Goal: Task Accomplishment & Management: Manage account settings

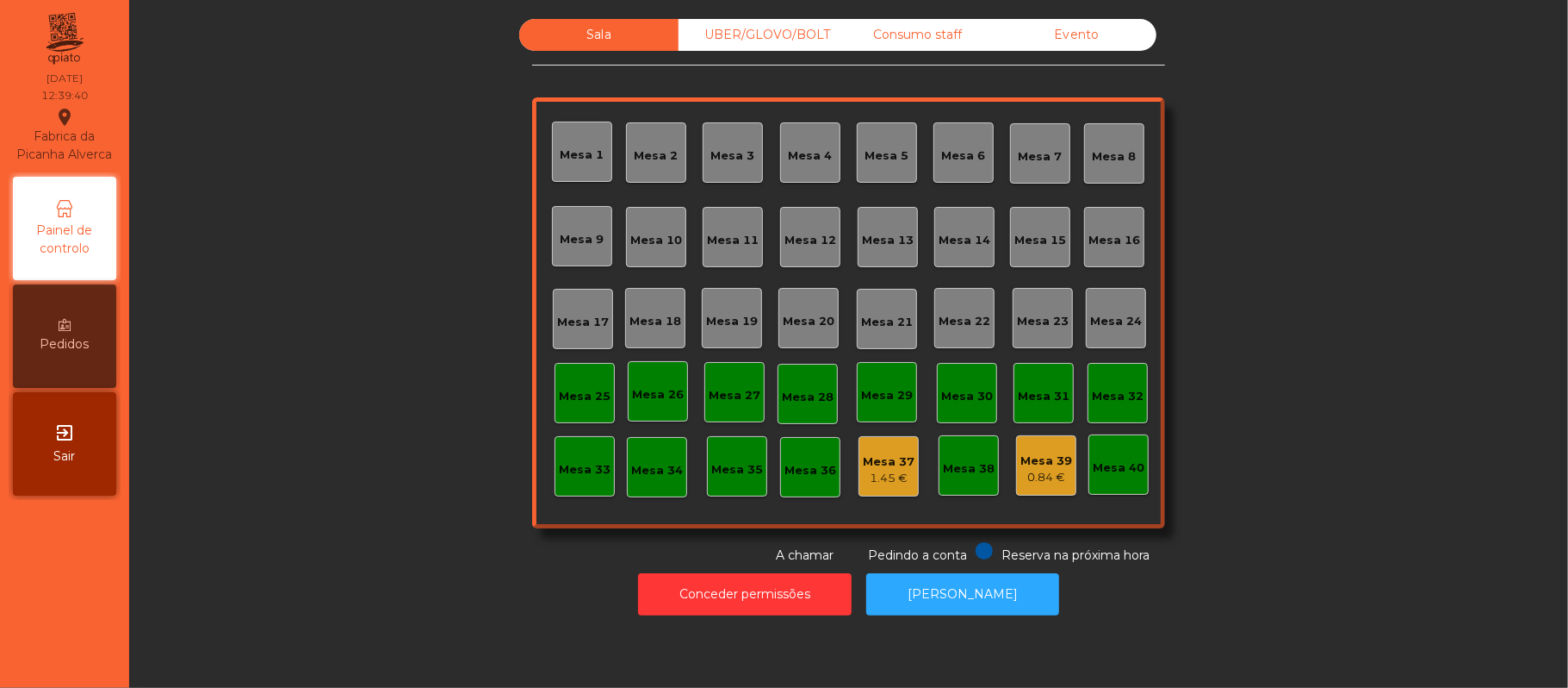
click at [1020, 456] on div "Mesa 39" at bounding box center [1046, 460] width 52 height 17
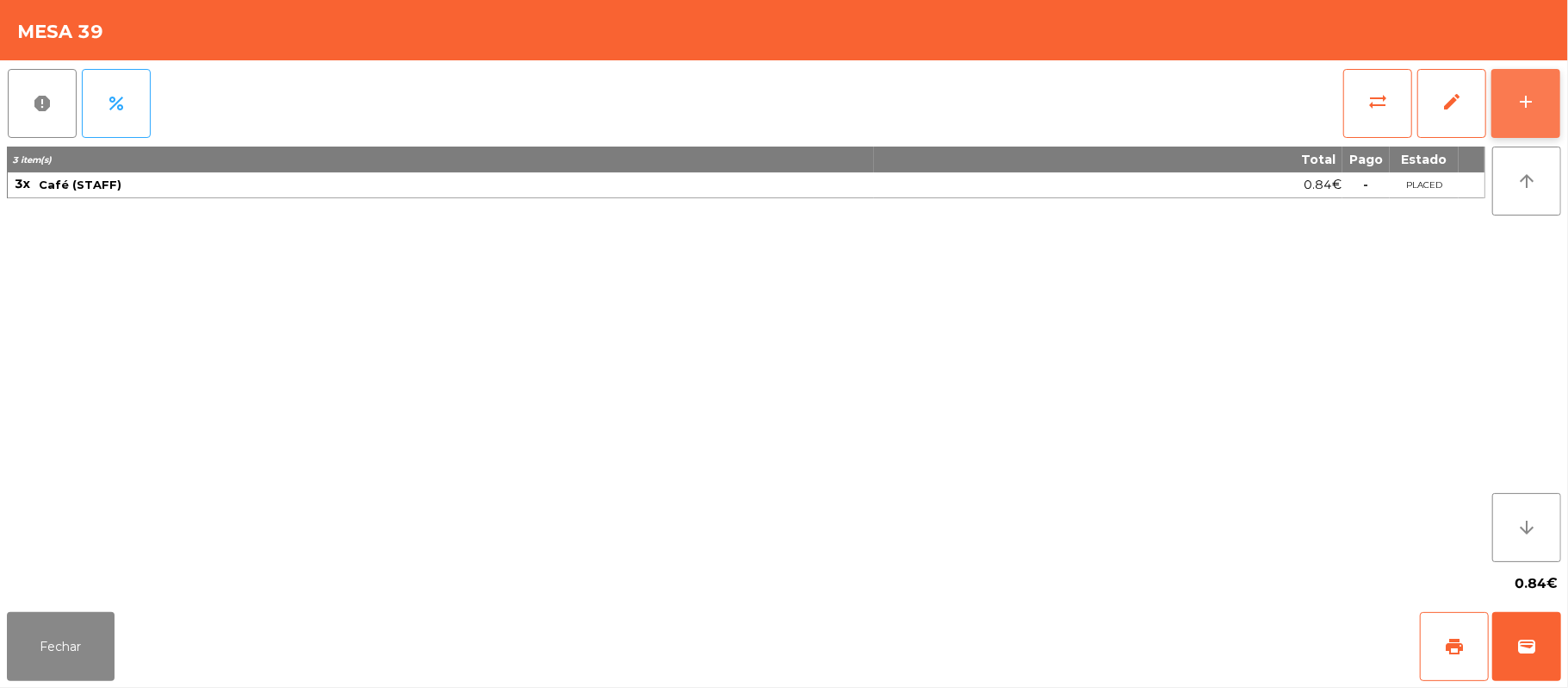
click at [1519, 91] on div "add" at bounding box center [1526, 102] width 21 height 21
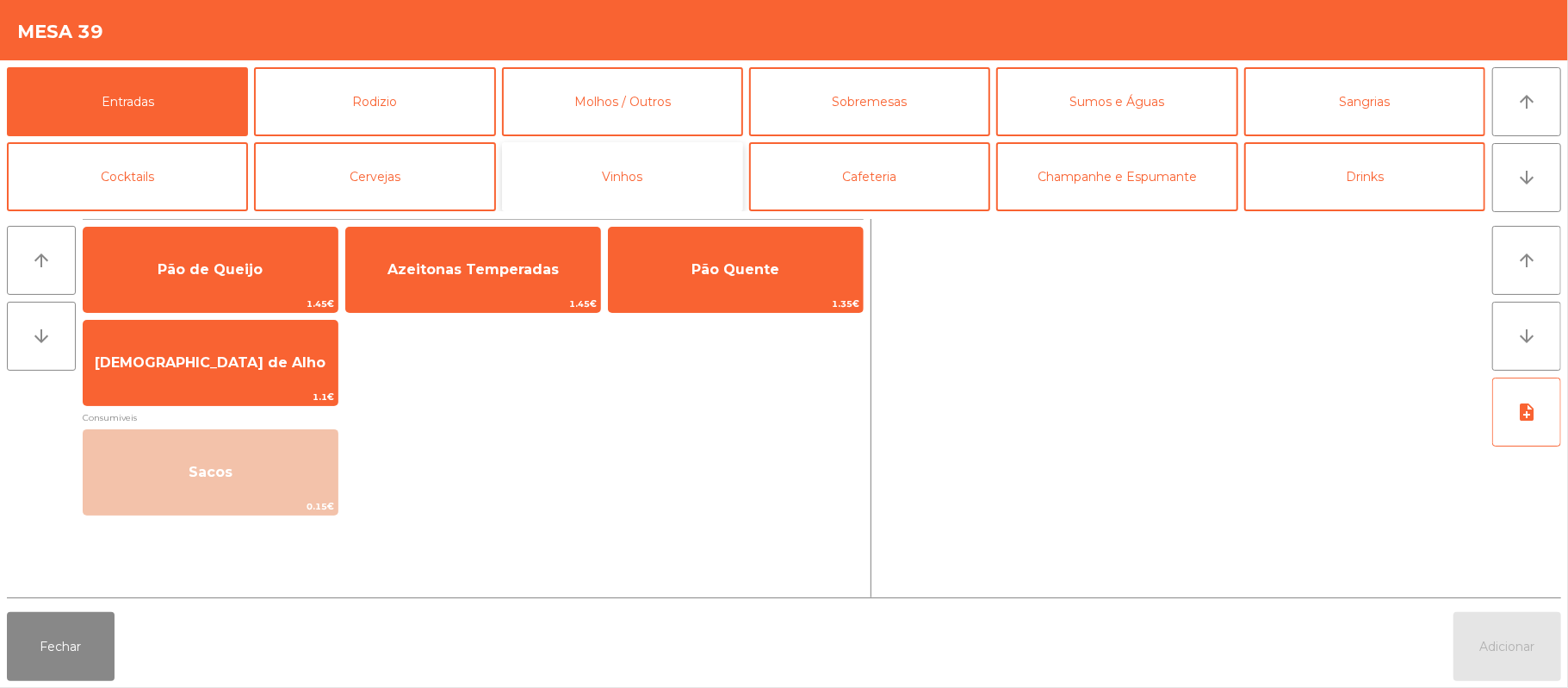
click at [513, 177] on button "Vinhos" at bounding box center [623, 176] width 241 height 69
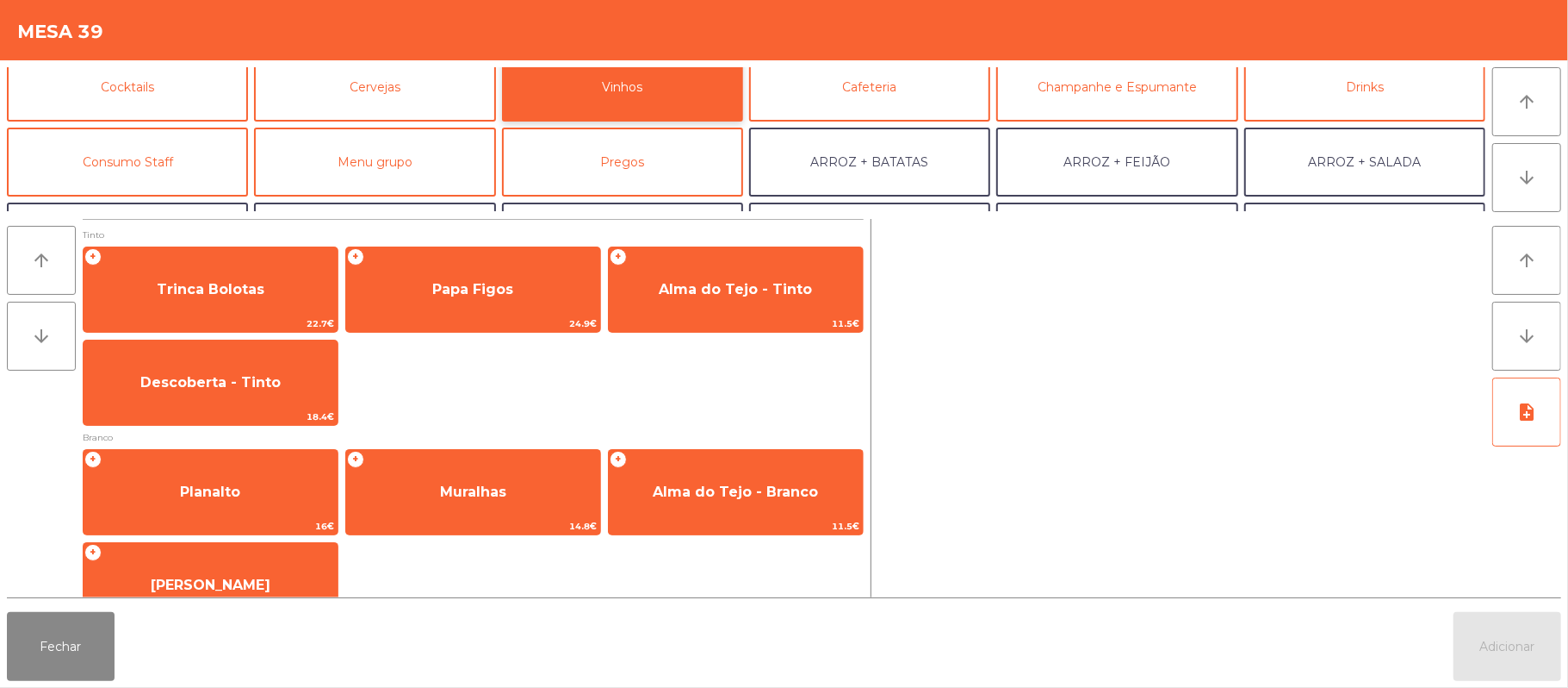
scroll to position [98, 0]
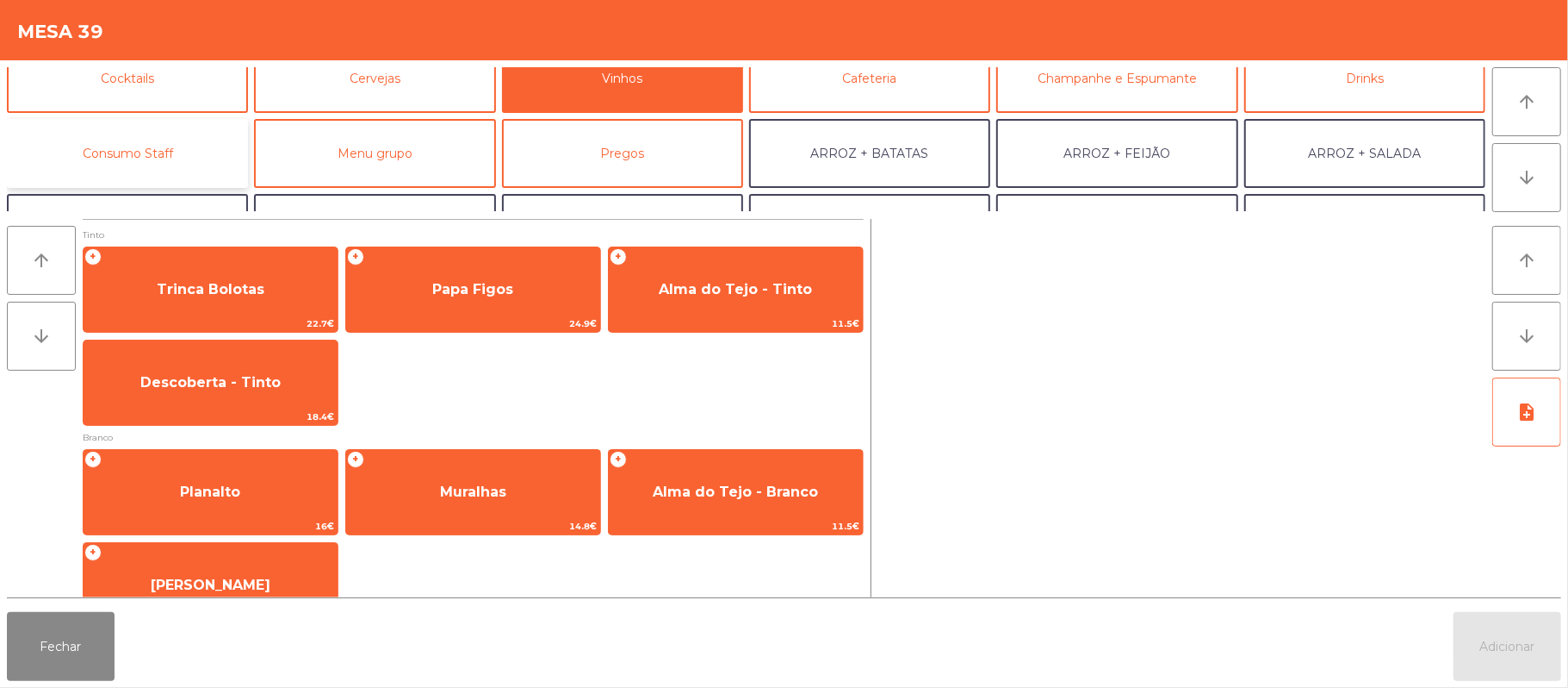
click at [144, 148] on button "Consumo Staff" at bounding box center [128, 153] width 241 height 69
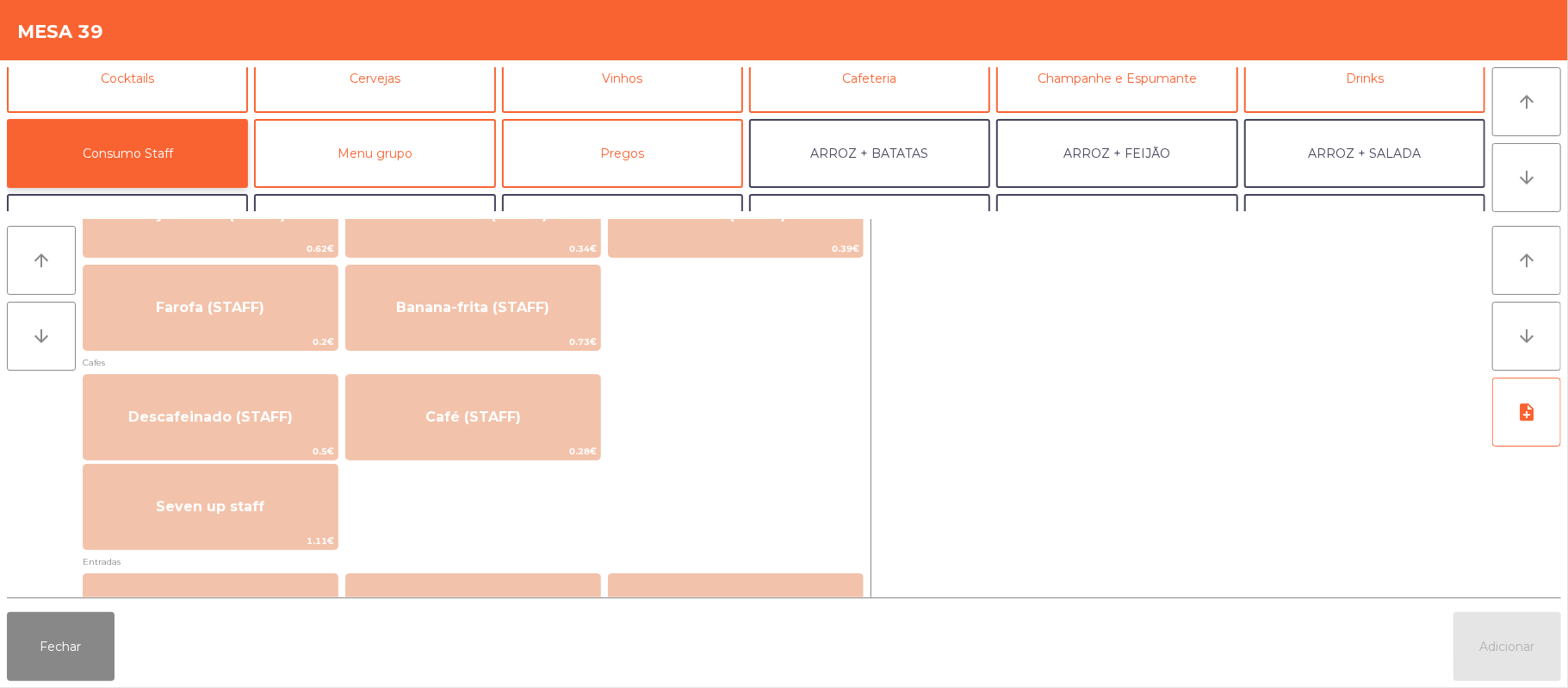
scroll to position [874, 0]
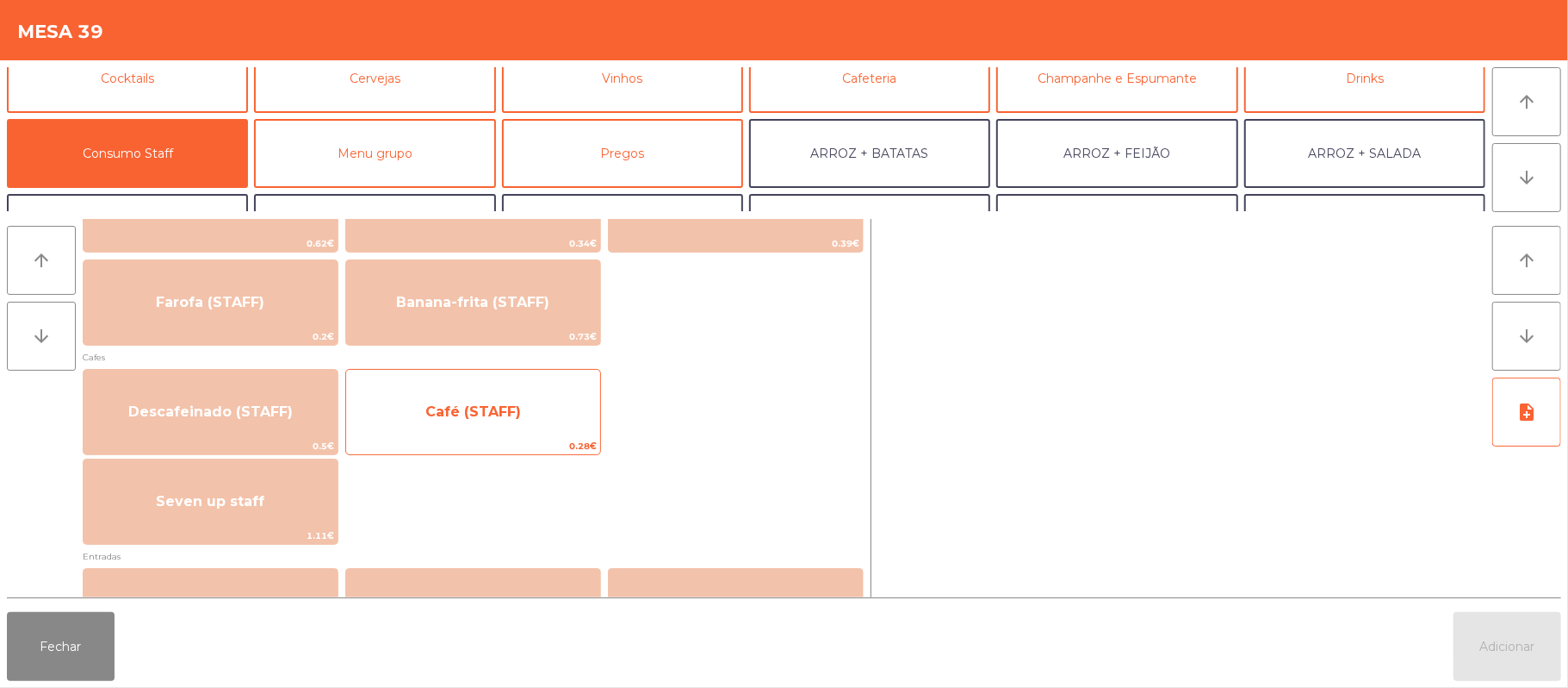
click at [545, 414] on span "Café (STAFF)" at bounding box center [474, 412] width 254 height 47
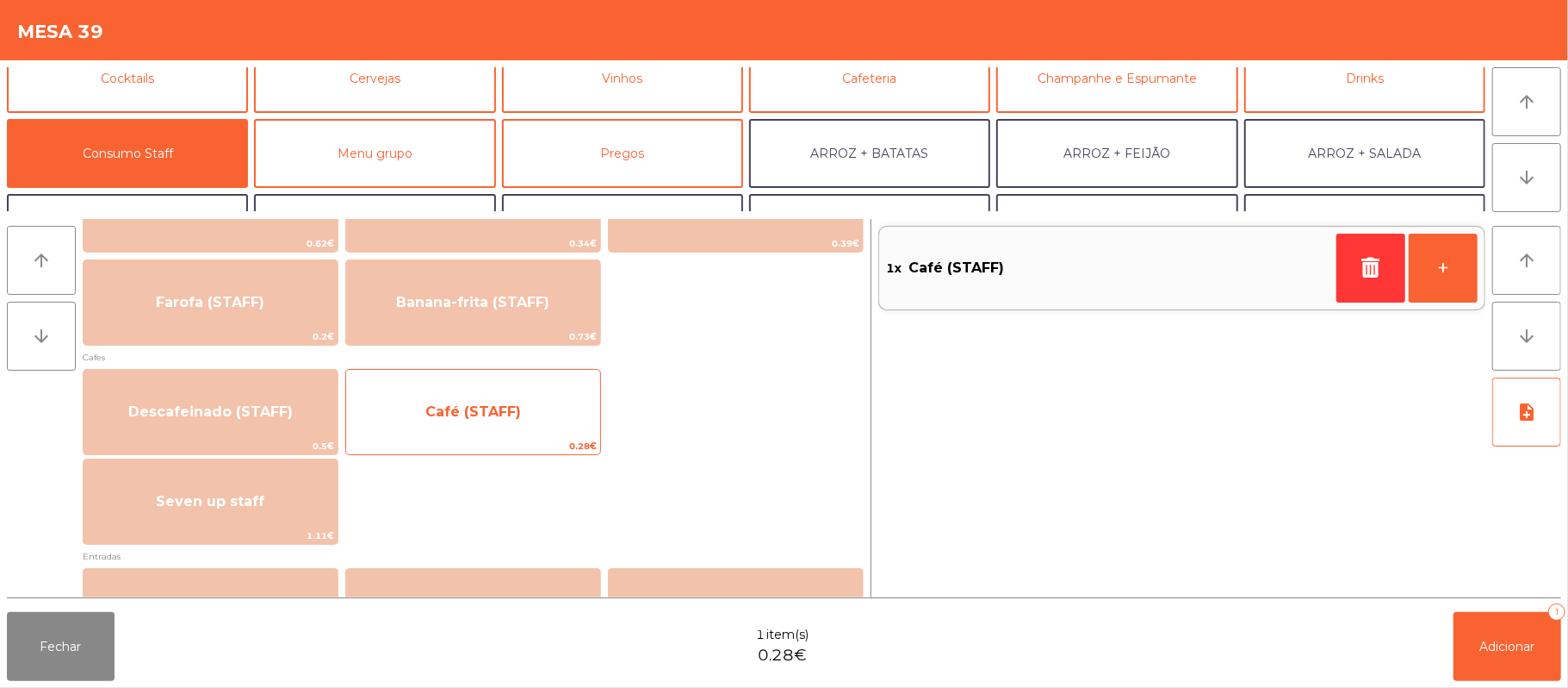
click at [544, 422] on span "Café (STAFF)" at bounding box center [474, 412] width 254 height 47
click at [511, 421] on span "Café (STAFF)" at bounding box center [474, 412] width 254 height 47
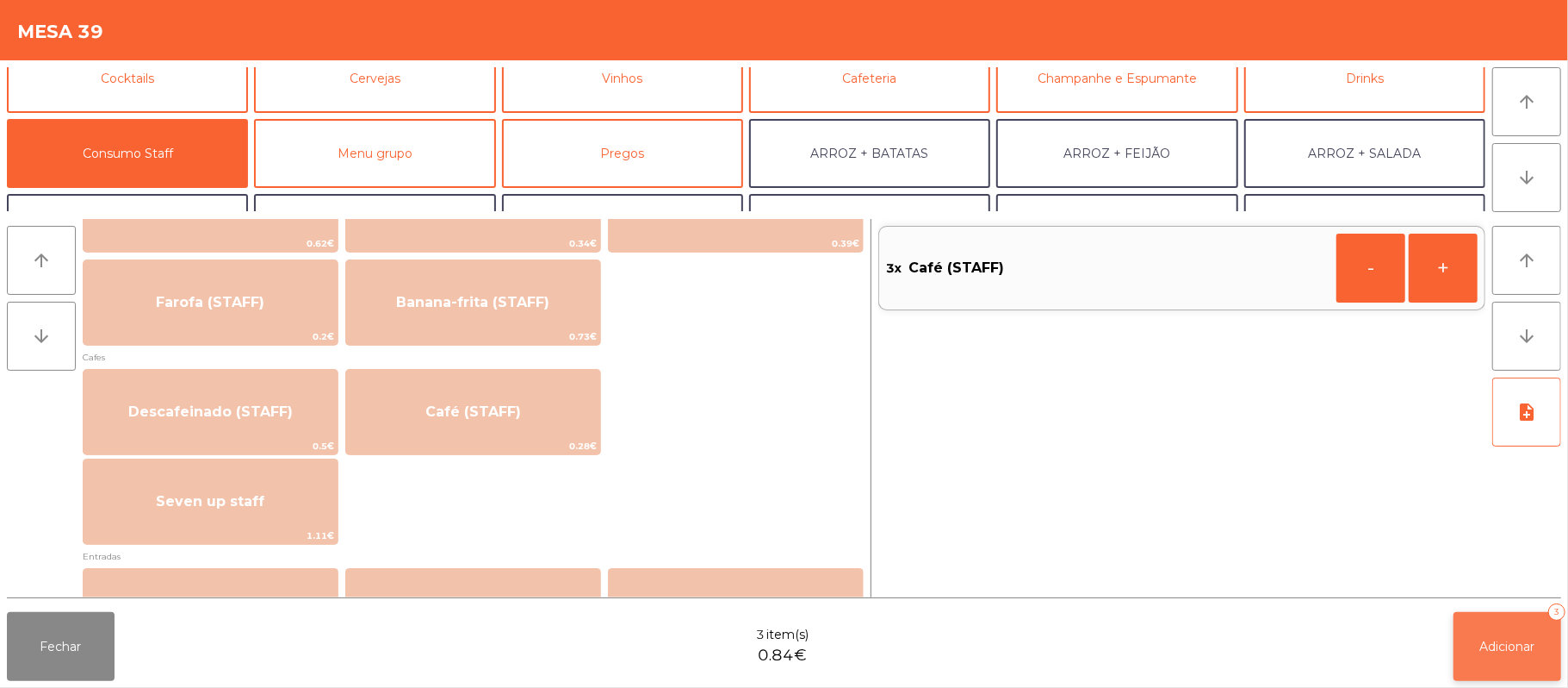
click at [1482, 665] on button "Adicionar 3" at bounding box center [1508, 646] width 108 height 69
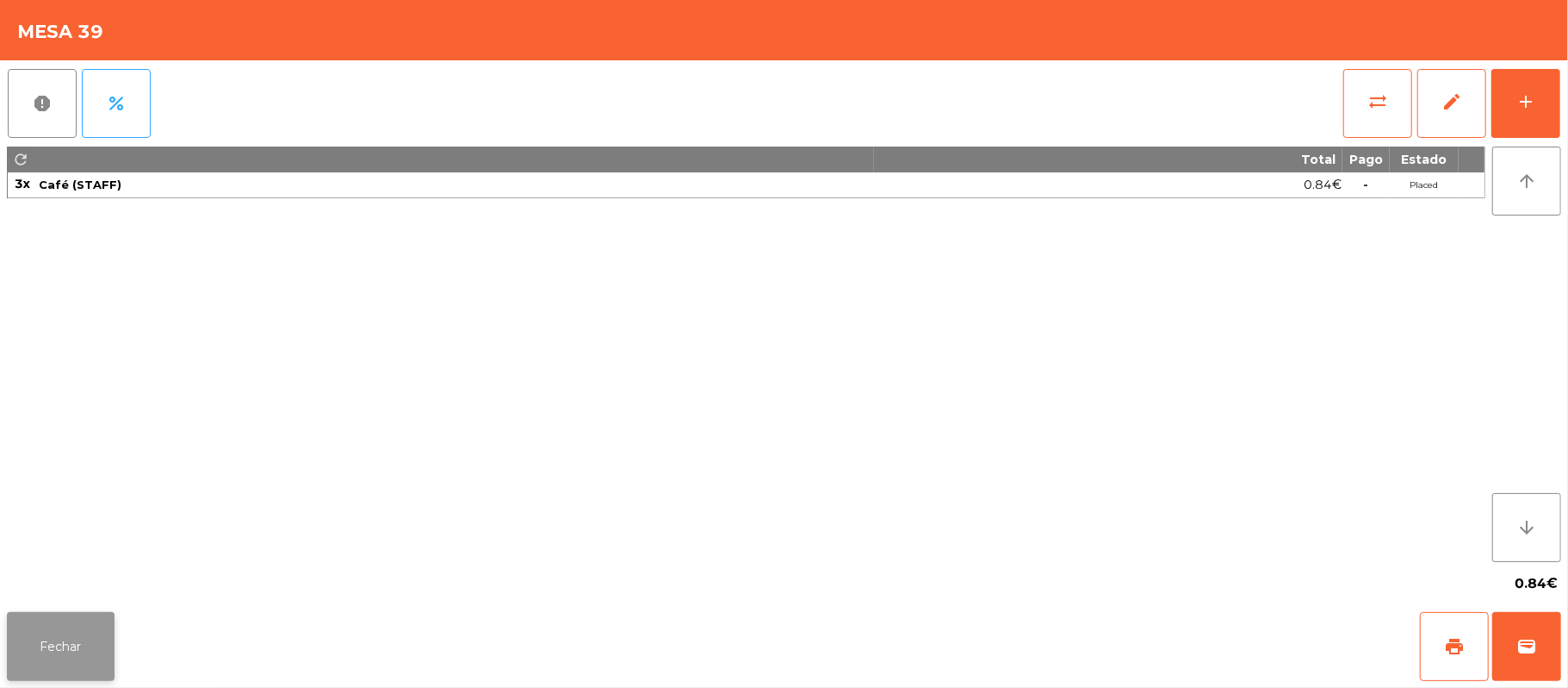
click at [70, 673] on button "Fechar" at bounding box center [61, 646] width 108 height 69
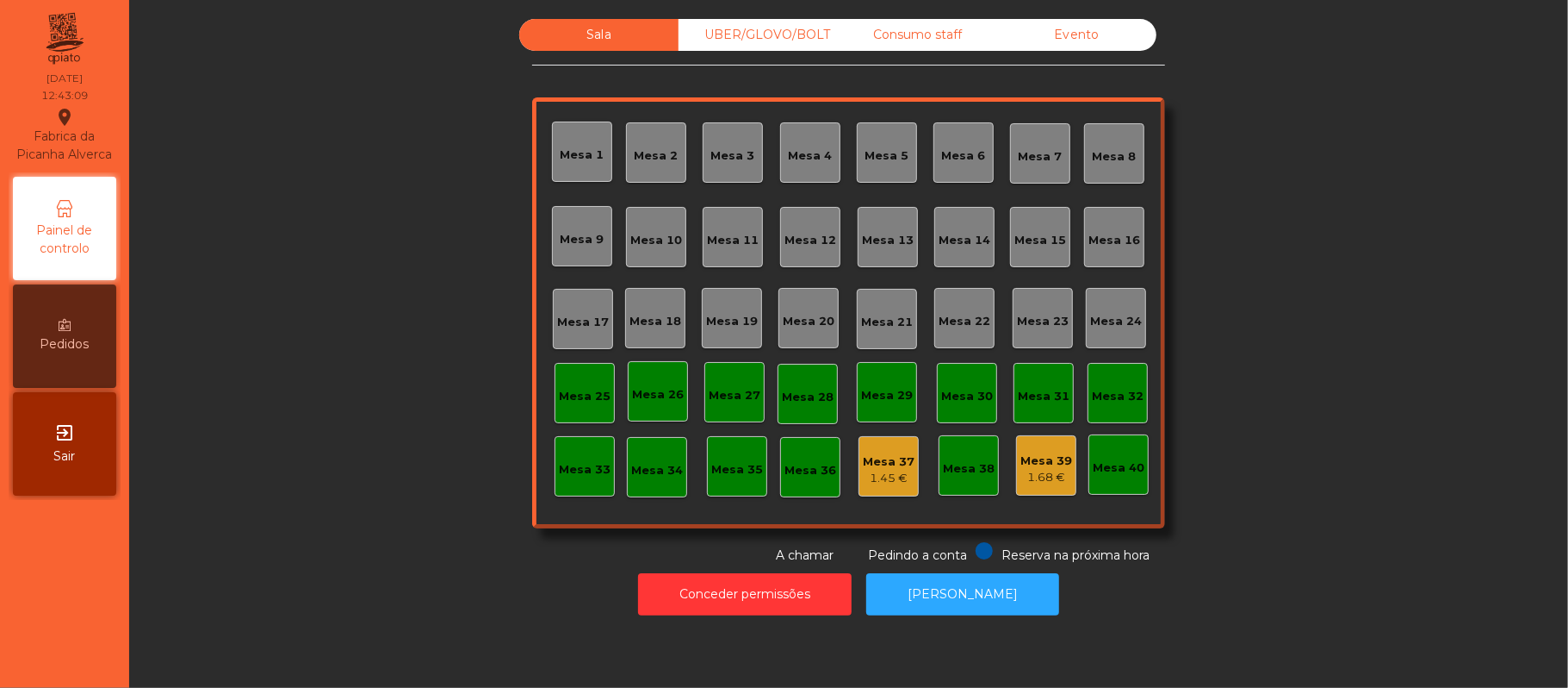
click at [737, 260] on div "Mesa 11" at bounding box center [732, 237] width 60 height 60
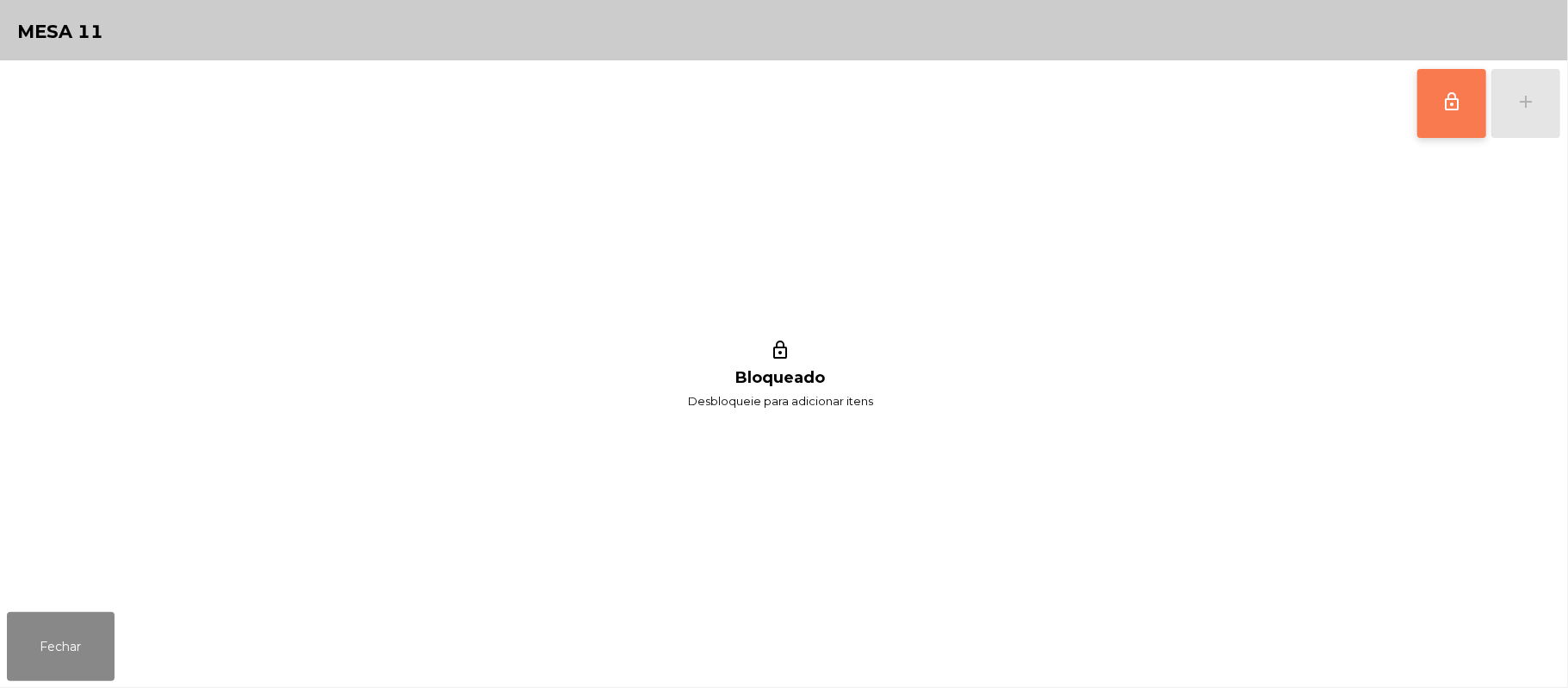
click at [1454, 94] on span "lock_outline" at bounding box center [1452, 102] width 21 height 21
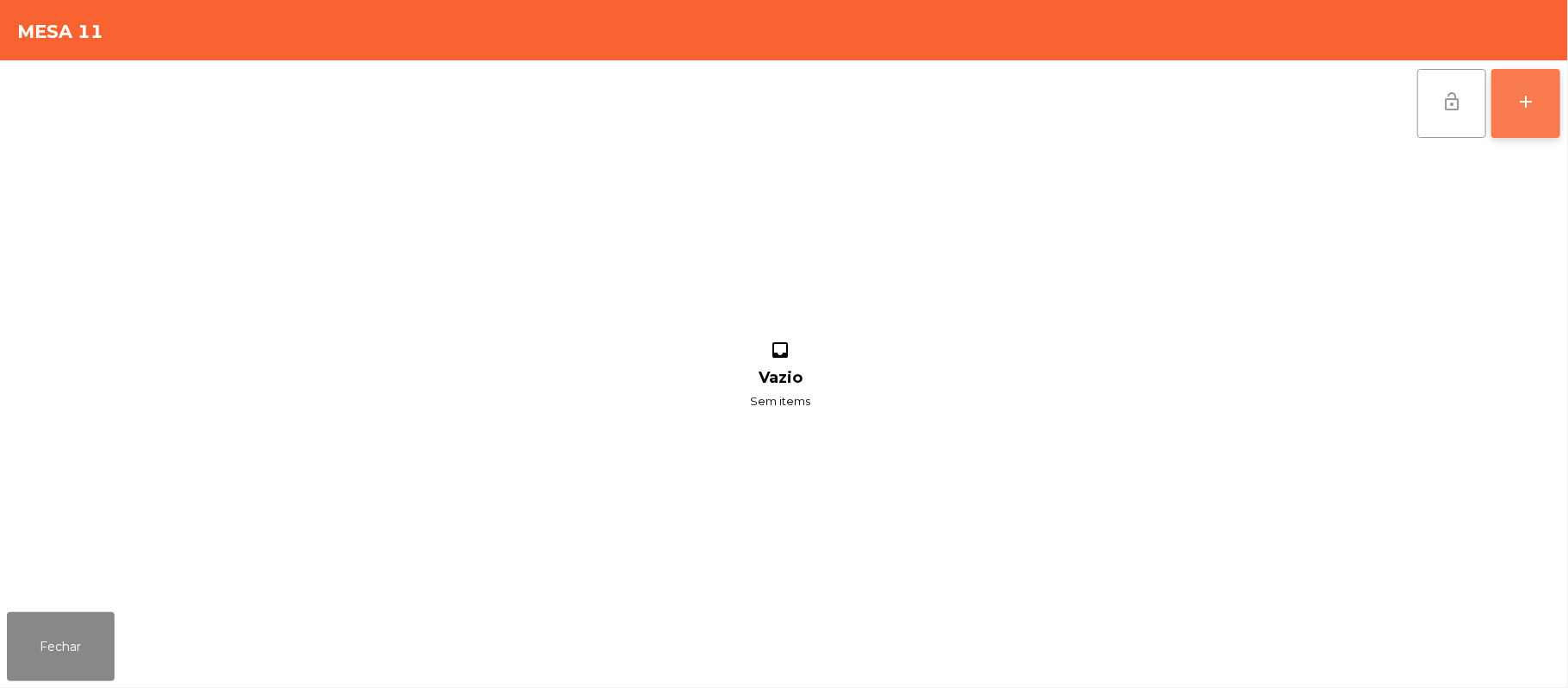
click at [1517, 115] on button "add" at bounding box center [1525, 102] width 69 height 69
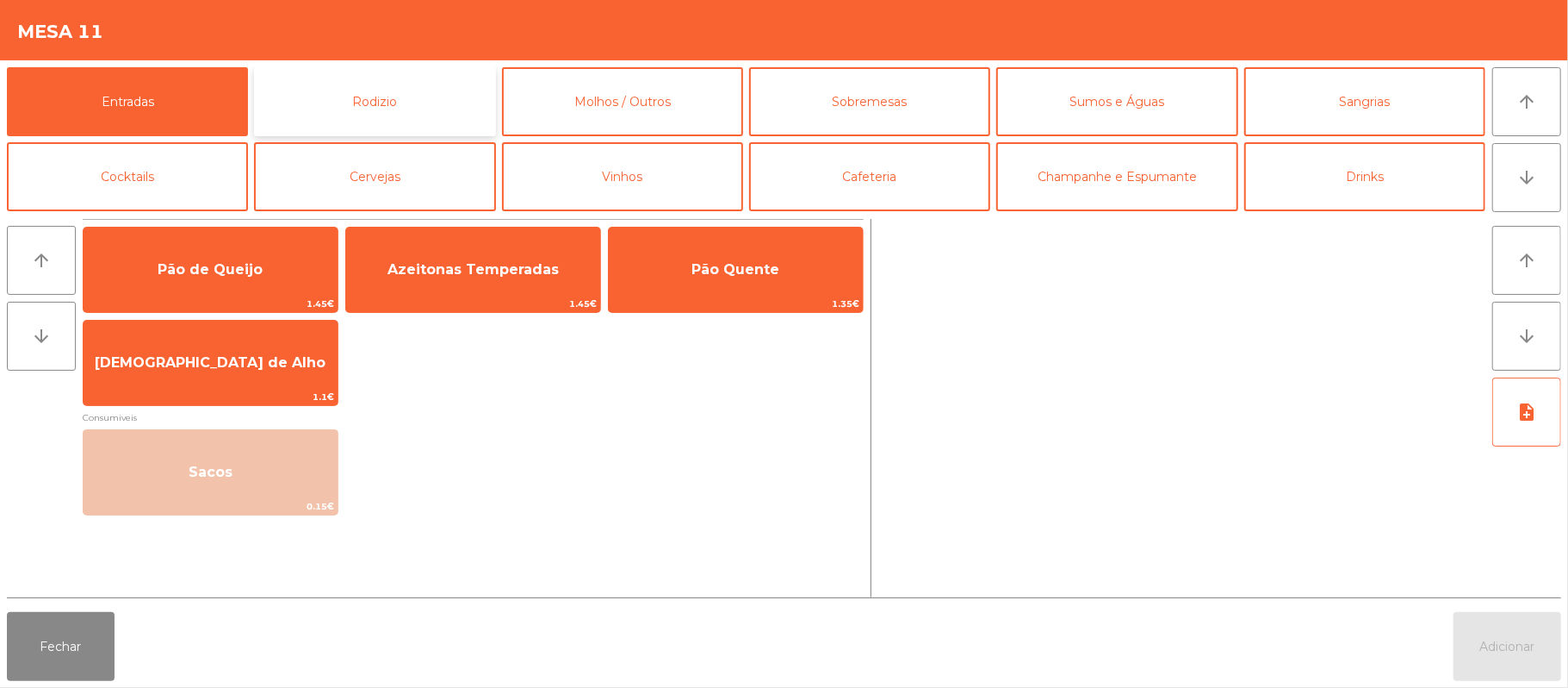
click at [400, 94] on button "Rodizio" at bounding box center [375, 101] width 241 height 69
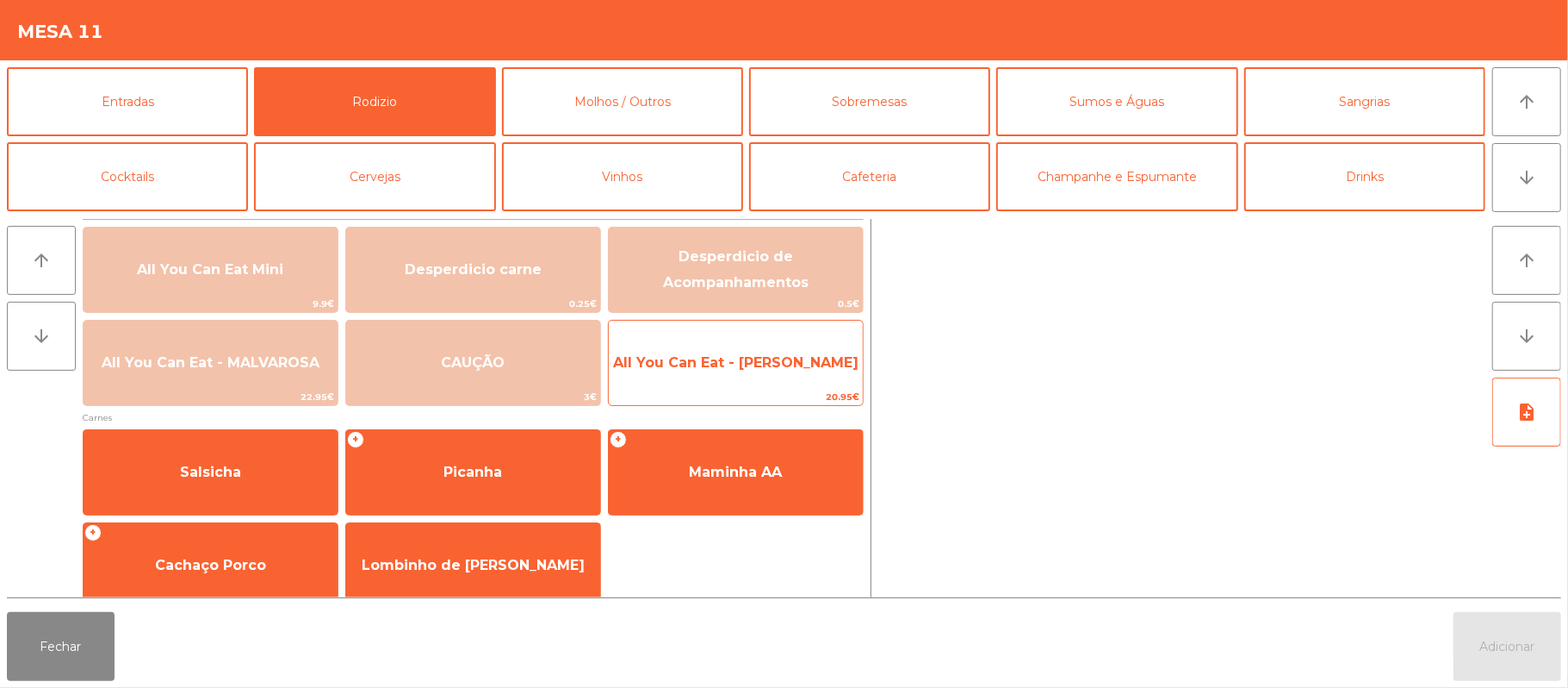
click at [759, 349] on span "All You Can Eat - [PERSON_NAME]" at bounding box center [736, 362] width 254 height 47
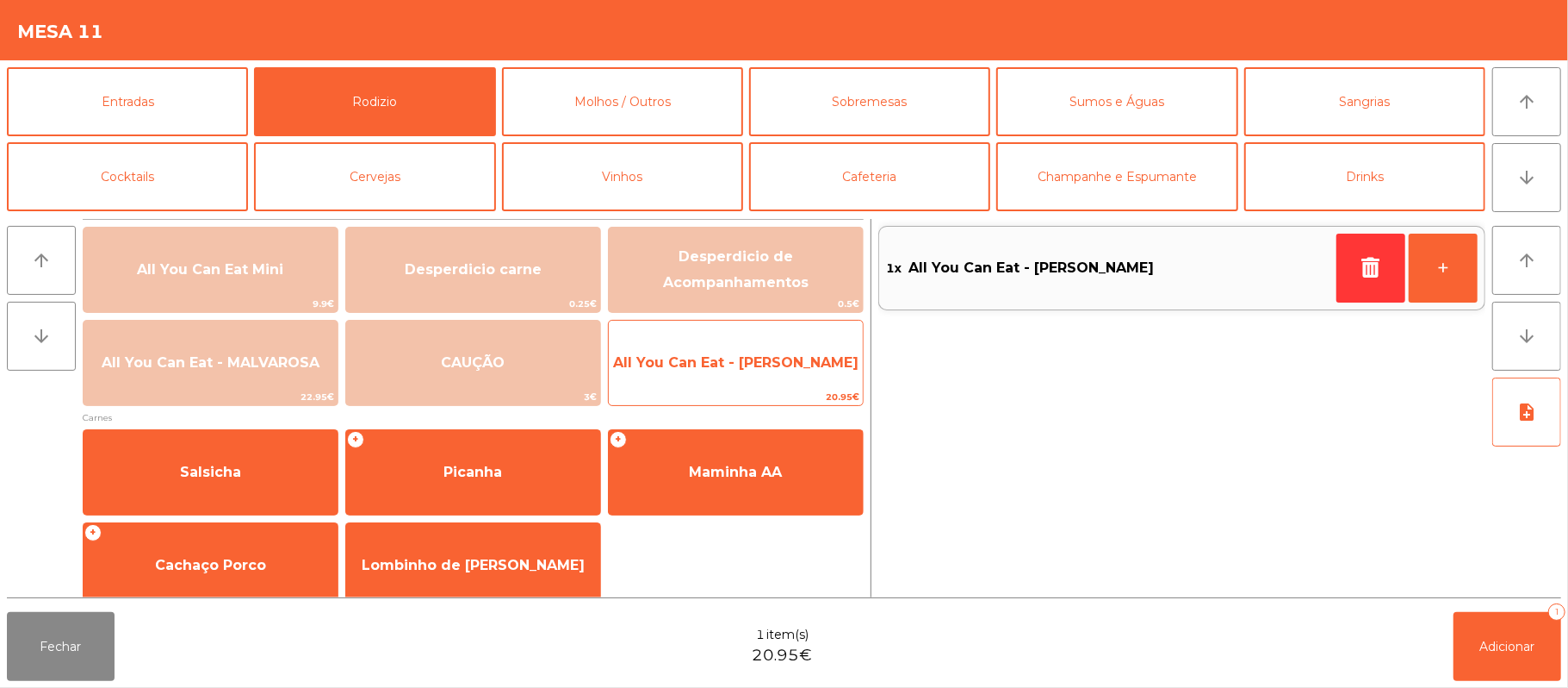
click at [754, 348] on span "All You Can Eat - [PERSON_NAME]" at bounding box center [736, 362] width 254 height 47
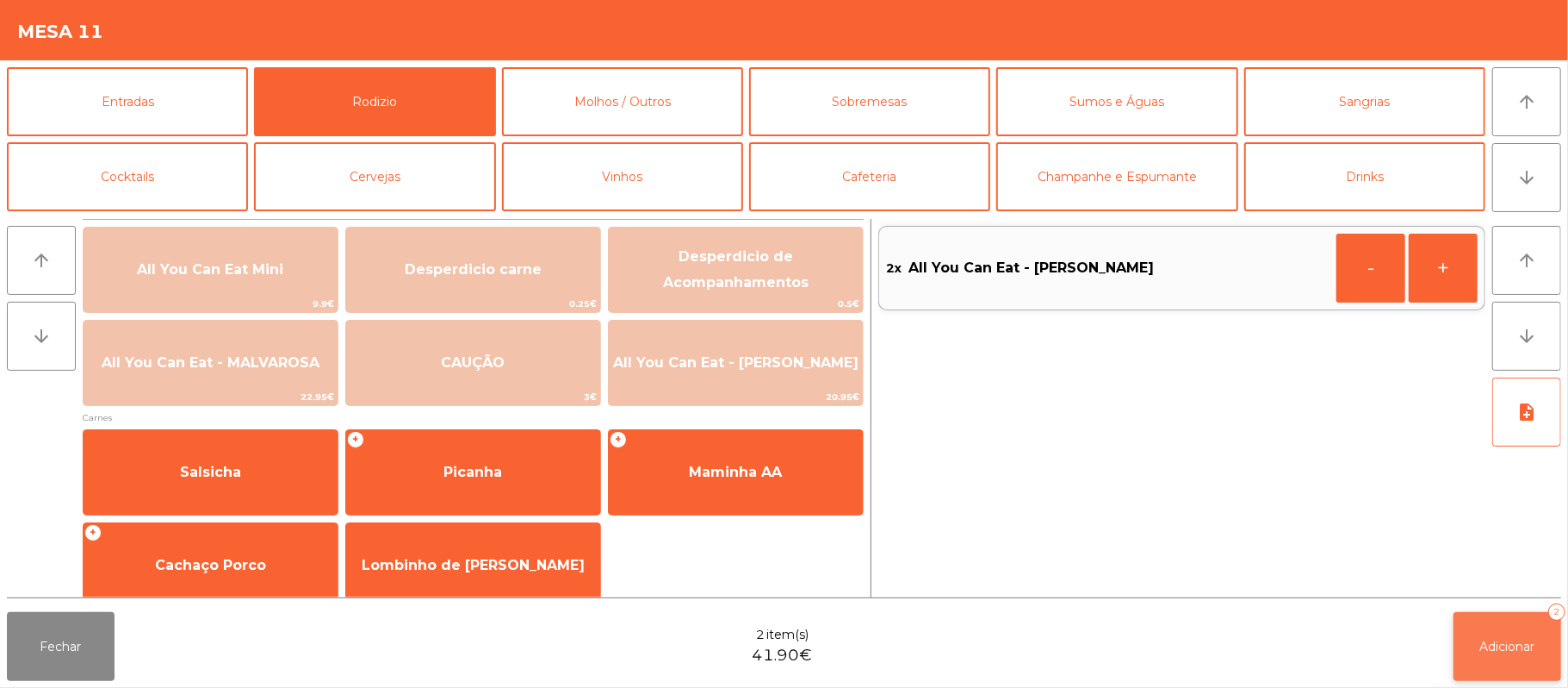
click at [1510, 665] on button "Adicionar 2" at bounding box center [1508, 646] width 108 height 69
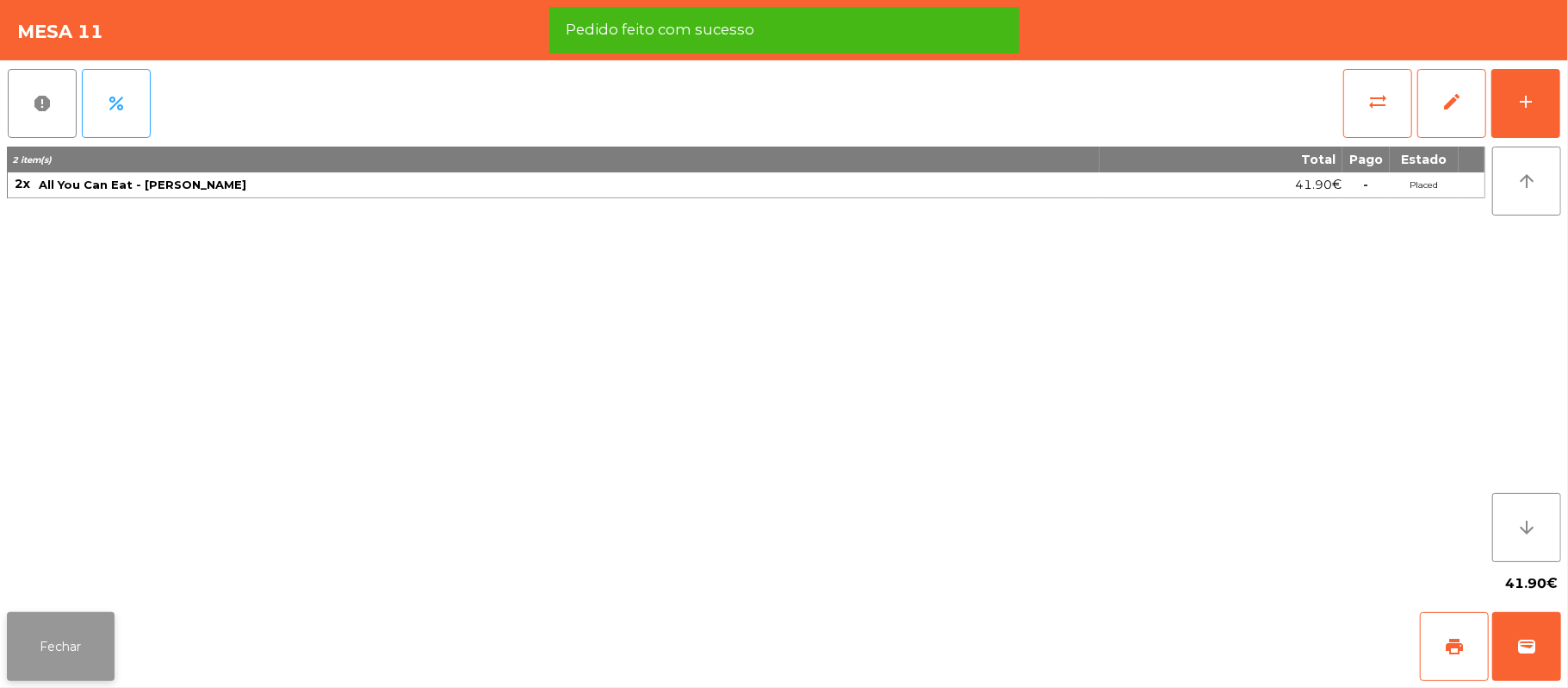
click at [70, 649] on button "Fechar" at bounding box center [61, 646] width 108 height 69
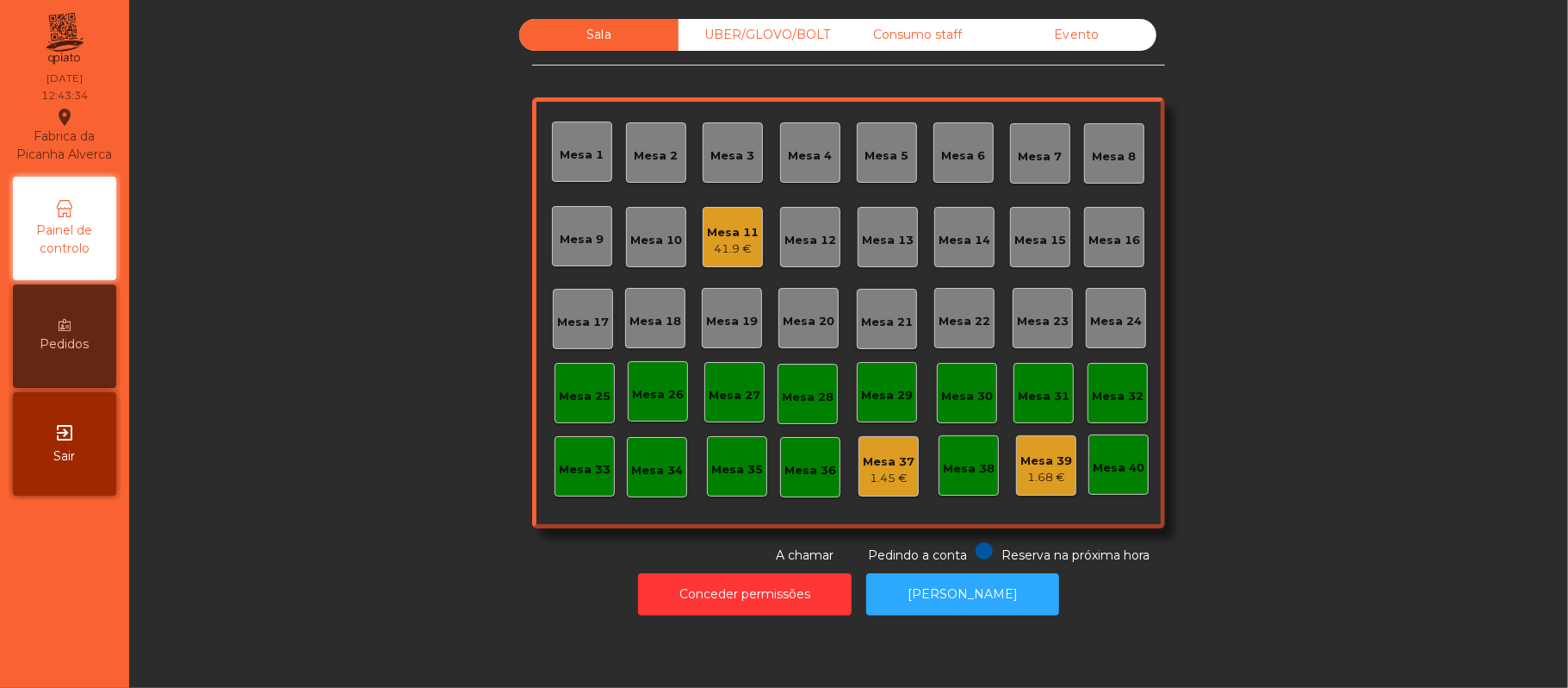
click at [1276, 259] on div "Sala UBER/[GEOGRAPHIC_DATA]/BOLT Consumo staff Evento Mesa 1 Mesa 2 [GEOGRAPHIC…" at bounding box center [848, 292] width 1392 height 545
click at [1125, 229] on div "Mesa 16" at bounding box center [1114, 237] width 52 height 24
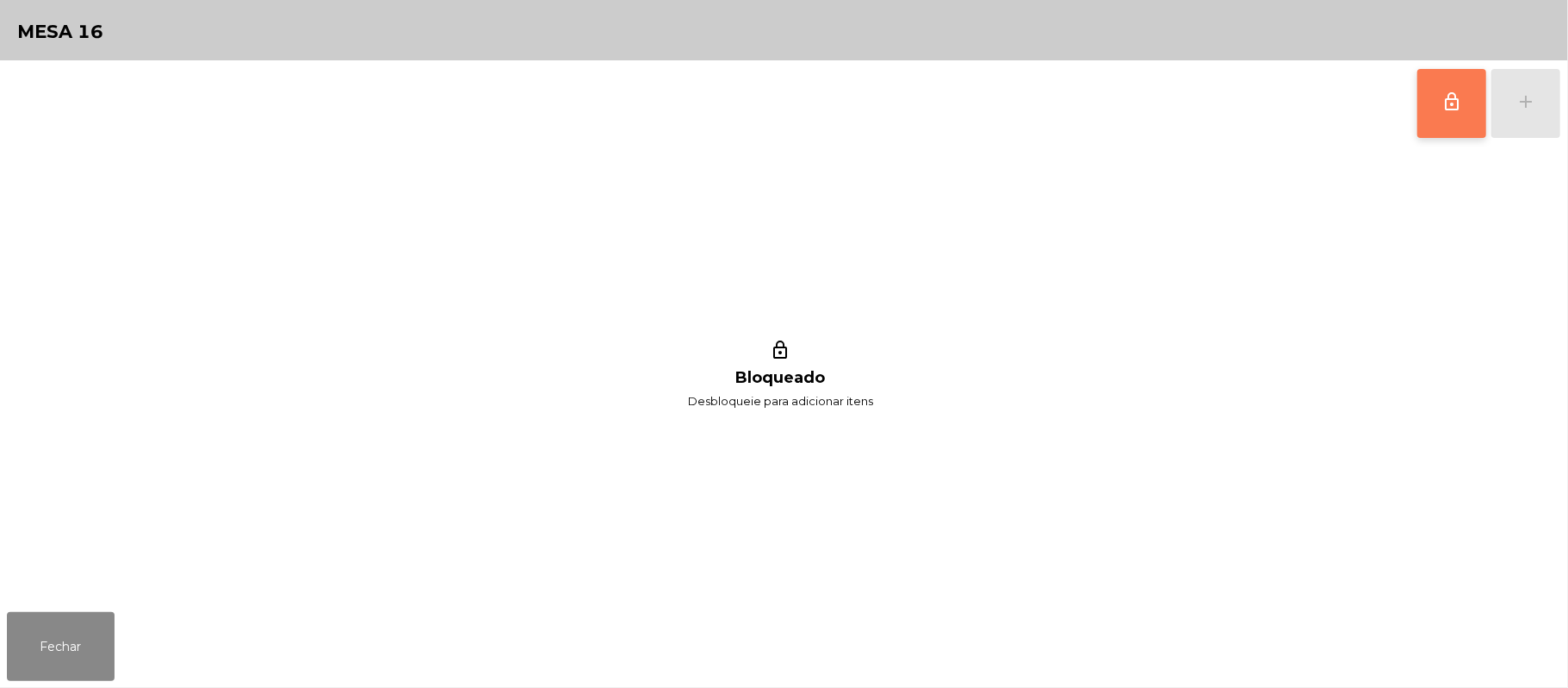
click at [1427, 104] on button "lock_outline" at bounding box center [1451, 102] width 69 height 69
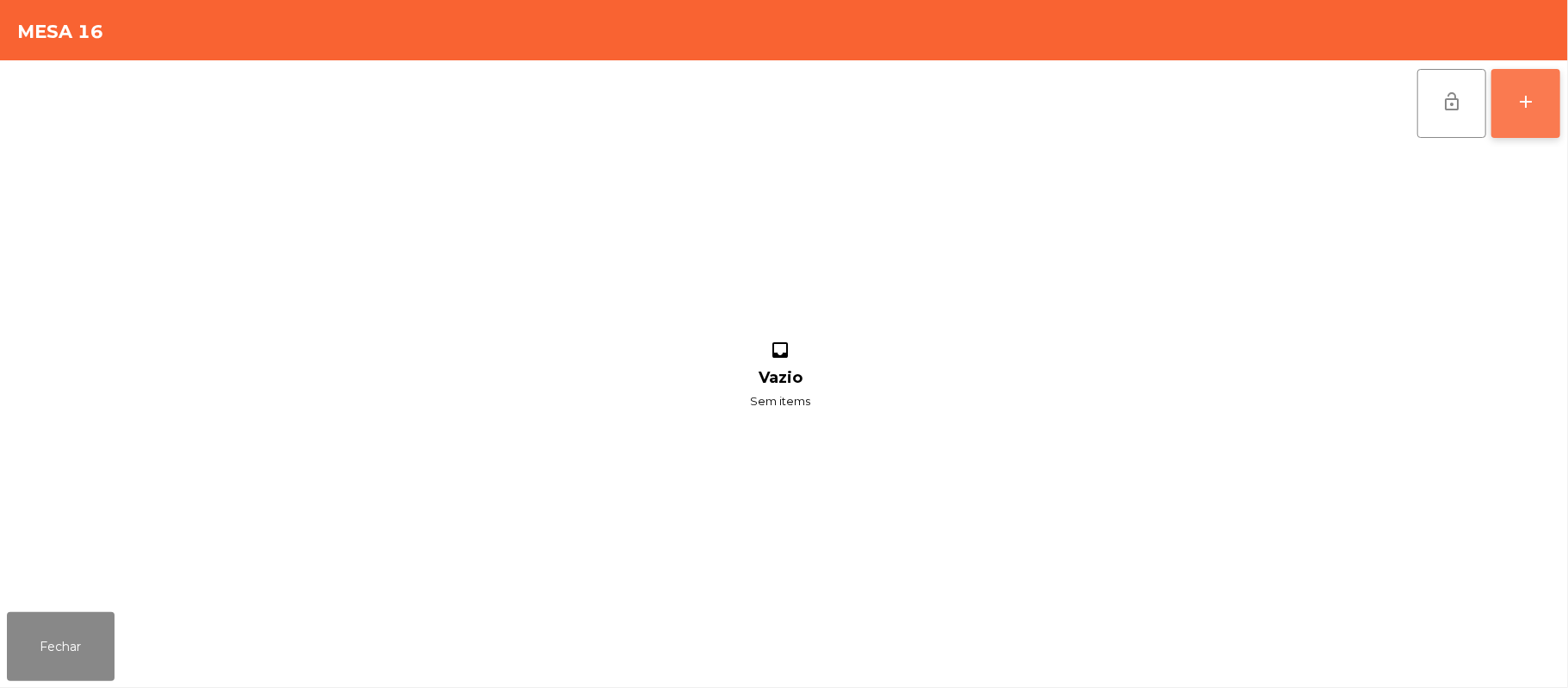
click at [1519, 83] on button "add" at bounding box center [1525, 102] width 69 height 69
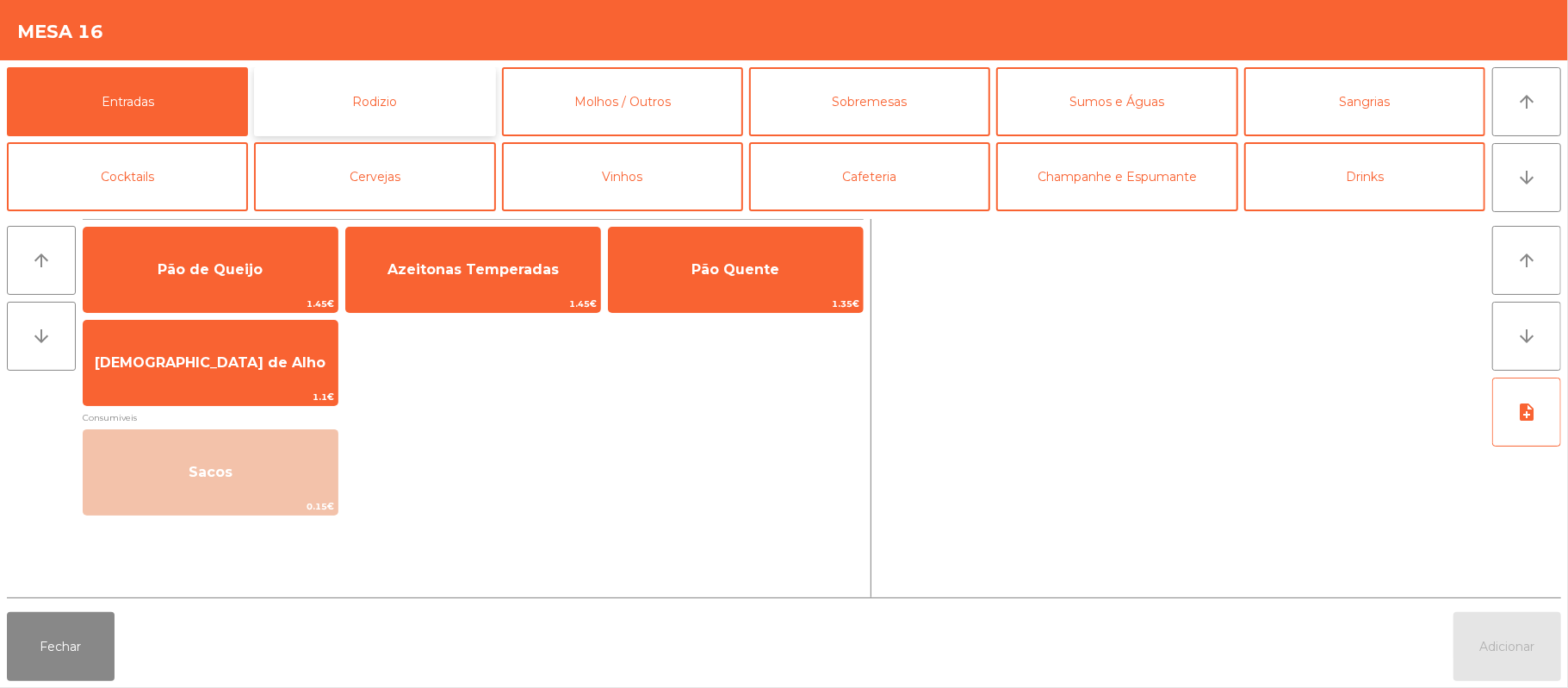
click at [376, 104] on button "Rodizio" at bounding box center [375, 101] width 241 height 69
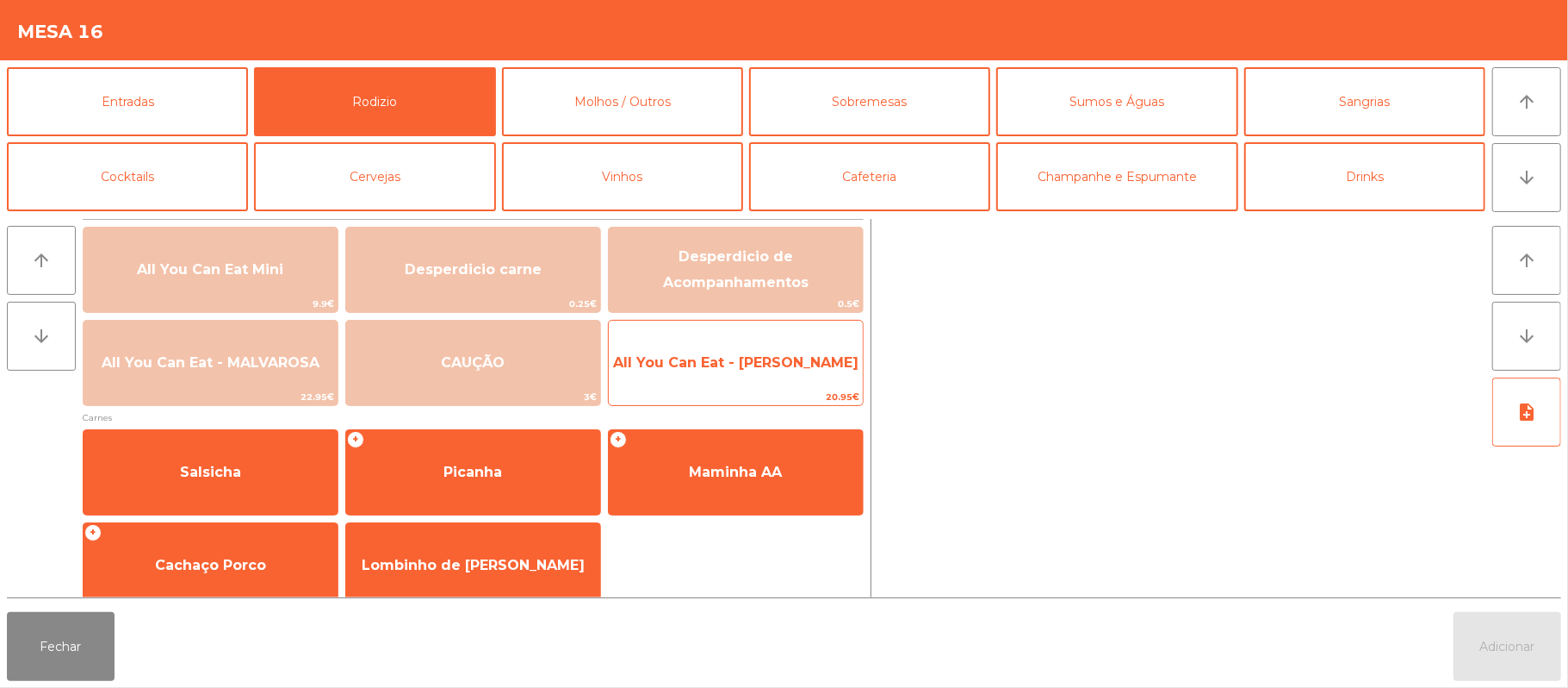
click at [744, 356] on span "All You Can Eat - [PERSON_NAME]" at bounding box center [736, 362] width 245 height 16
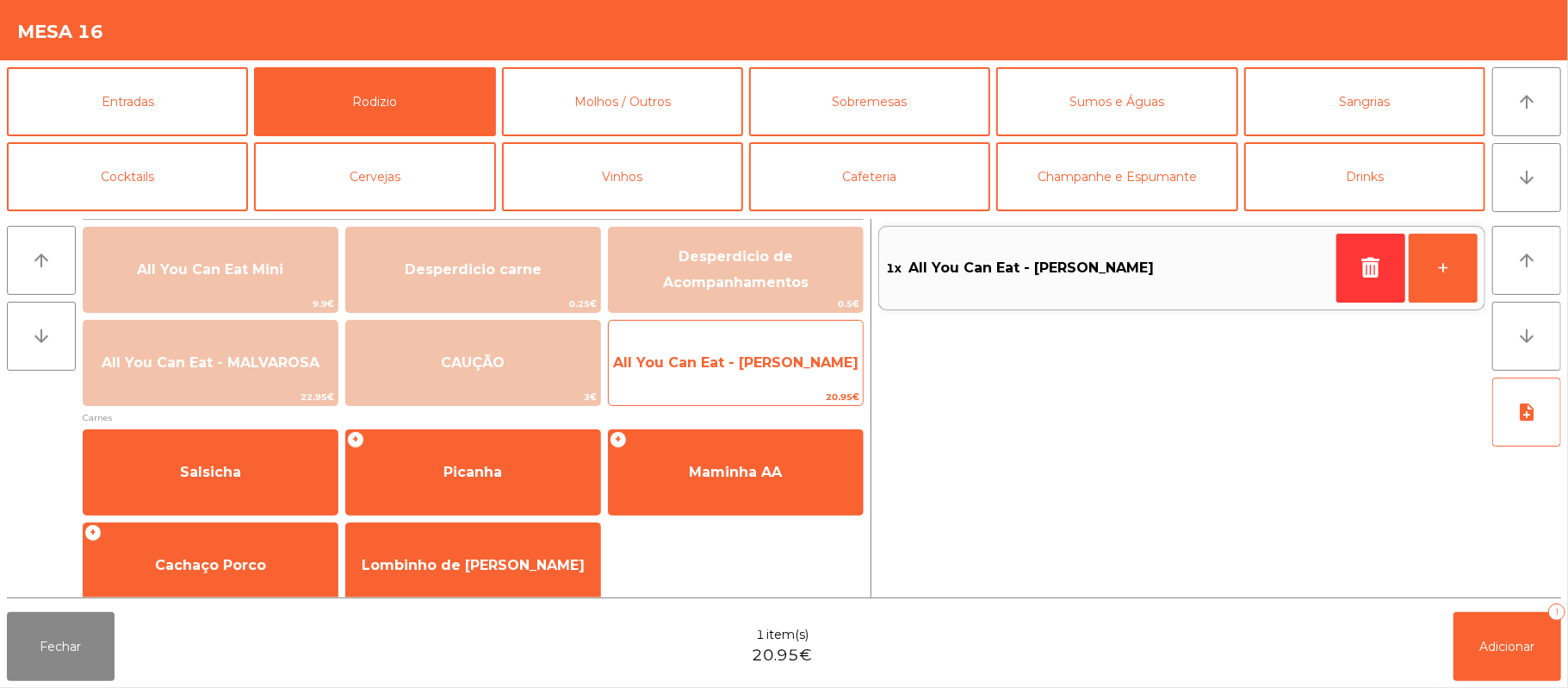
click at [749, 365] on span "All You Can Eat - [PERSON_NAME]" at bounding box center [736, 362] width 245 height 16
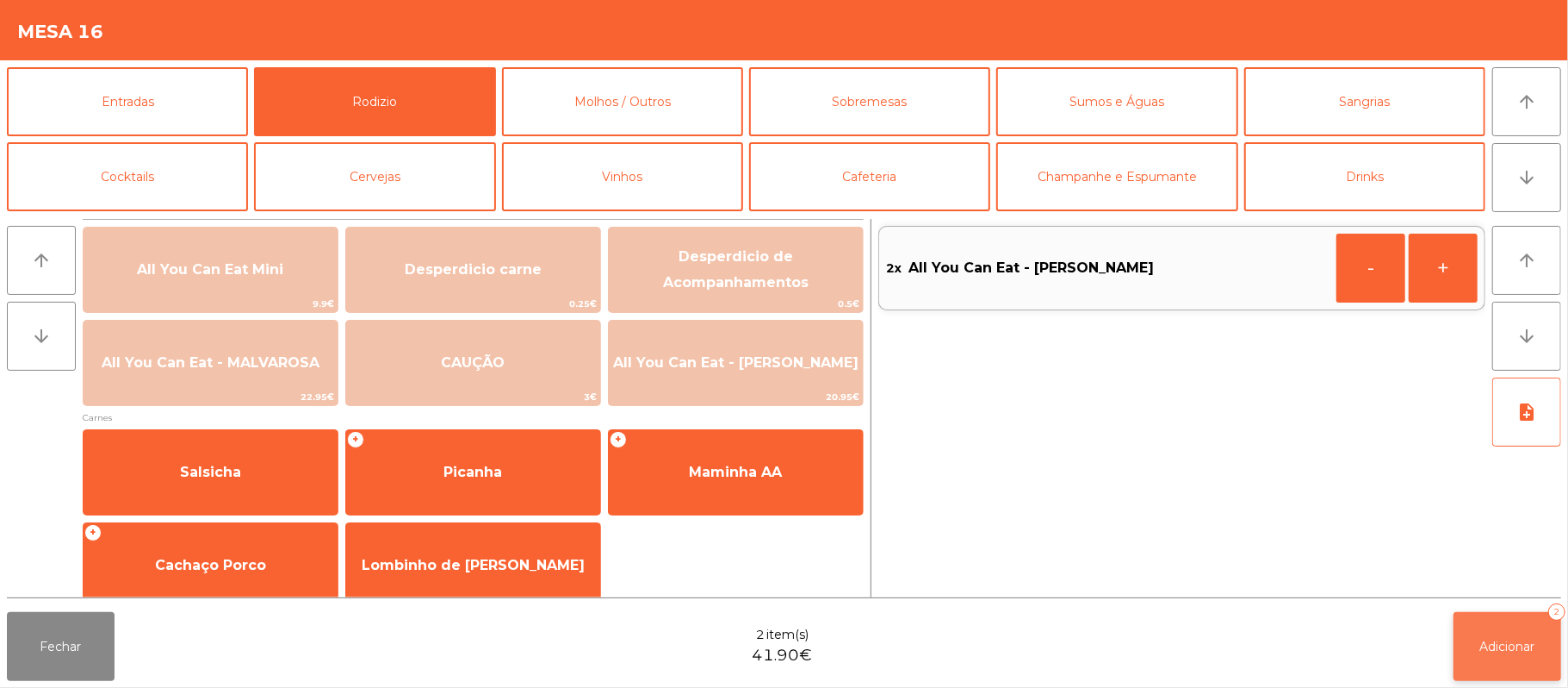
click at [1513, 646] on span "Adicionar" at bounding box center [1508, 646] width 55 height 16
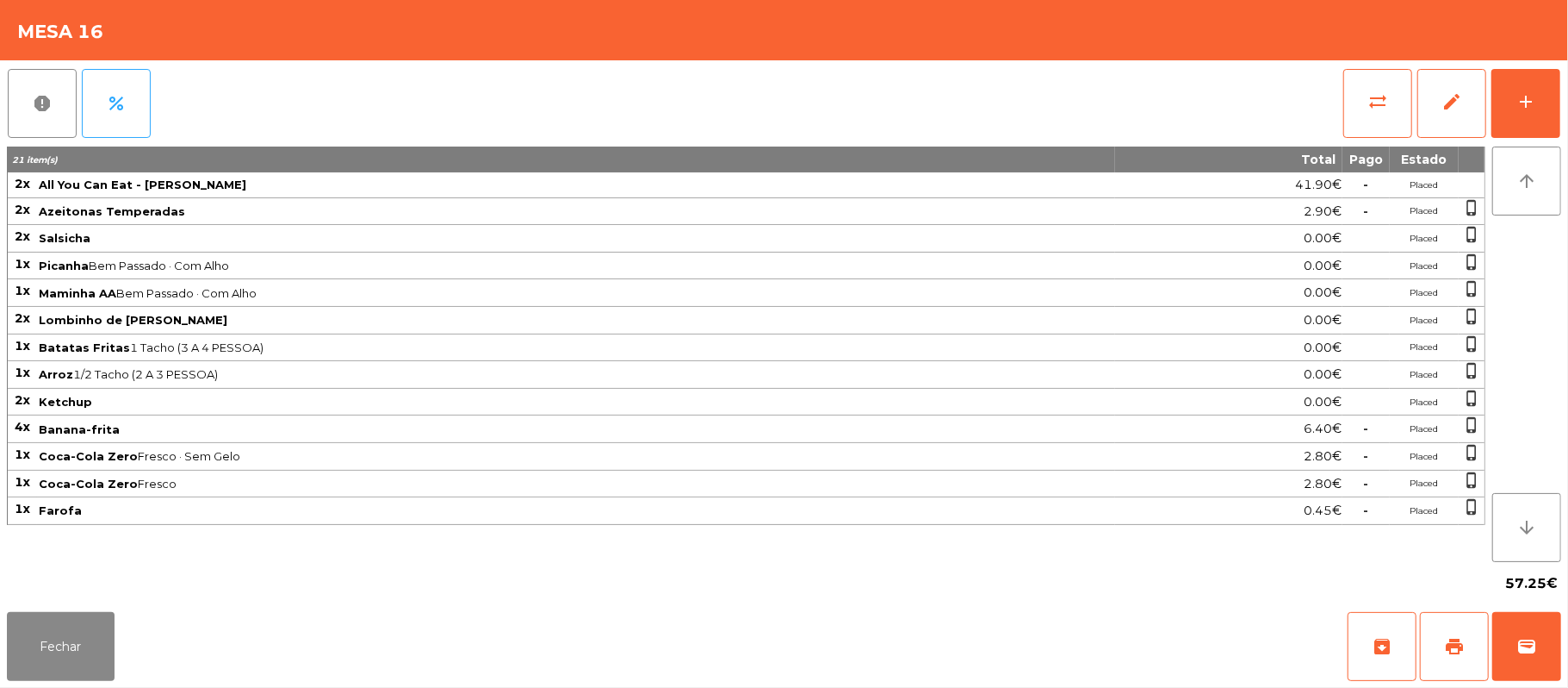
click at [630, 603] on div "57.25€" at bounding box center [784, 583] width 1554 height 43
click at [62, 650] on button "Fechar" at bounding box center [61, 646] width 108 height 69
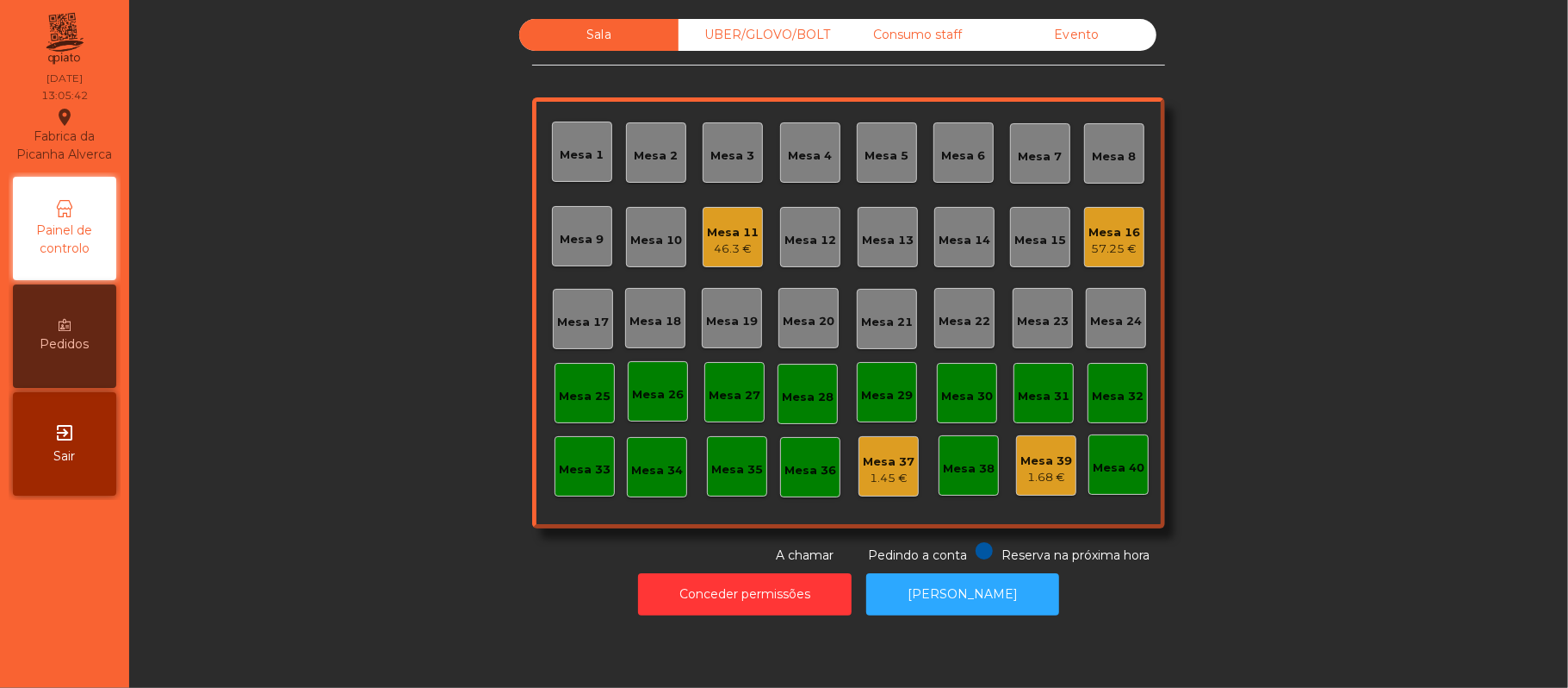
click at [741, 318] on div "Mesa 19" at bounding box center [731, 321] width 52 height 17
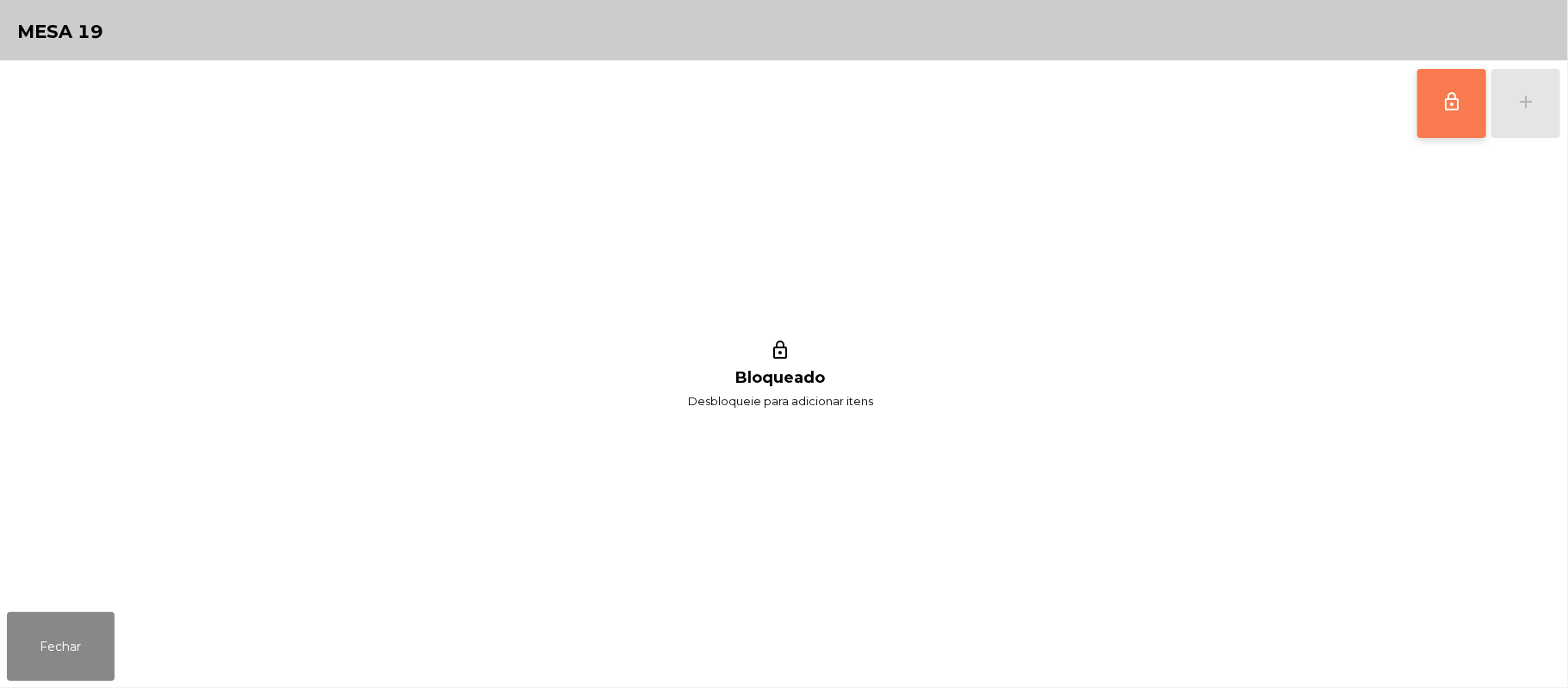
click at [1444, 100] on span "lock_outline" at bounding box center [1452, 102] width 21 height 21
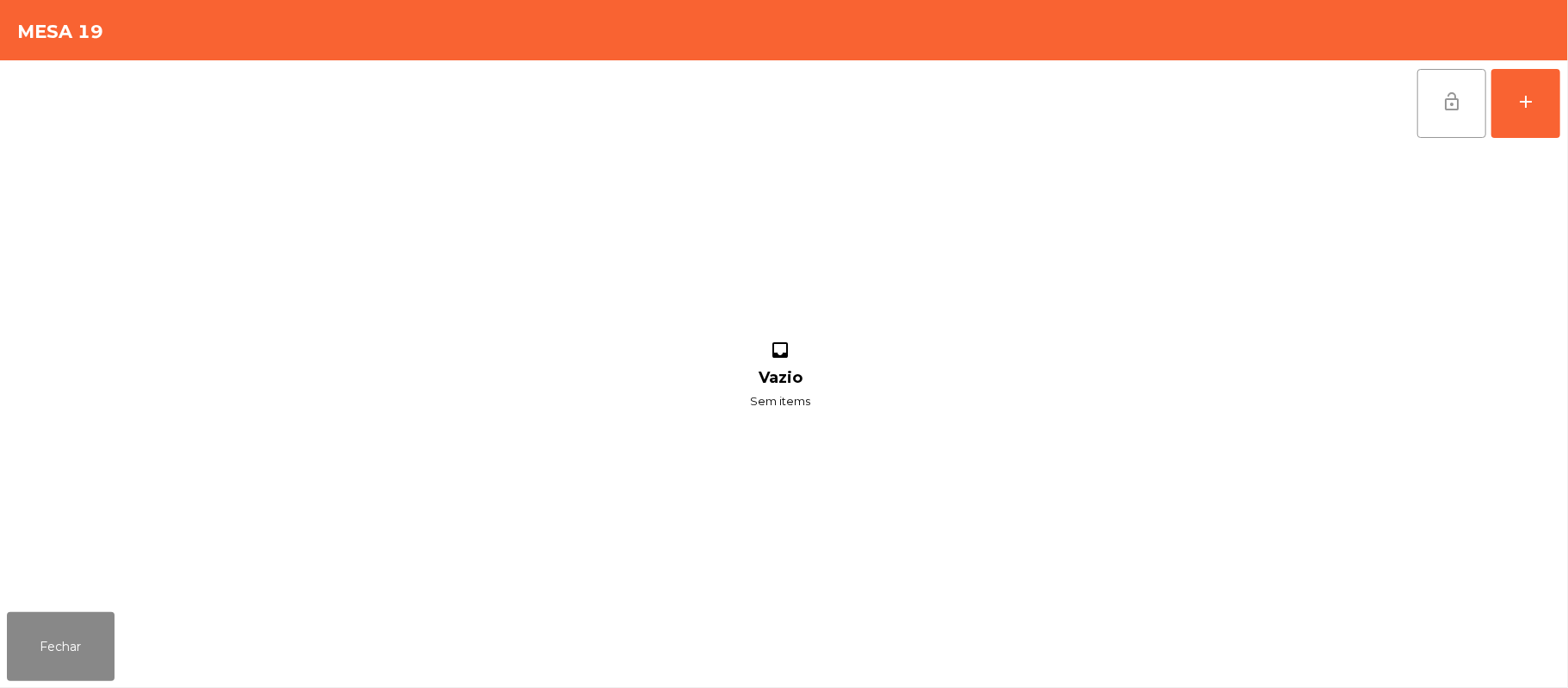
click at [1447, 102] on span "lock_open" at bounding box center [1452, 102] width 21 height 21
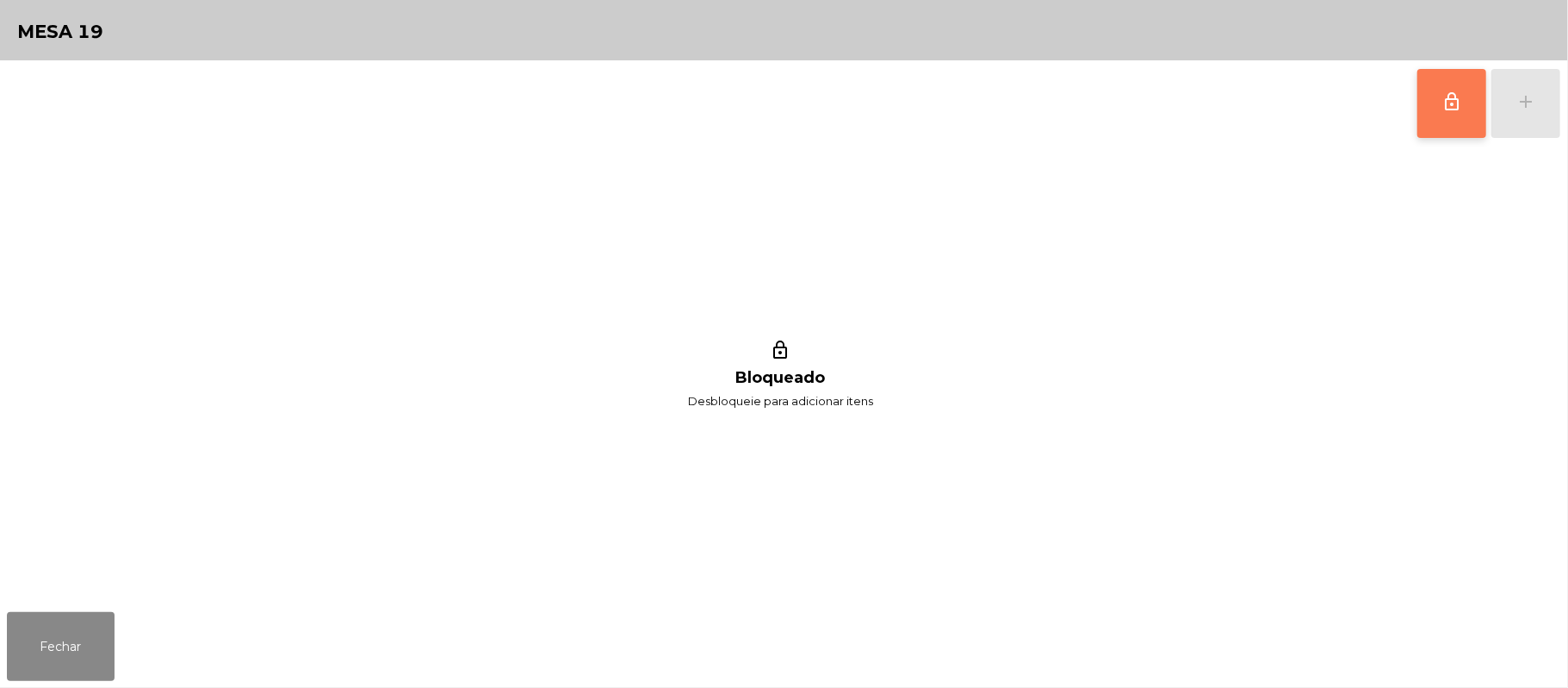
click at [1430, 91] on button "lock_outline" at bounding box center [1451, 102] width 69 height 69
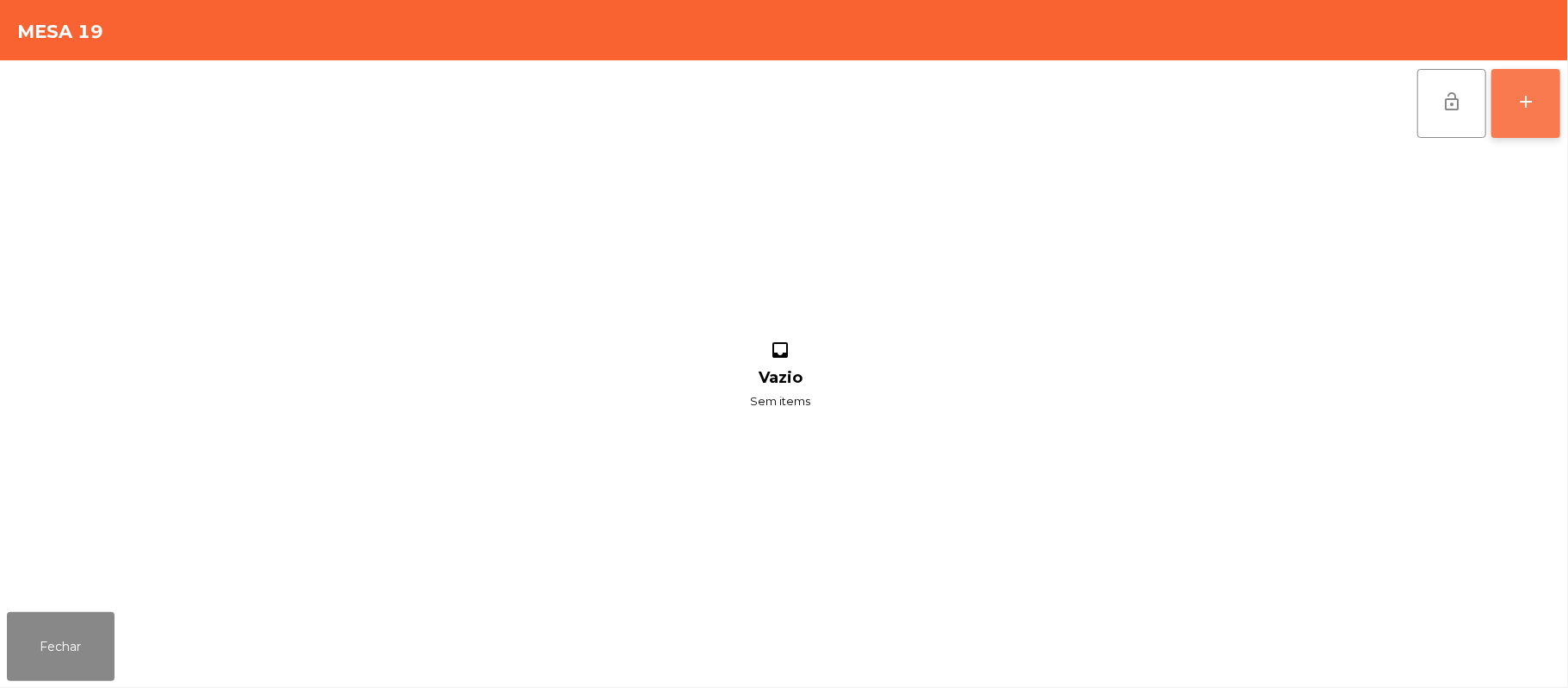
click at [1526, 97] on div "add" at bounding box center [1526, 102] width 21 height 21
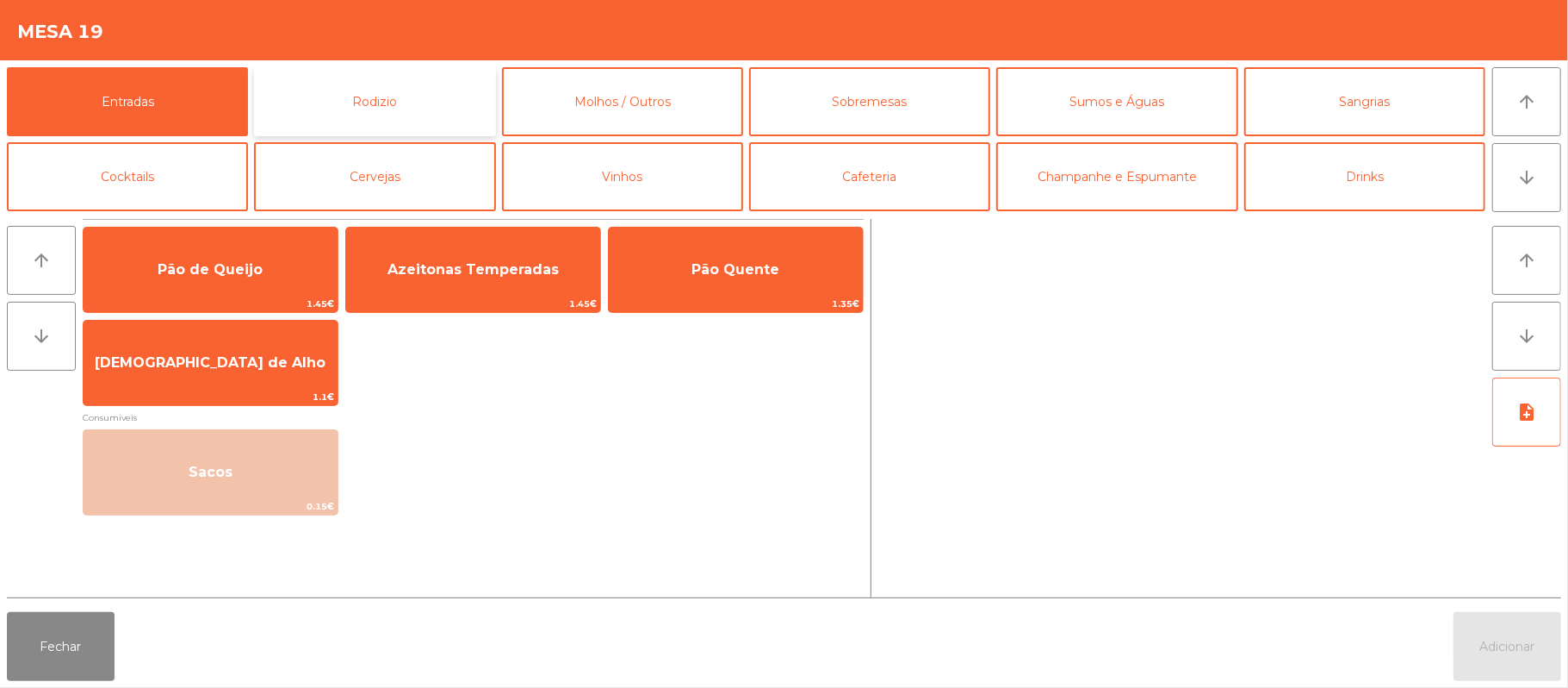
click at [428, 98] on button "Rodizio" at bounding box center [375, 101] width 241 height 69
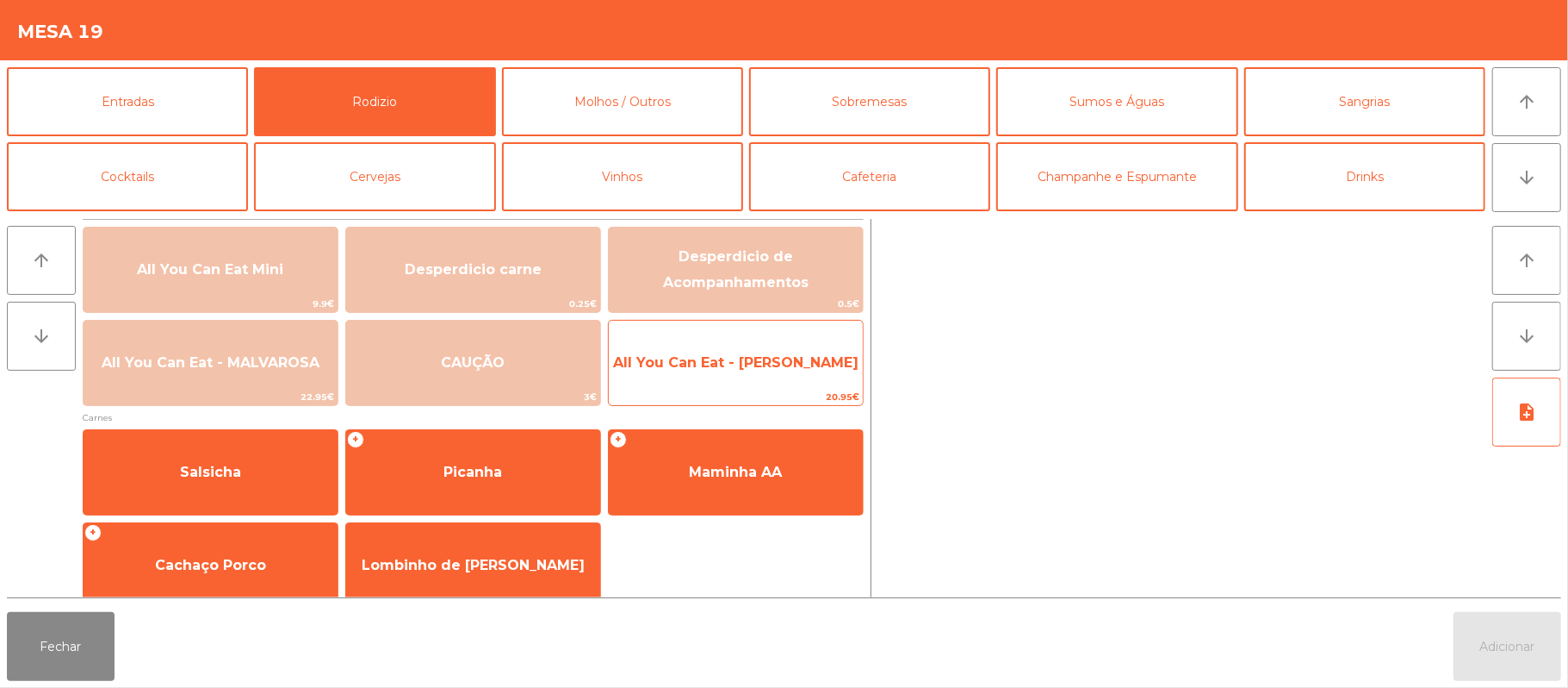
click at [775, 362] on span "All You Can Eat - [PERSON_NAME]" at bounding box center [736, 362] width 245 height 16
click at [775, 360] on span "All You Can Eat - [PERSON_NAME]" at bounding box center [736, 362] width 245 height 16
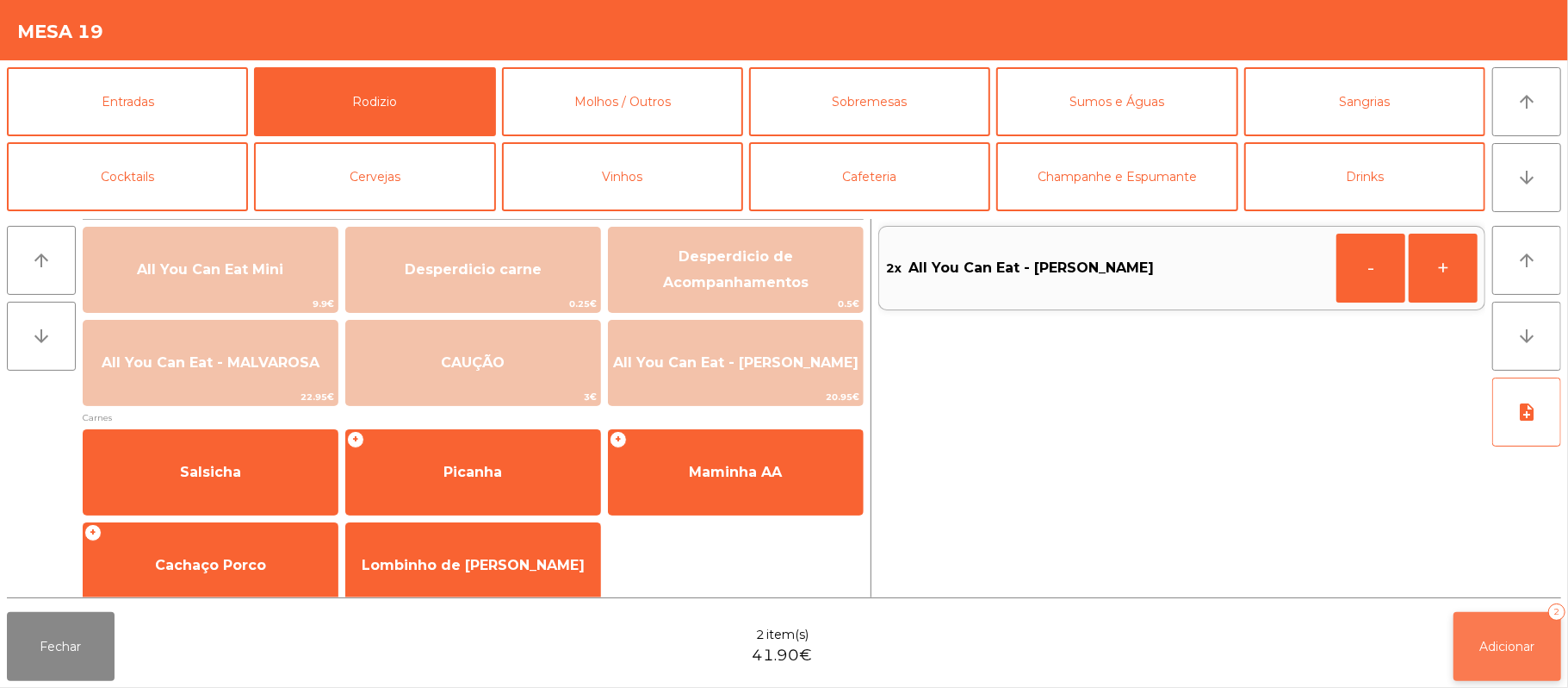
click at [1512, 667] on button "Adicionar 2" at bounding box center [1508, 646] width 108 height 69
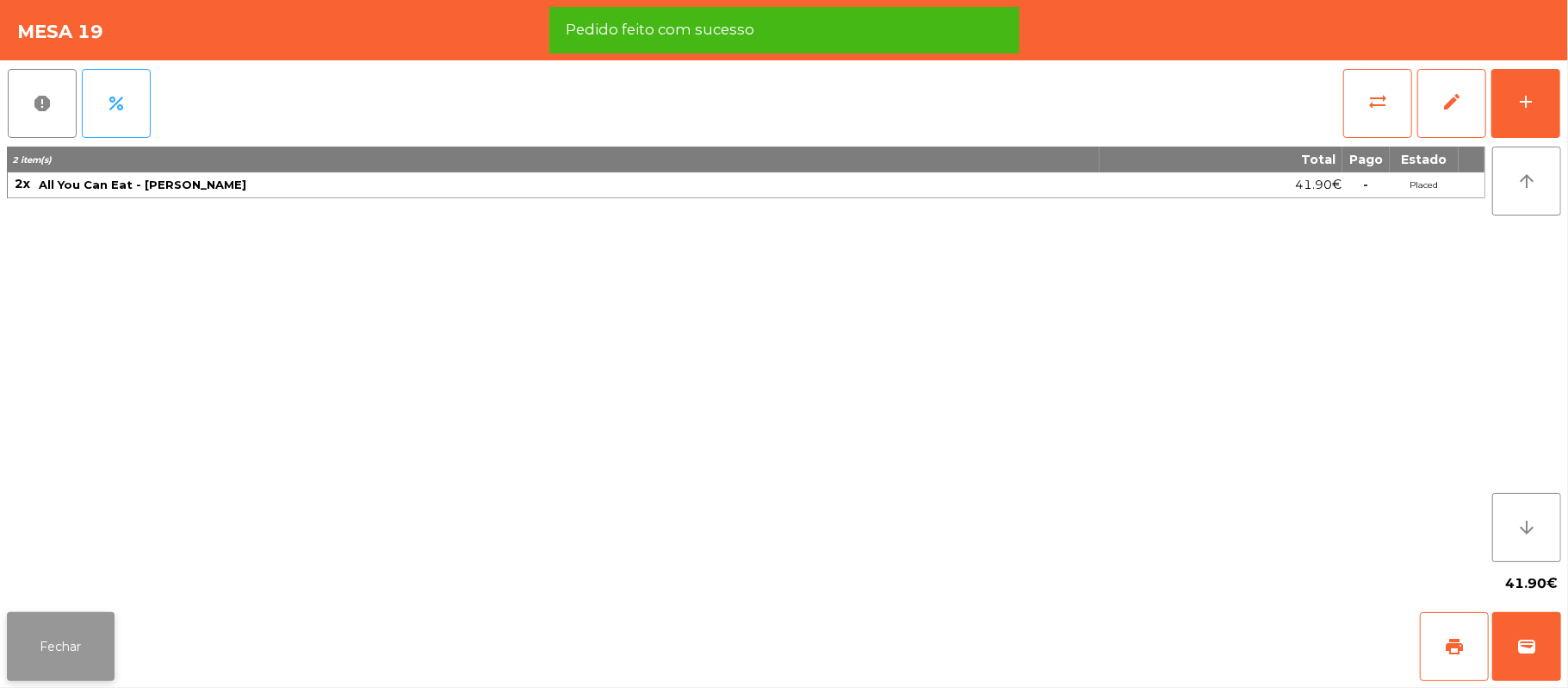
click at [22, 643] on button "Fechar" at bounding box center [61, 646] width 108 height 69
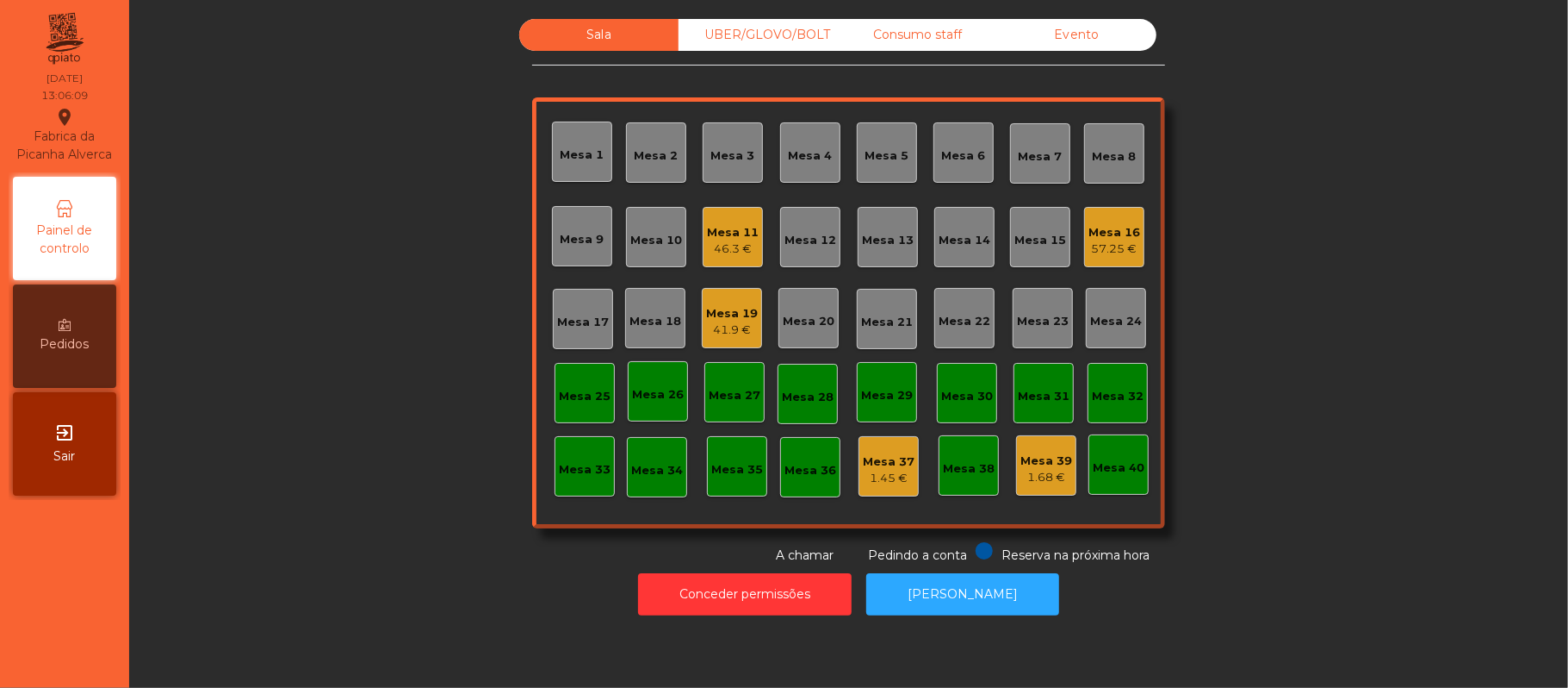
click at [1326, 421] on div "Sala UBER/[GEOGRAPHIC_DATA]/BOLT Consumo staff Evento Mesa 1 Mesa 2 [GEOGRAPHIC…" at bounding box center [848, 292] width 1392 height 545
click at [721, 253] on div "46.3 €" at bounding box center [732, 249] width 52 height 17
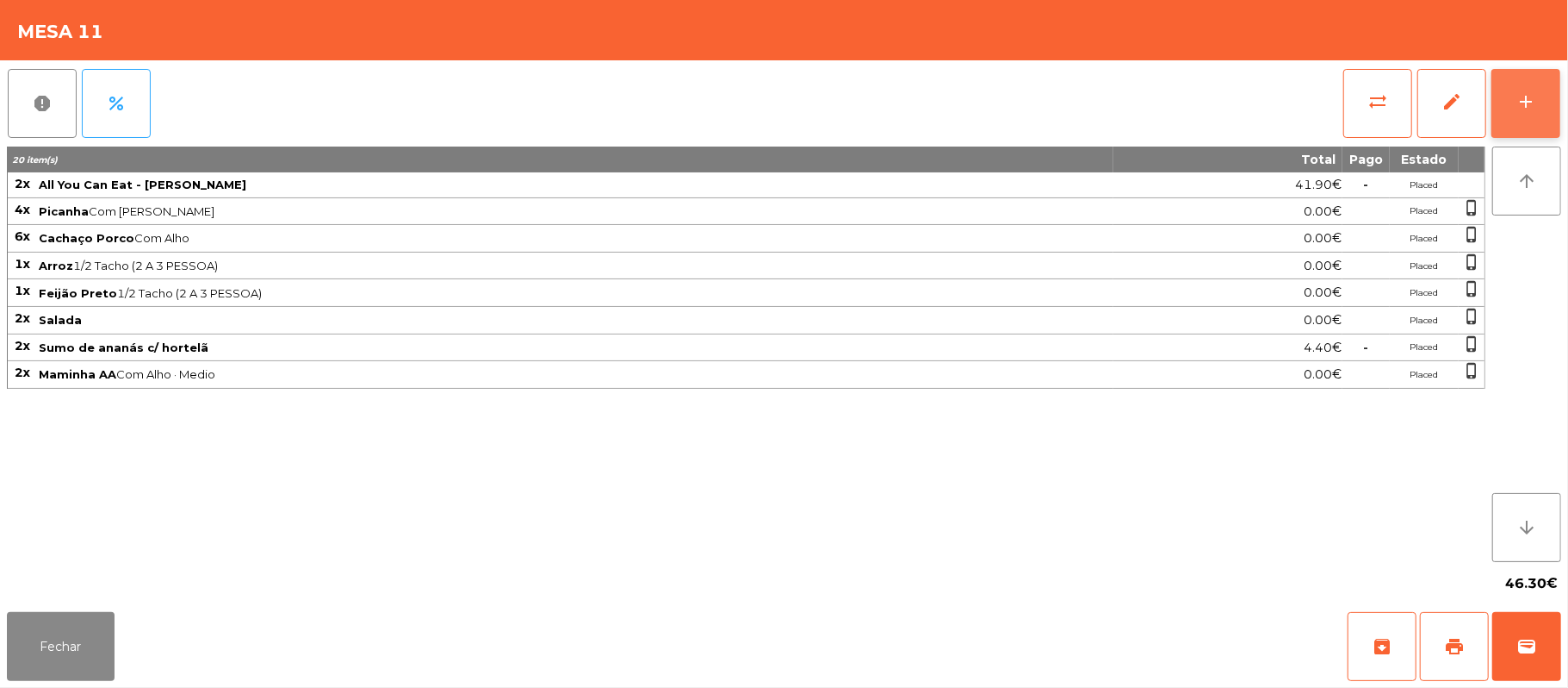
click at [1553, 125] on button "add" at bounding box center [1525, 102] width 69 height 69
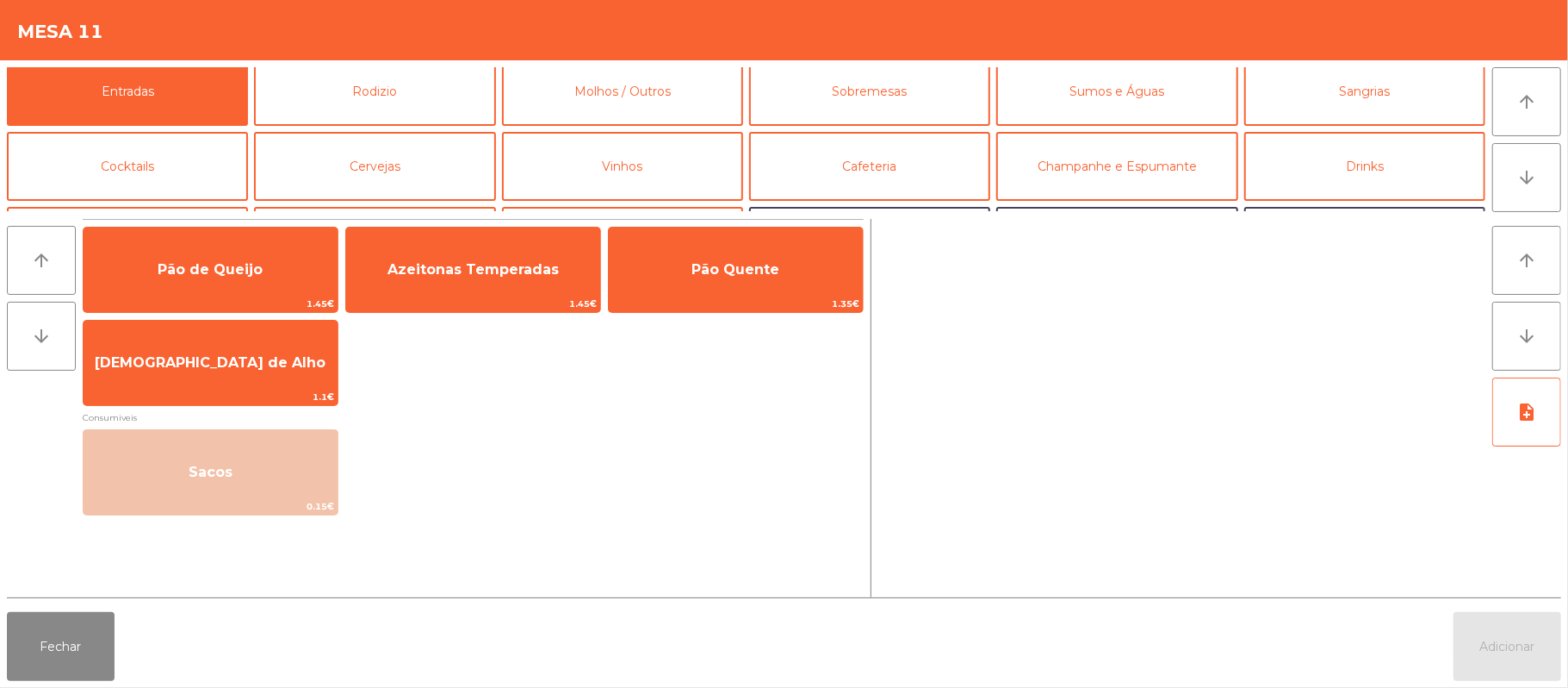
scroll to position [0, 0]
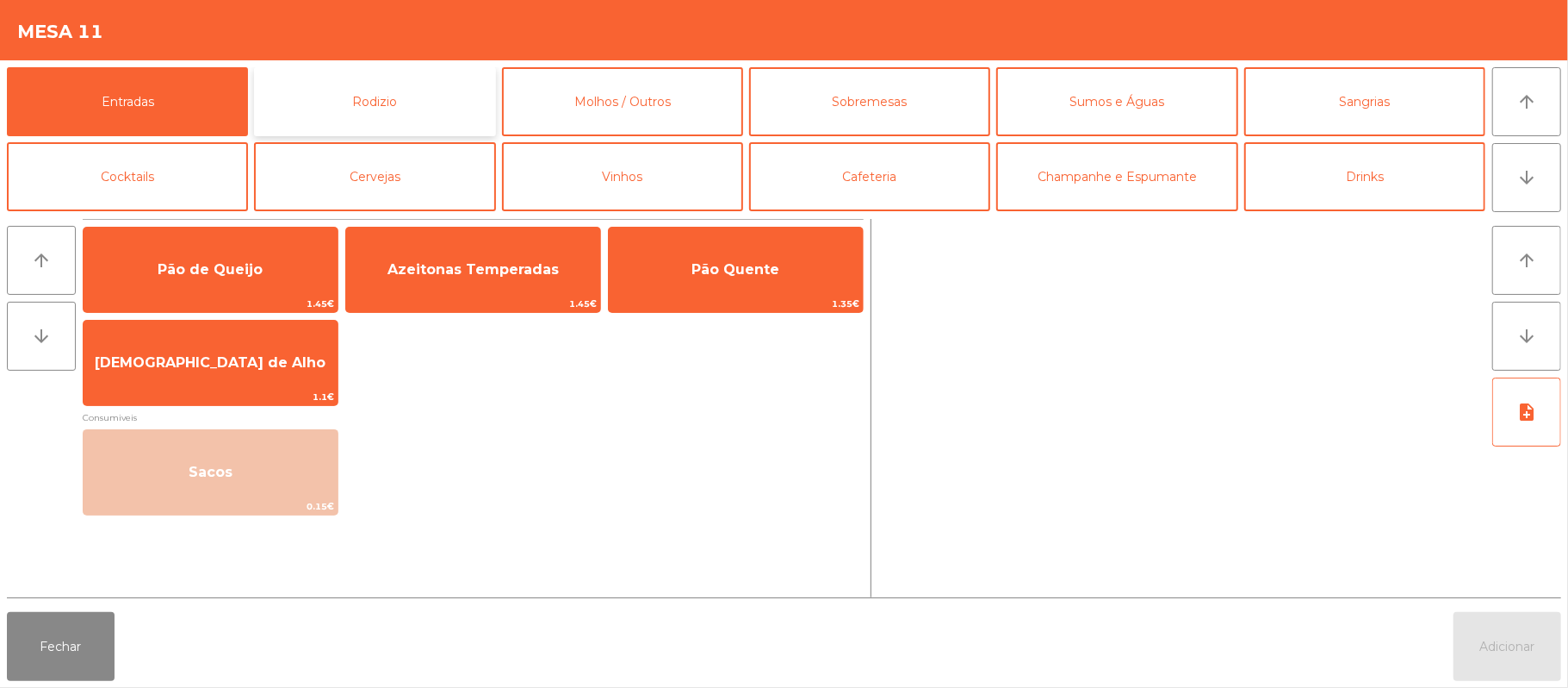
click at [377, 90] on button "Rodizio" at bounding box center [375, 101] width 241 height 69
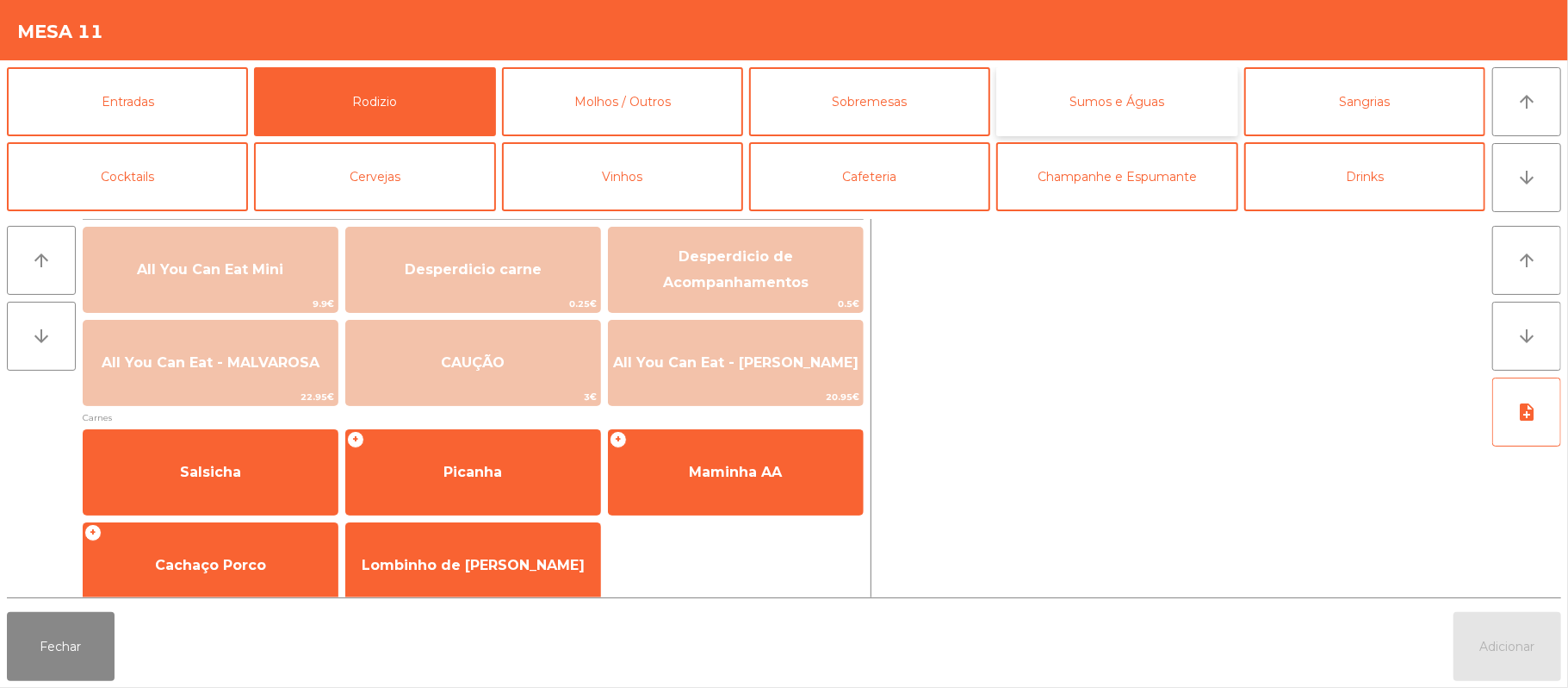
click at [1123, 105] on button "Sumos e Águas" at bounding box center [1117, 101] width 241 height 69
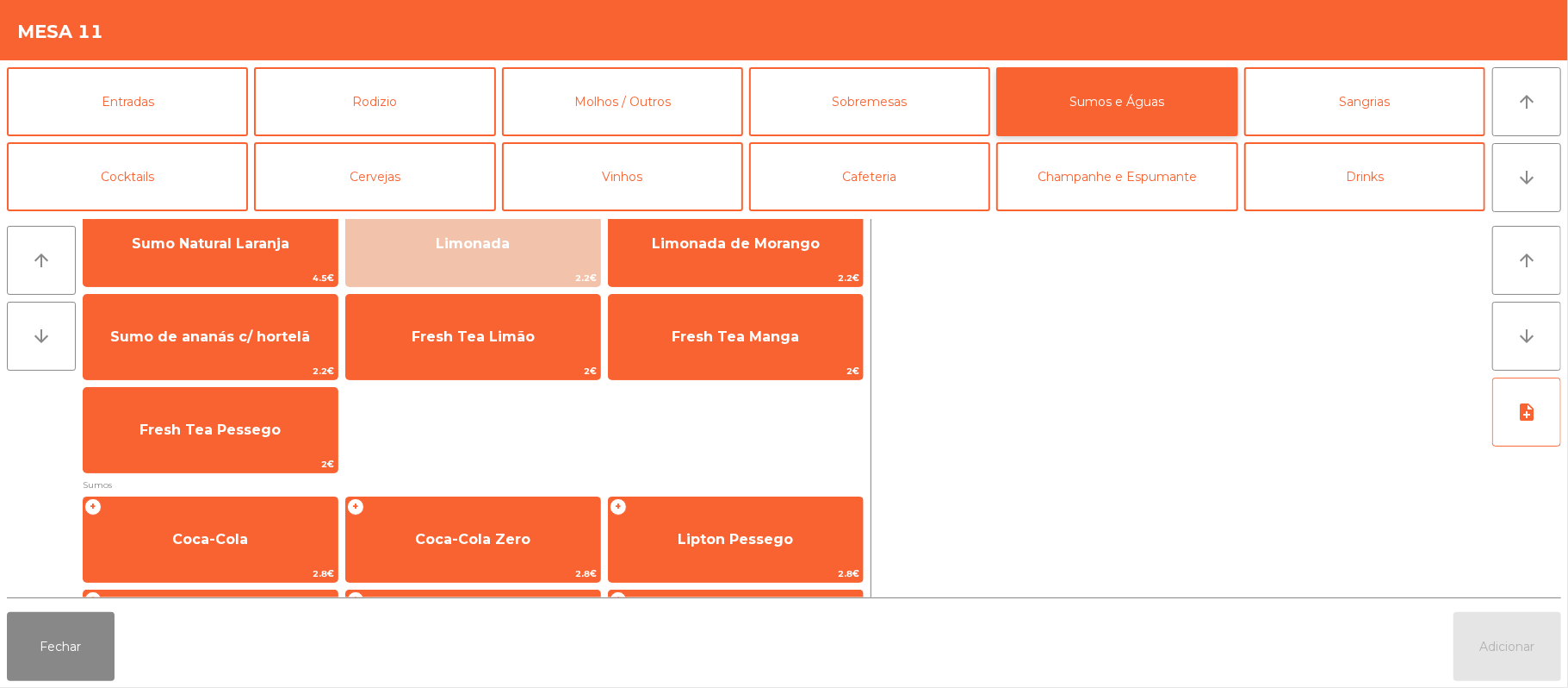
scroll to position [15, 0]
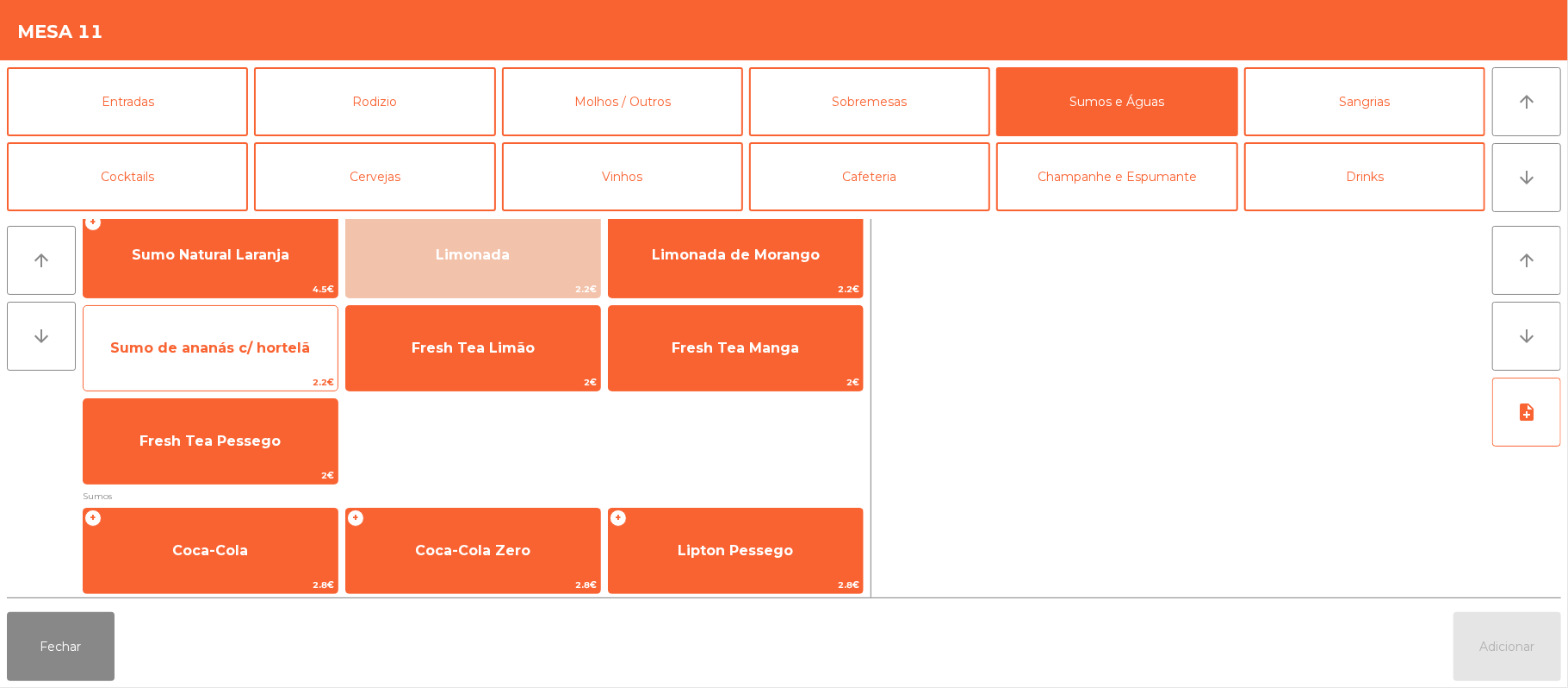
click at [261, 336] on span "Sumo de ananás c/ hortelã" at bounding box center [210, 348] width 254 height 47
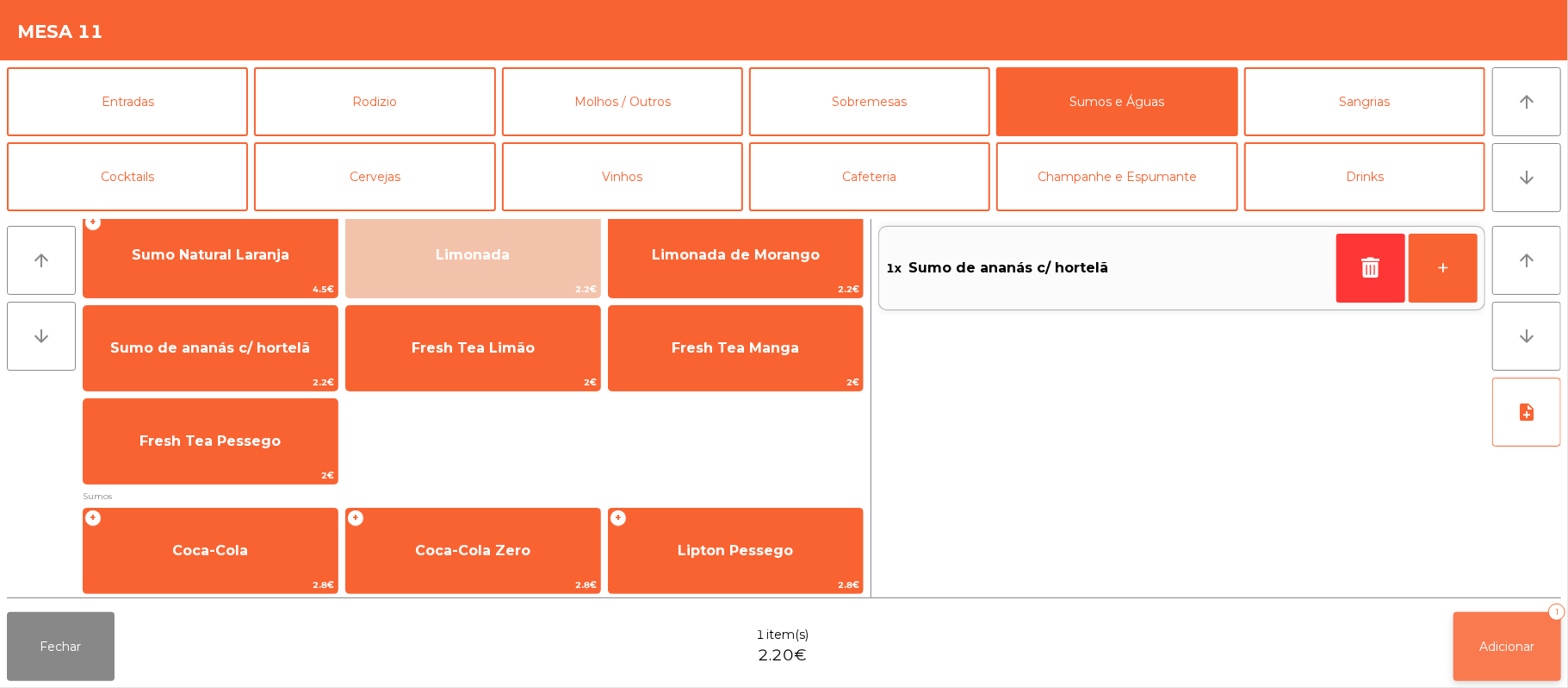
click at [1477, 645] on button "Adicionar 1" at bounding box center [1508, 646] width 108 height 69
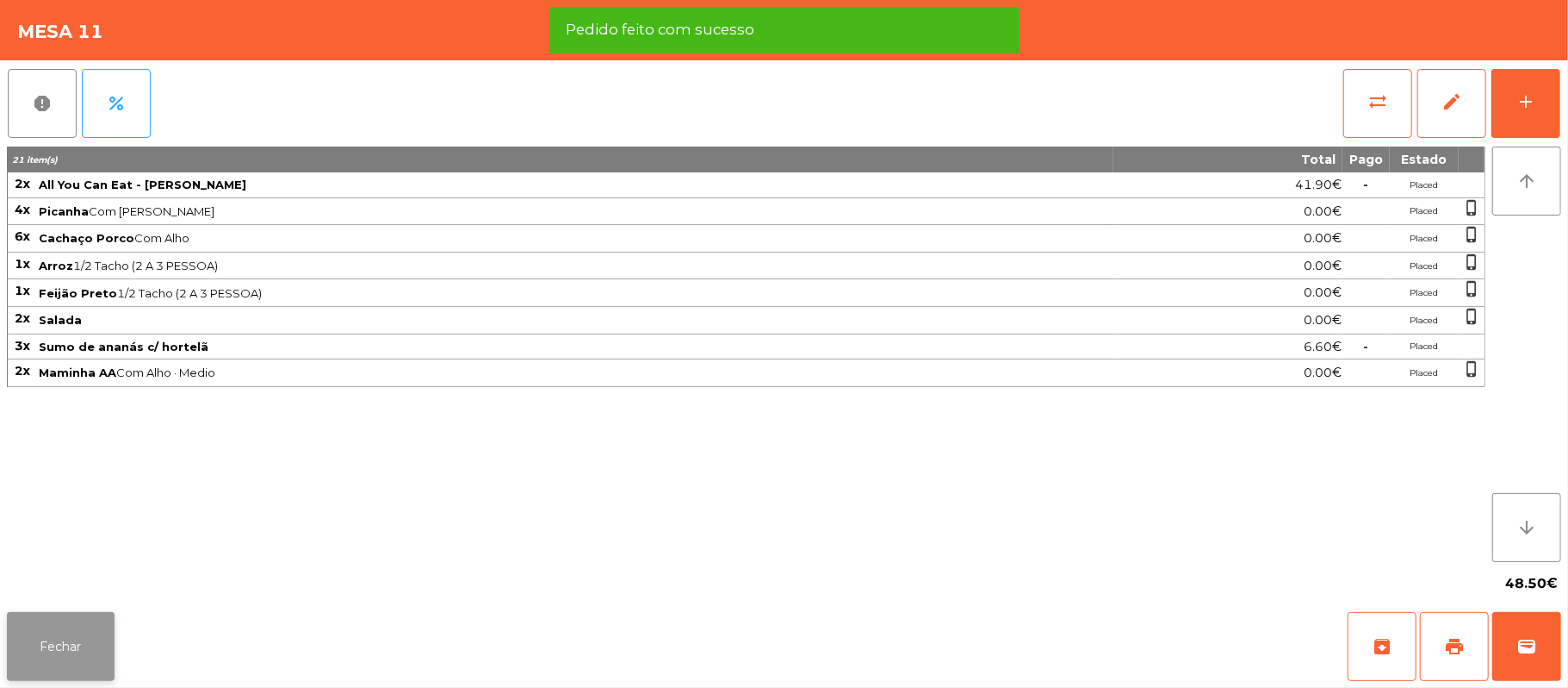
click at [84, 641] on button "Fechar" at bounding box center [61, 646] width 108 height 69
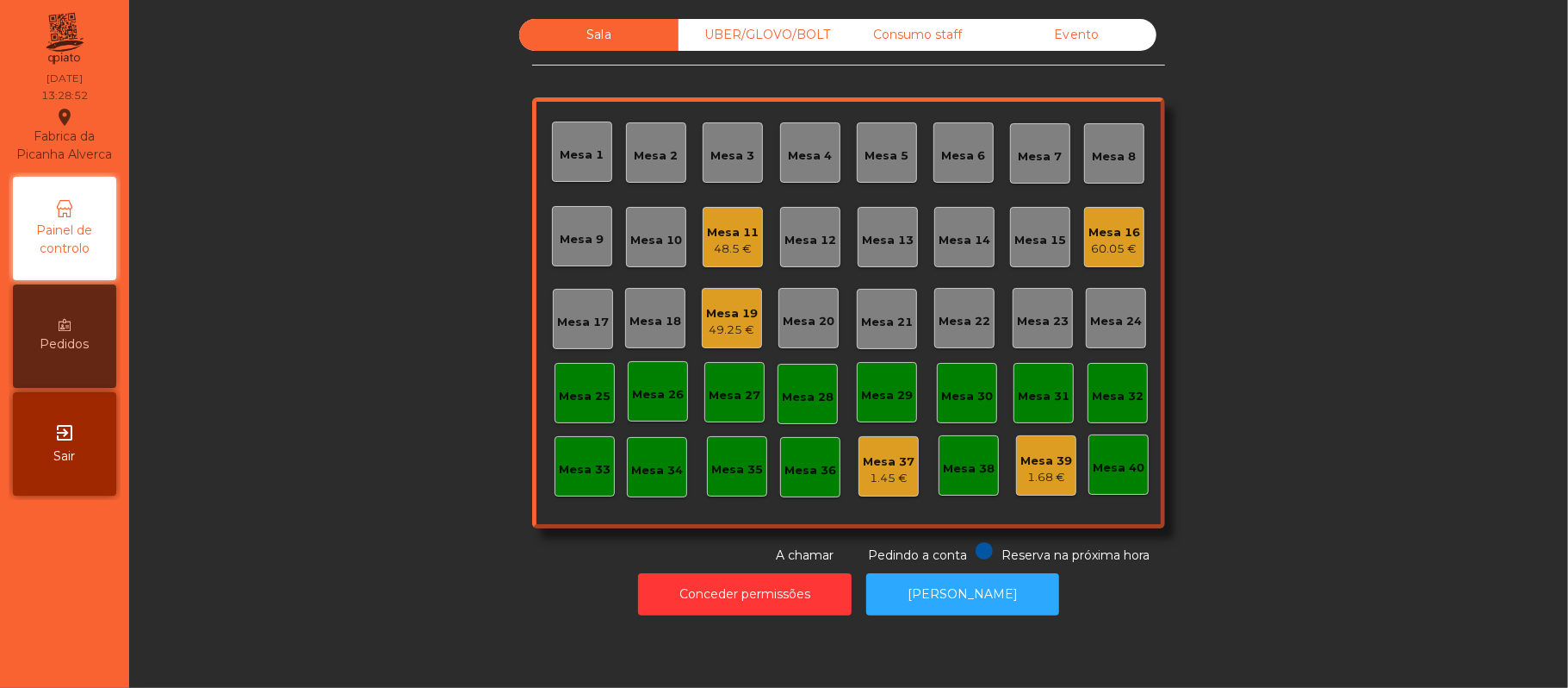
click at [734, 265] on div "Mesa 11 48.5 €" at bounding box center [732, 237] width 60 height 60
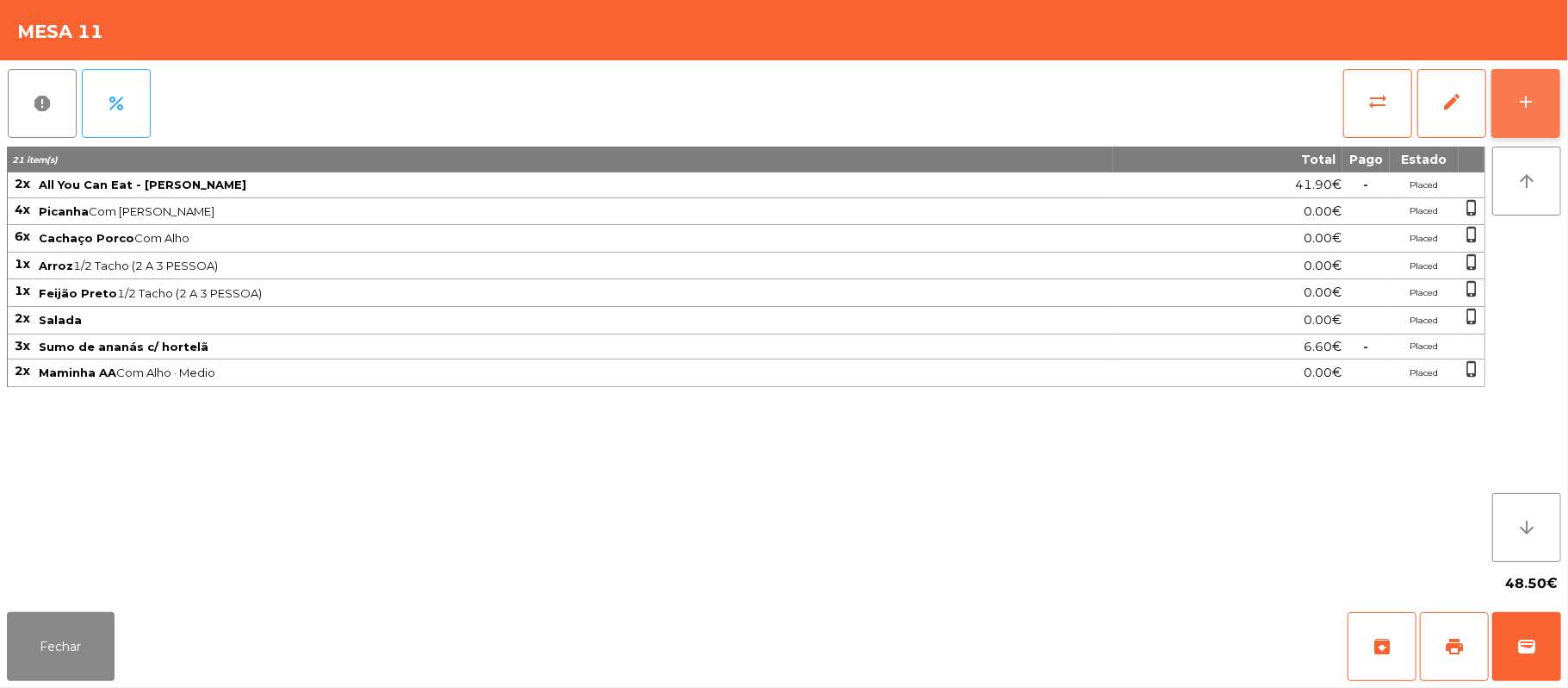
click at [1557, 108] on button "add" at bounding box center [1525, 102] width 69 height 69
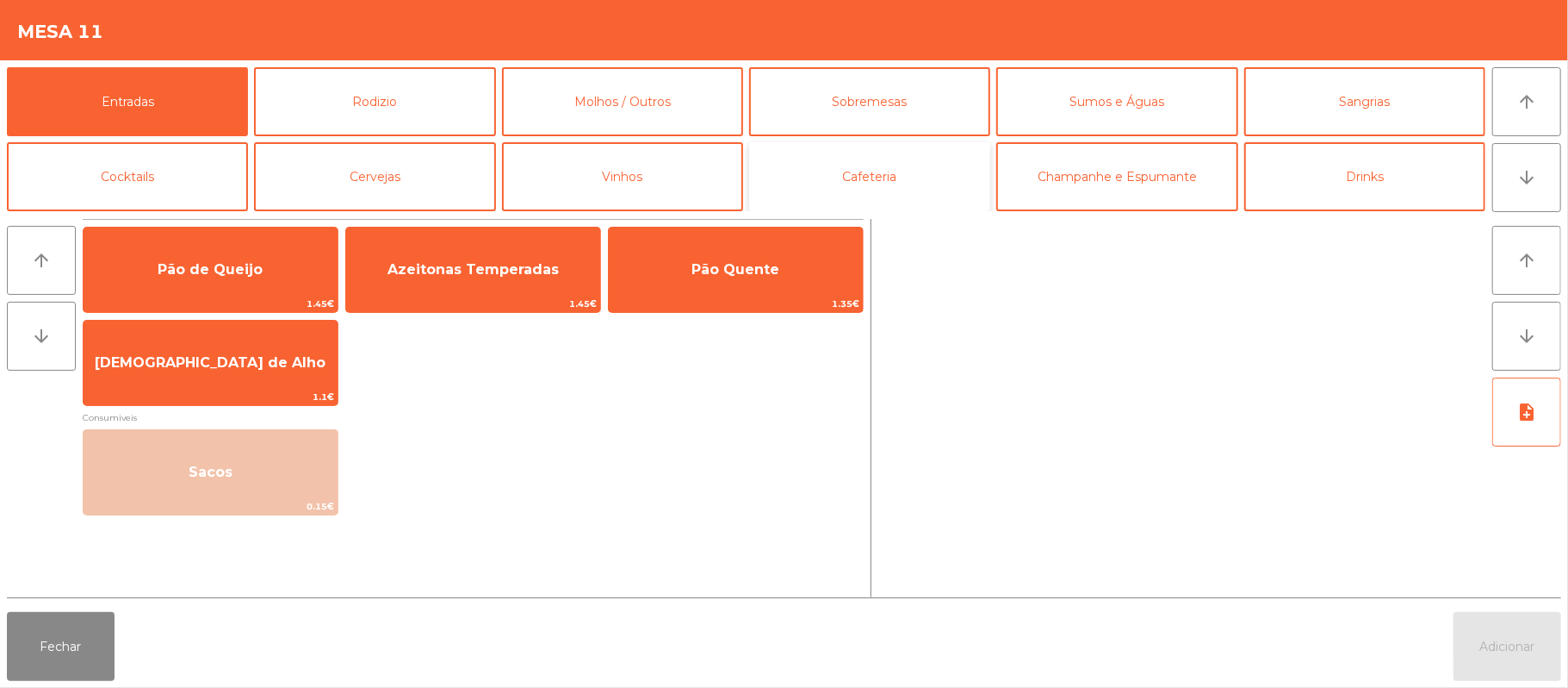
click at [906, 193] on button "Cafeteria" at bounding box center [869, 176] width 241 height 69
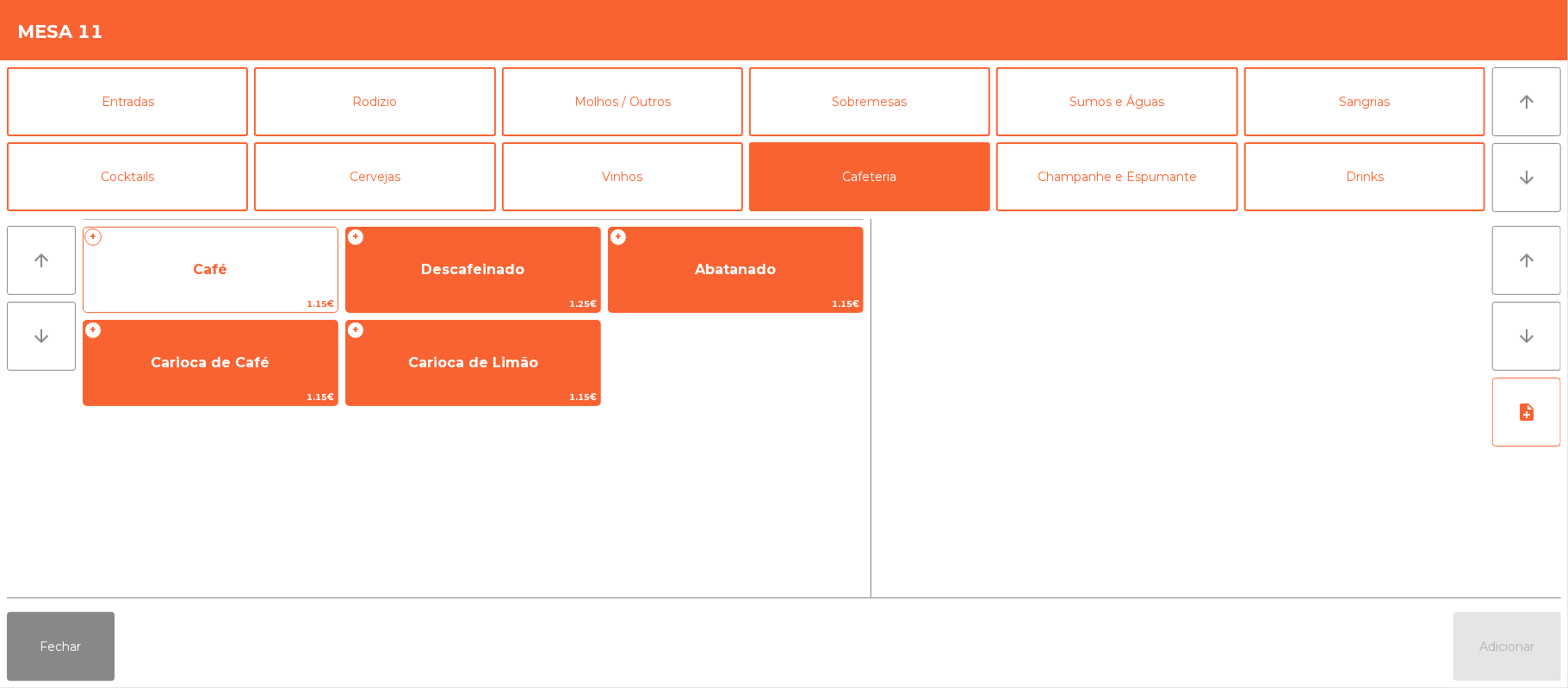
click at [229, 267] on span "Café" at bounding box center [210, 269] width 254 height 47
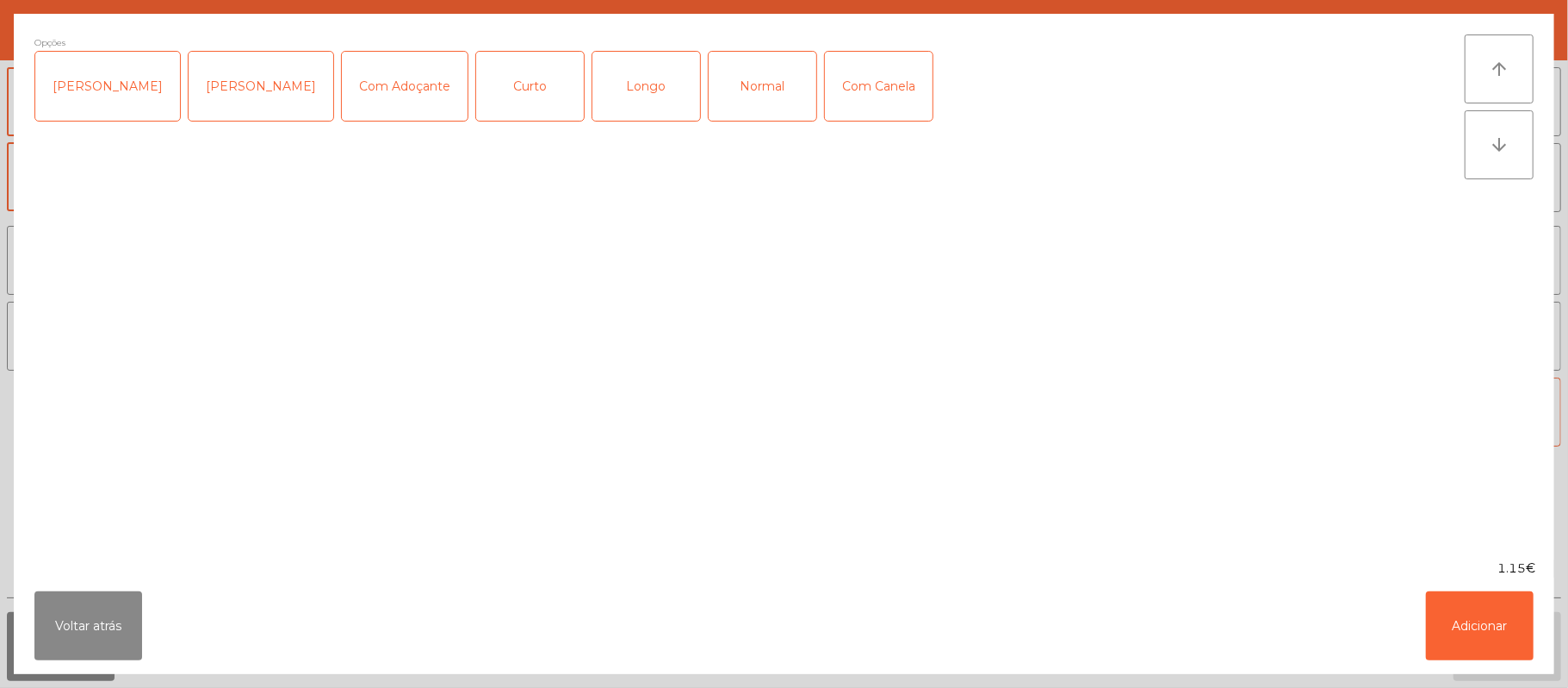
click at [742, 107] on div "Normal" at bounding box center [763, 86] width 108 height 69
click at [1466, 642] on button "Adicionar" at bounding box center [1480, 625] width 108 height 69
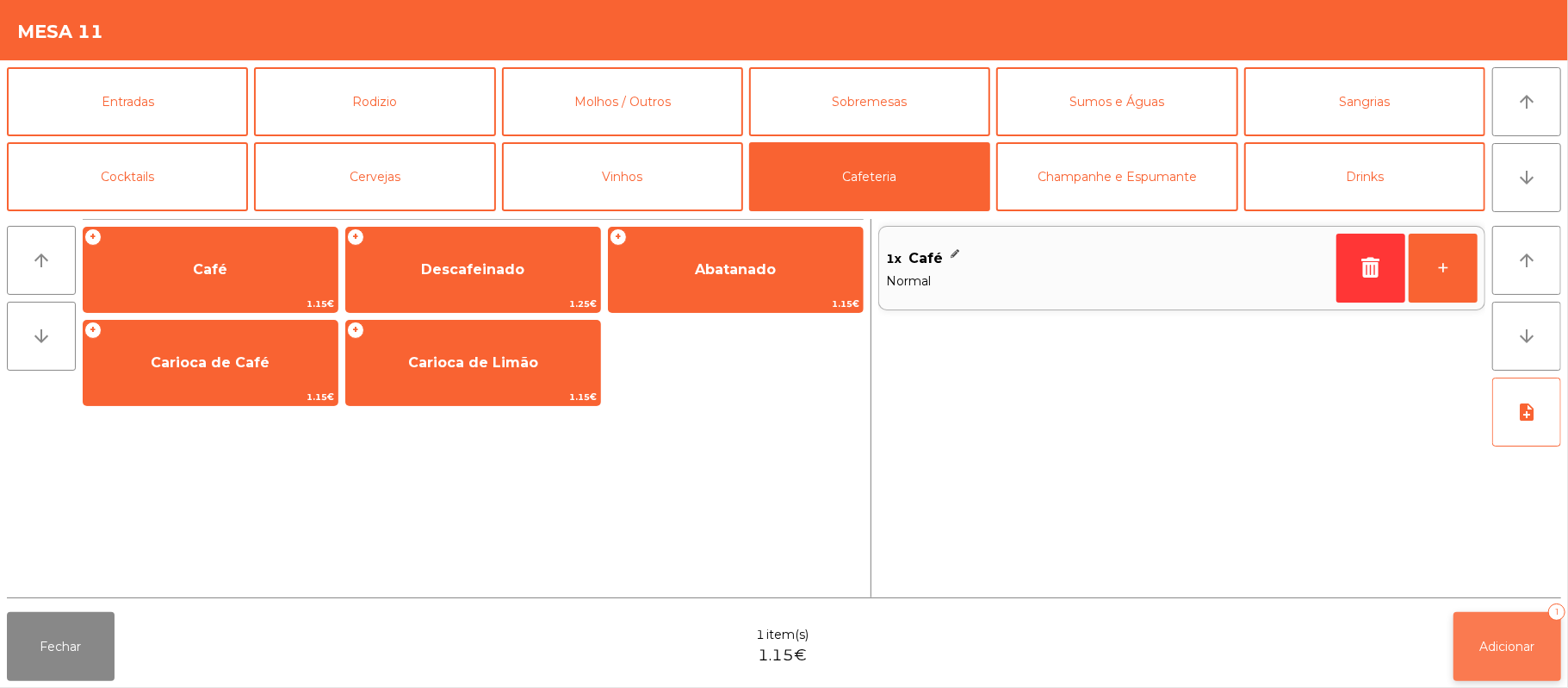
click at [1474, 646] on button "Adicionar 1" at bounding box center [1508, 646] width 108 height 69
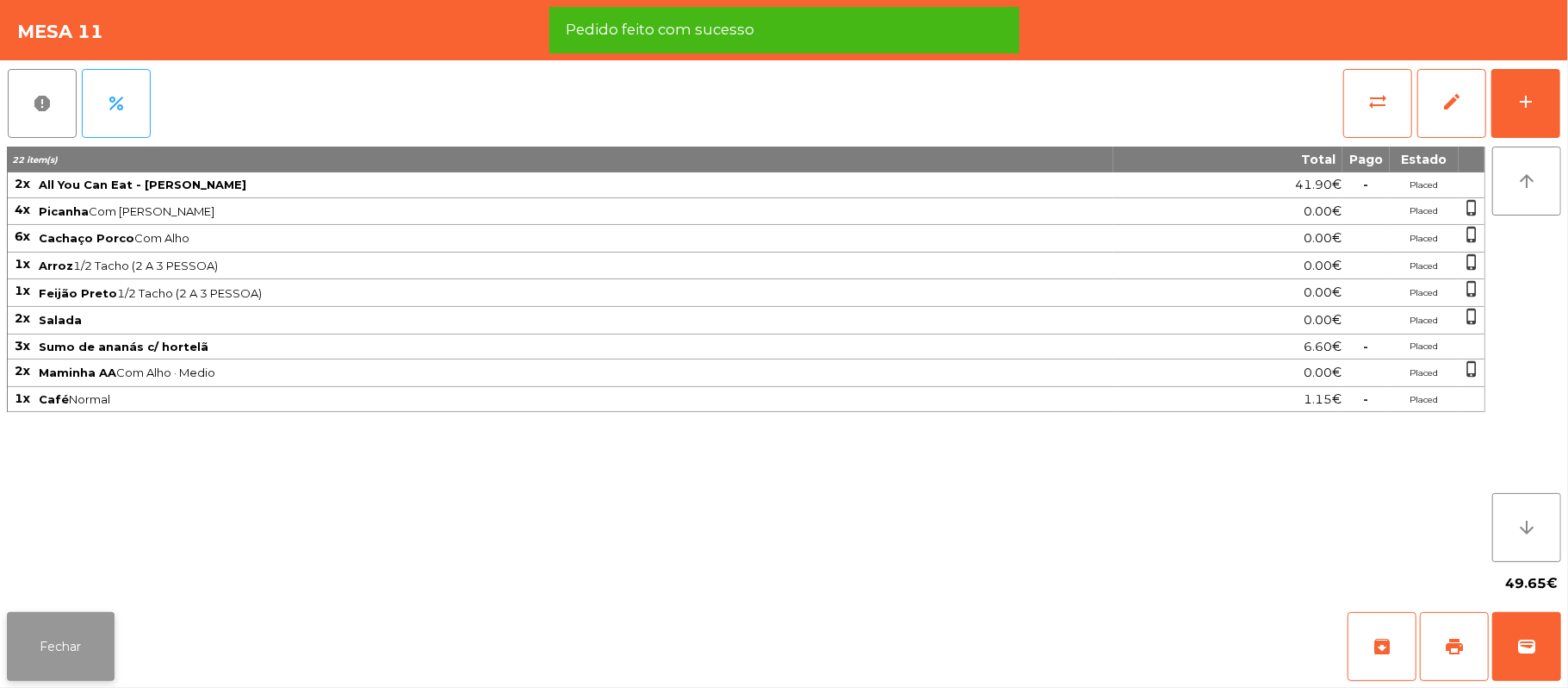
click at [86, 634] on button "Fechar" at bounding box center [61, 646] width 108 height 69
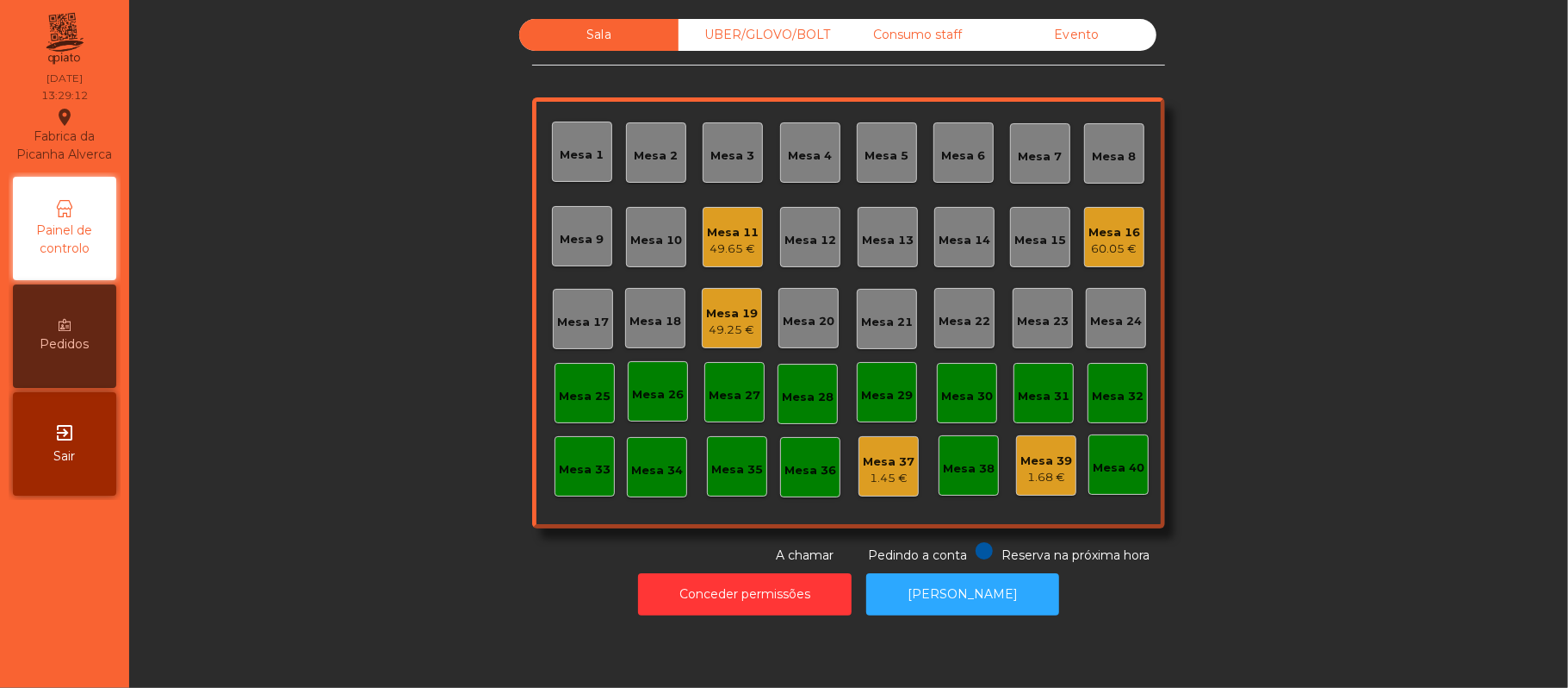
click at [745, 249] on div "49.65 €" at bounding box center [732, 249] width 52 height 17
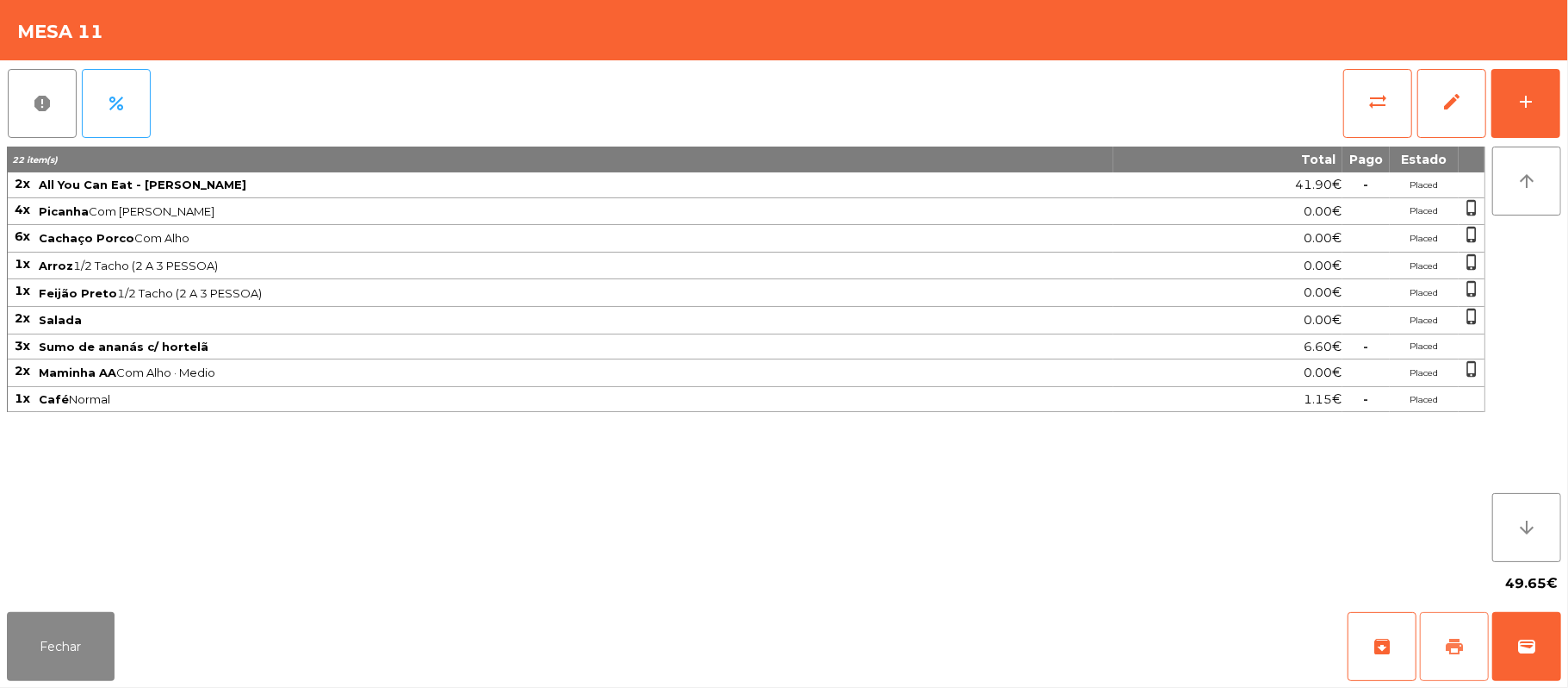
click at [1461, 653] on span "print" at bounding box center [1454, 646] width 21 height 21
click at [1564, 666] on div "Fechar archive print wallet" at bounding box center [784, 646] width 1568 height 82
click at [1527, 657] on button "wallet" at bounding box center [1526, 646] width 69 height 69
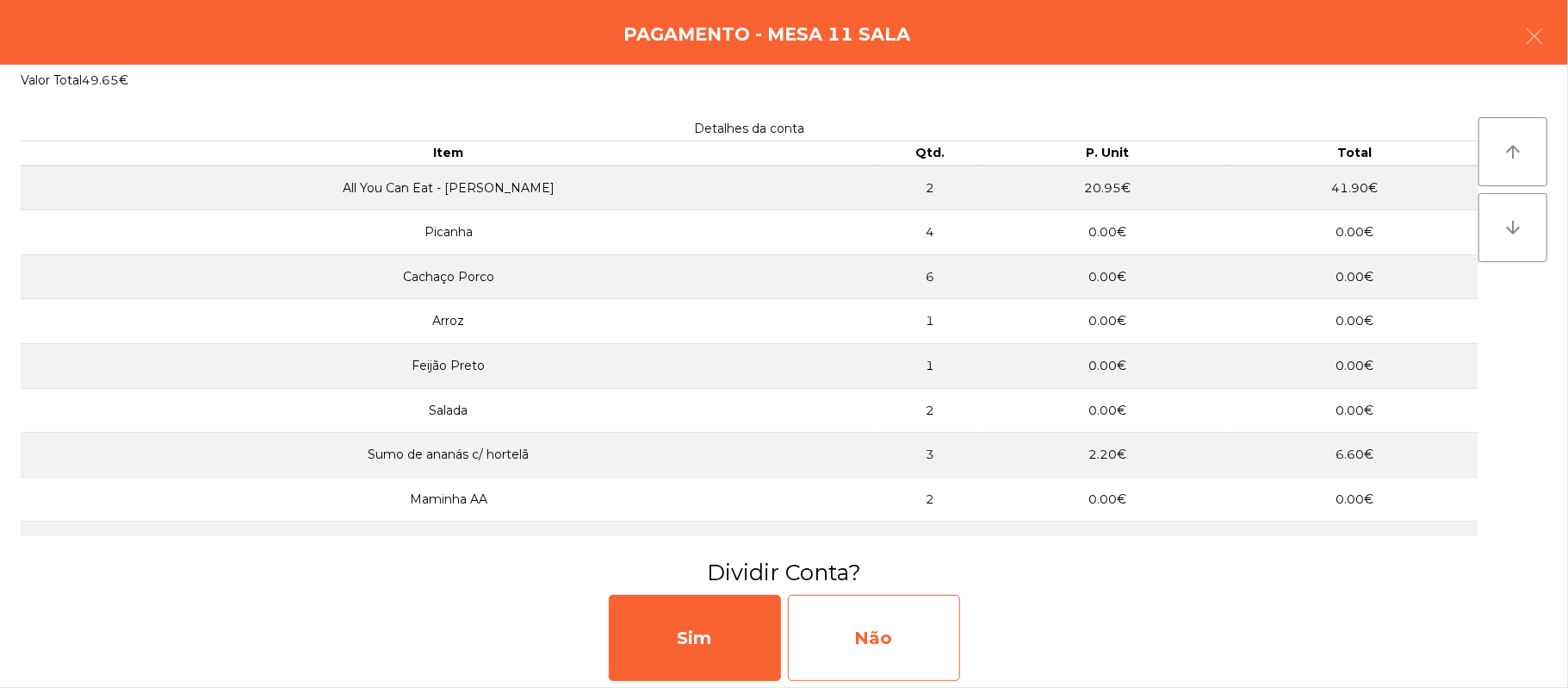
click at [875, 615] on div "Não" at bounding box center [874, 638] width 172 height 86
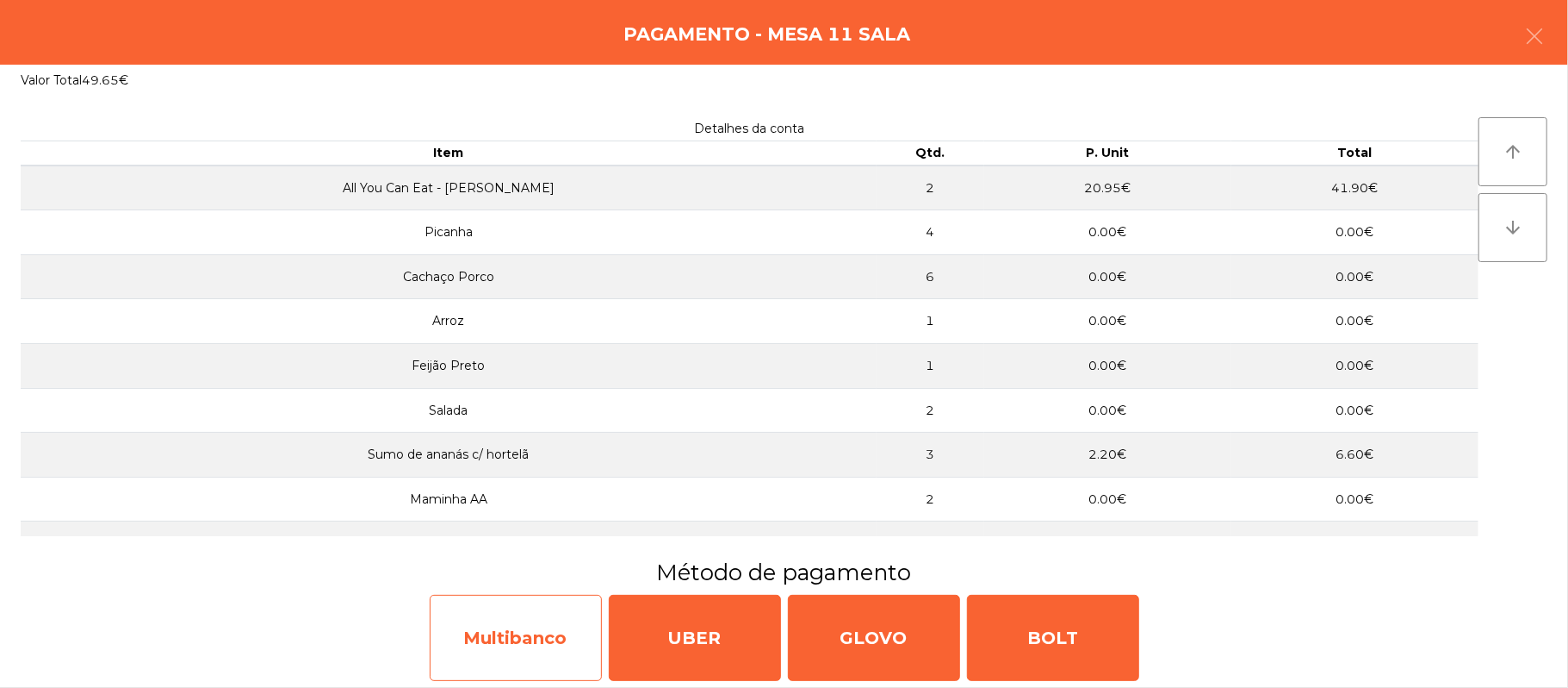
click at [556, 653] on div "Multibanco" at bounding box center [516, 638] width 172 height 86
select select "**"
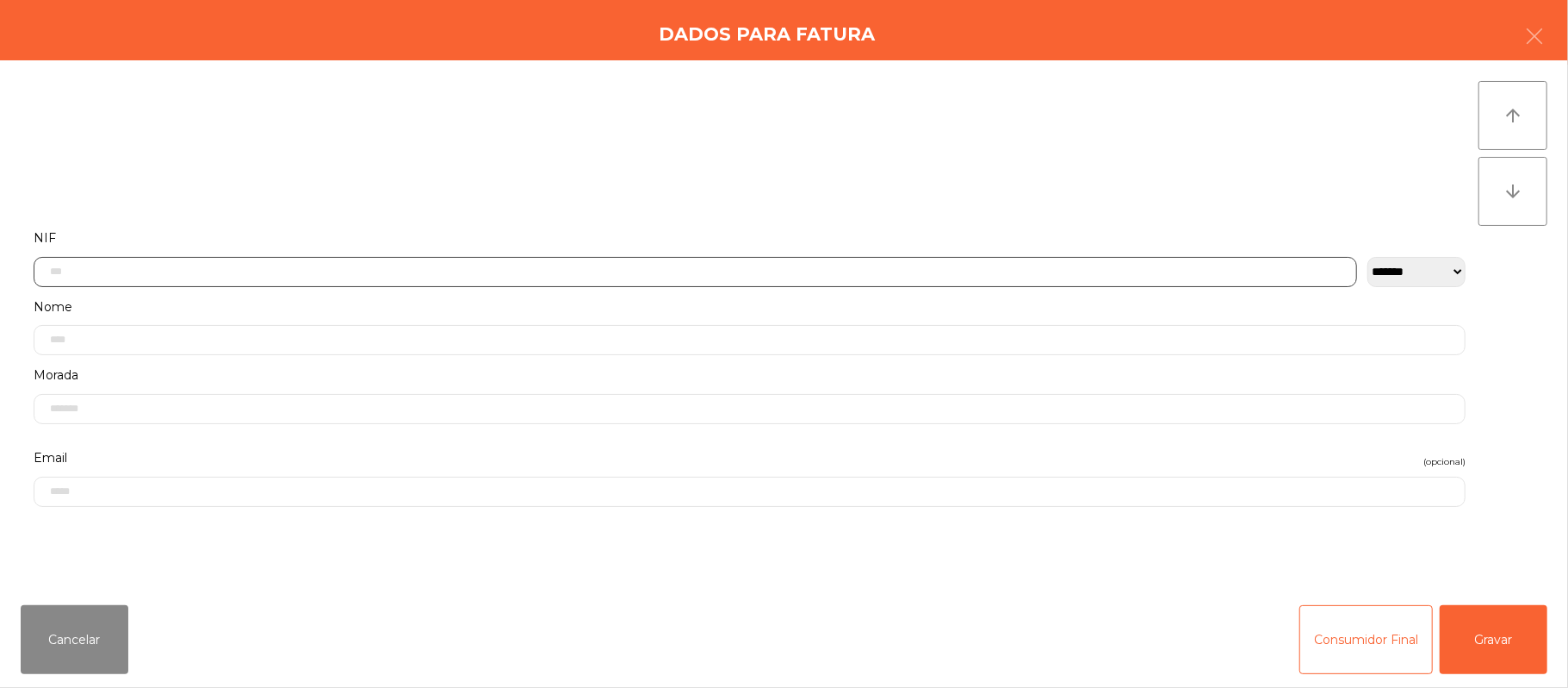
click at [476, 271] on input "text" at bounding box center [696, 272] width 1324 height 30
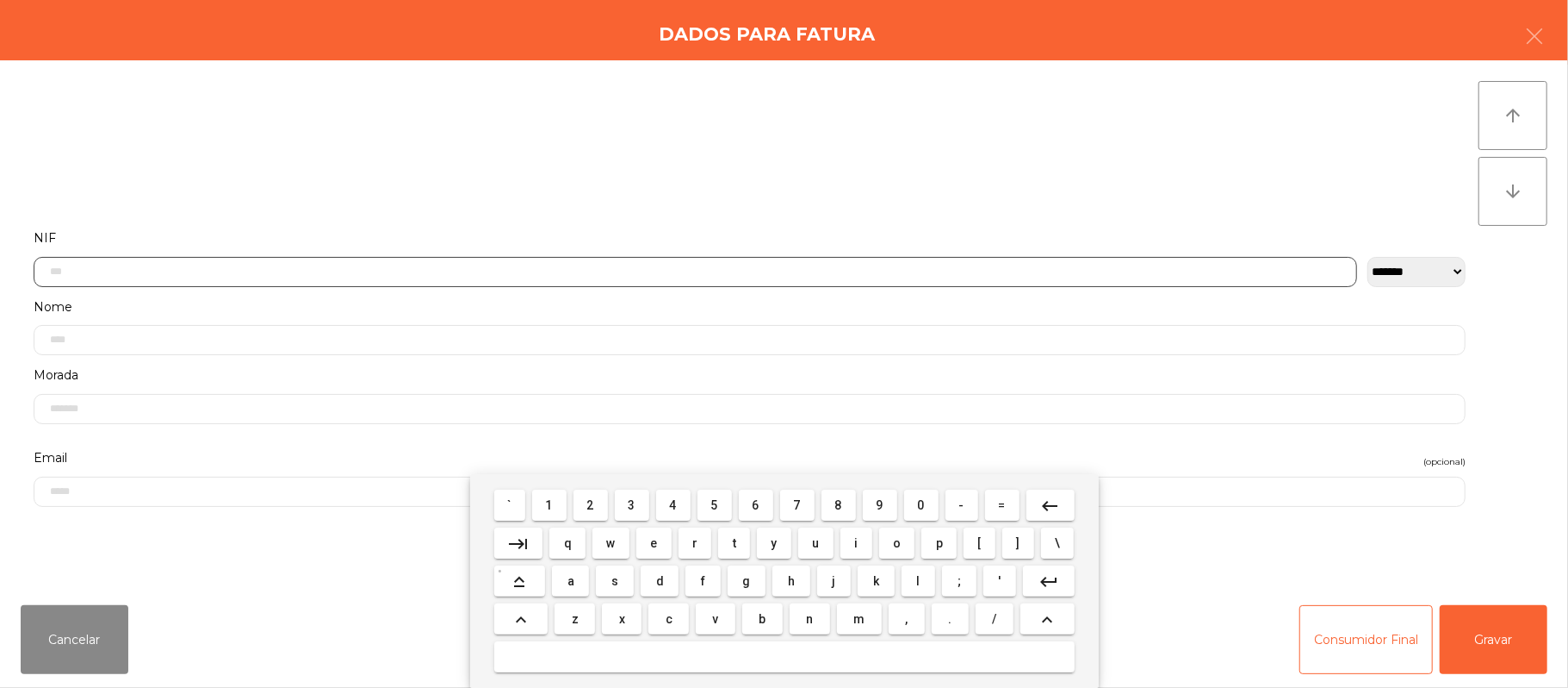
scroll to position [145, 0]
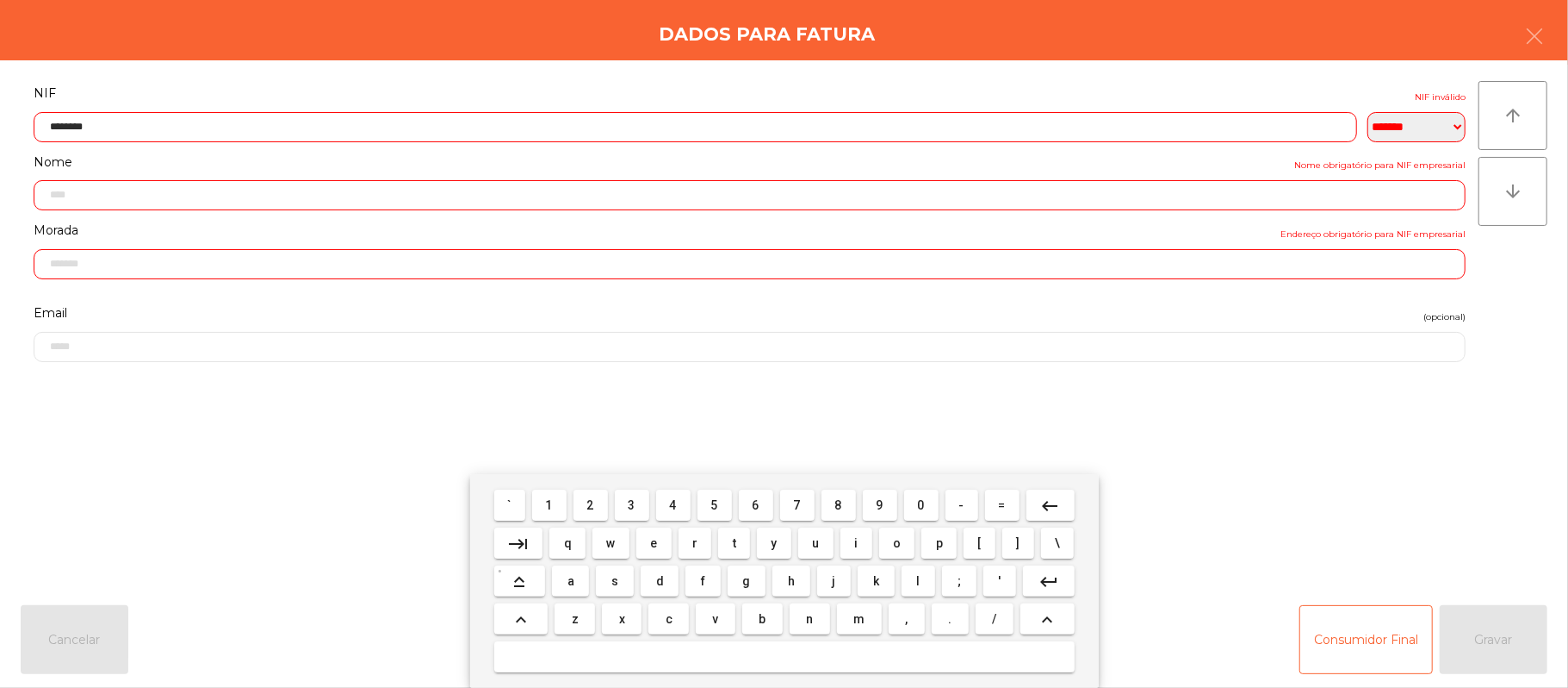
type input "*********"
type input "**********"
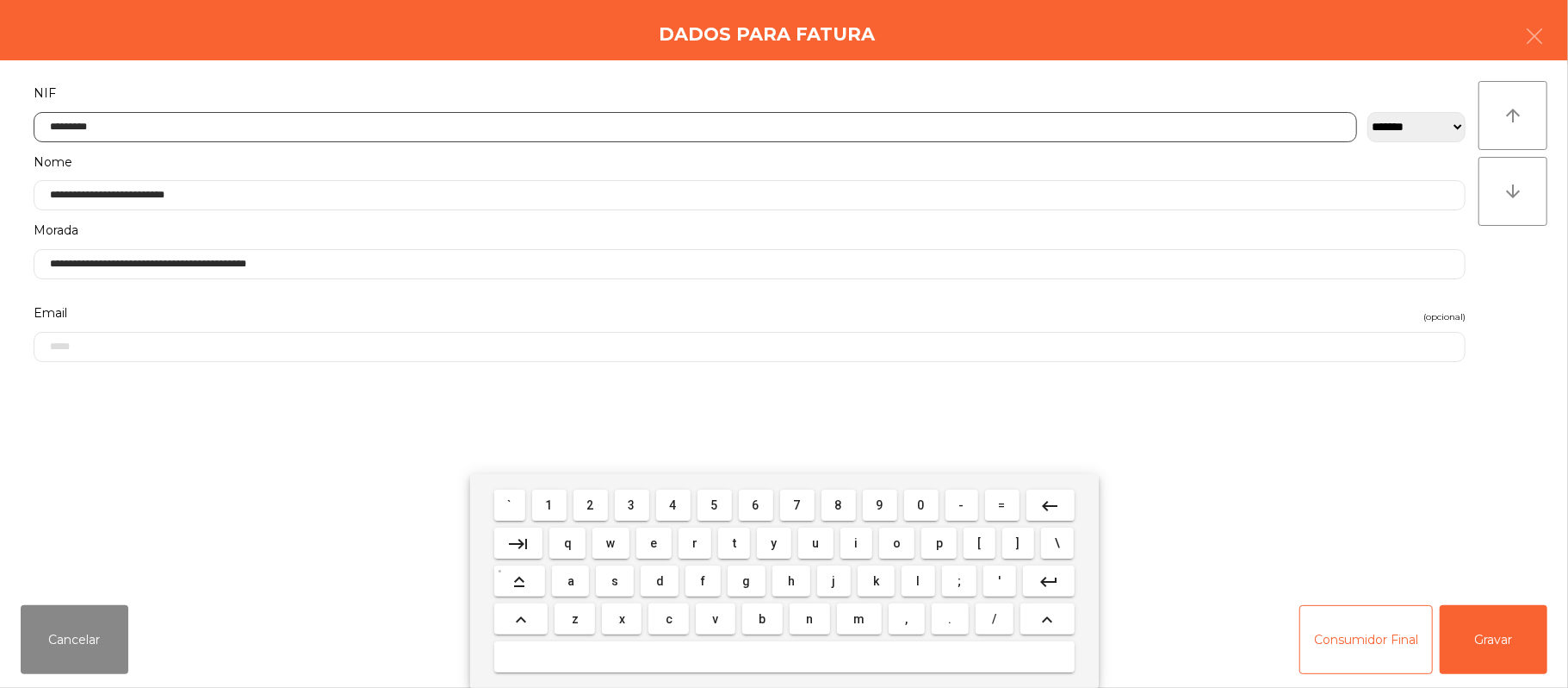
type input "*********"
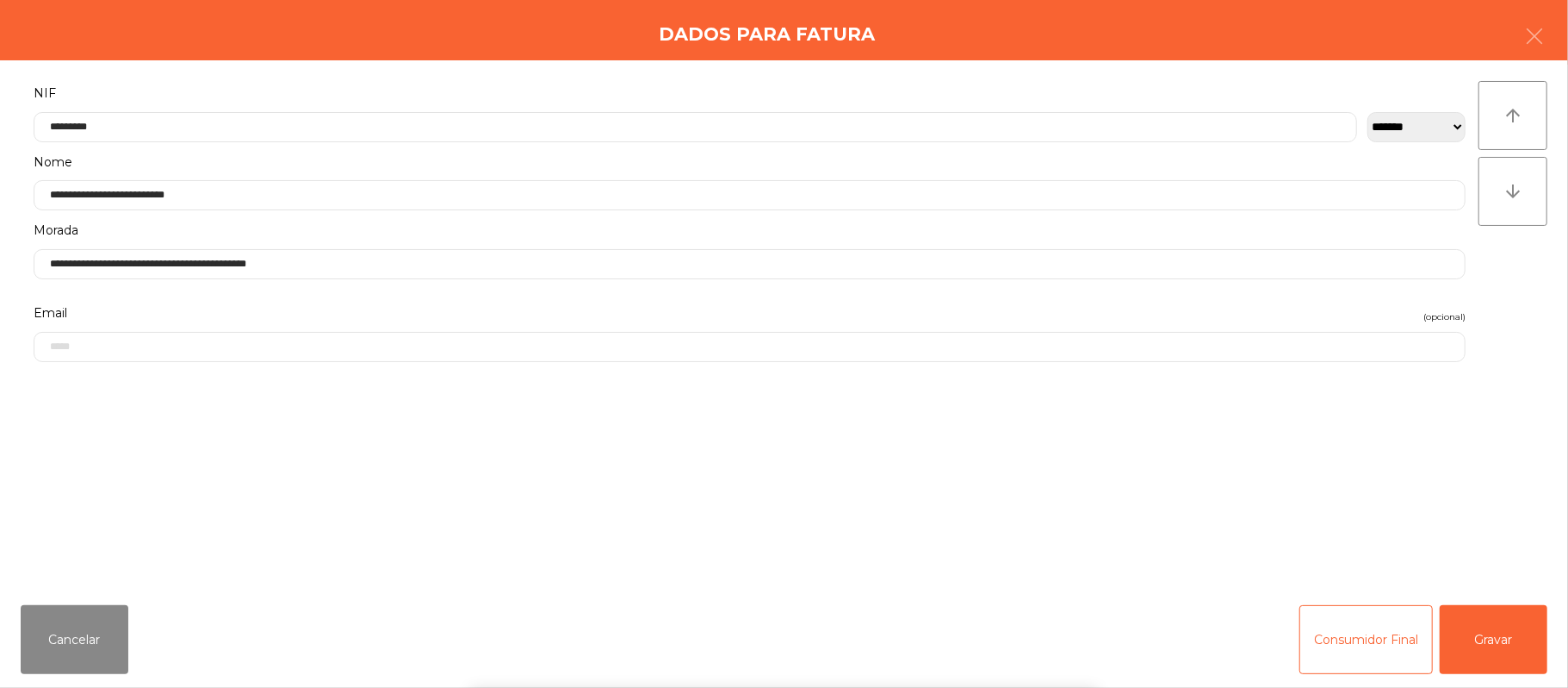
click at [1502, 636] on div "` 1 2 3 4 5 6 7 8 9 0 - = keyboard_backspace keyboard_tab q w e r t y u i o p […" at bounding box center [784, 581] width 1568 height 214
click at [1488, 645] on button "Gravar" at bounding box center [1494, 639] width 108 height 69
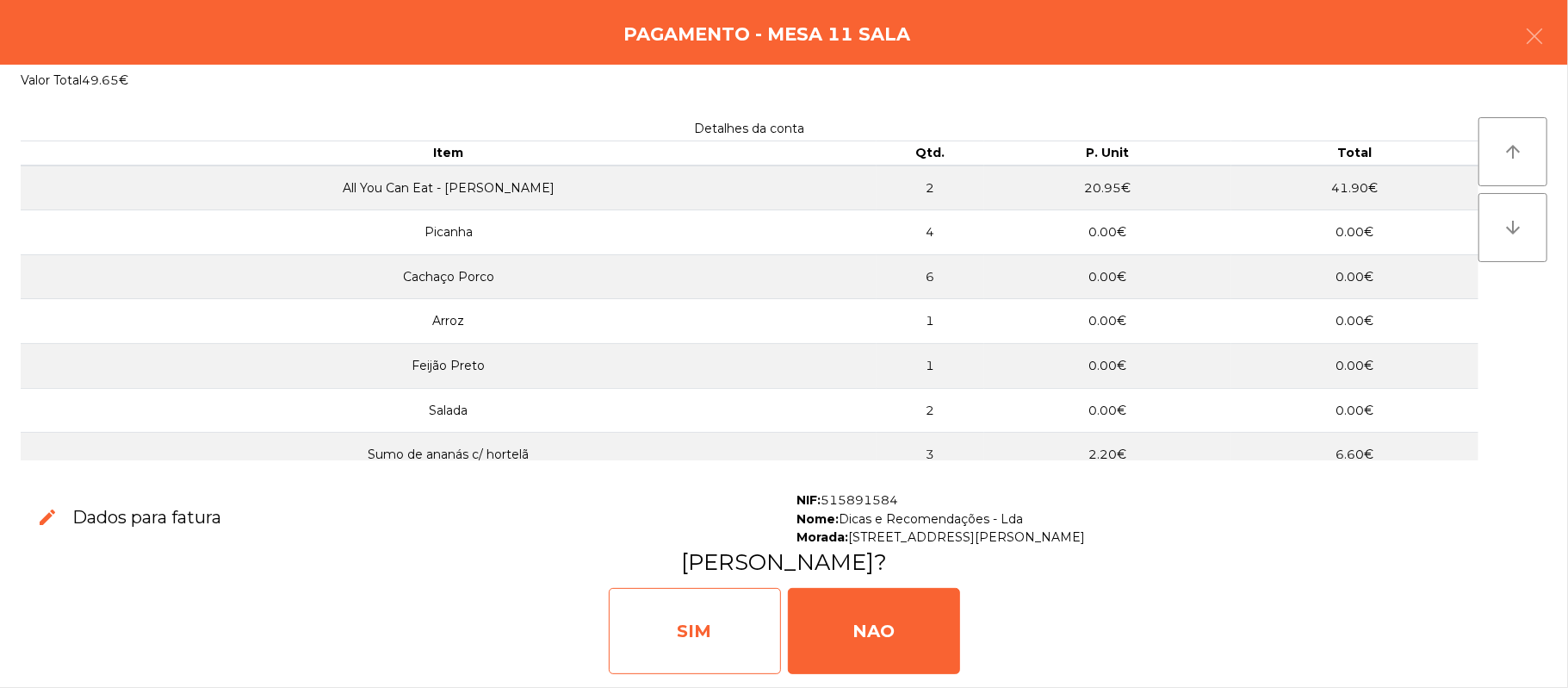
click at [672, 632] on div "SIM" at bounding box center [695, 630] width 172 height 86
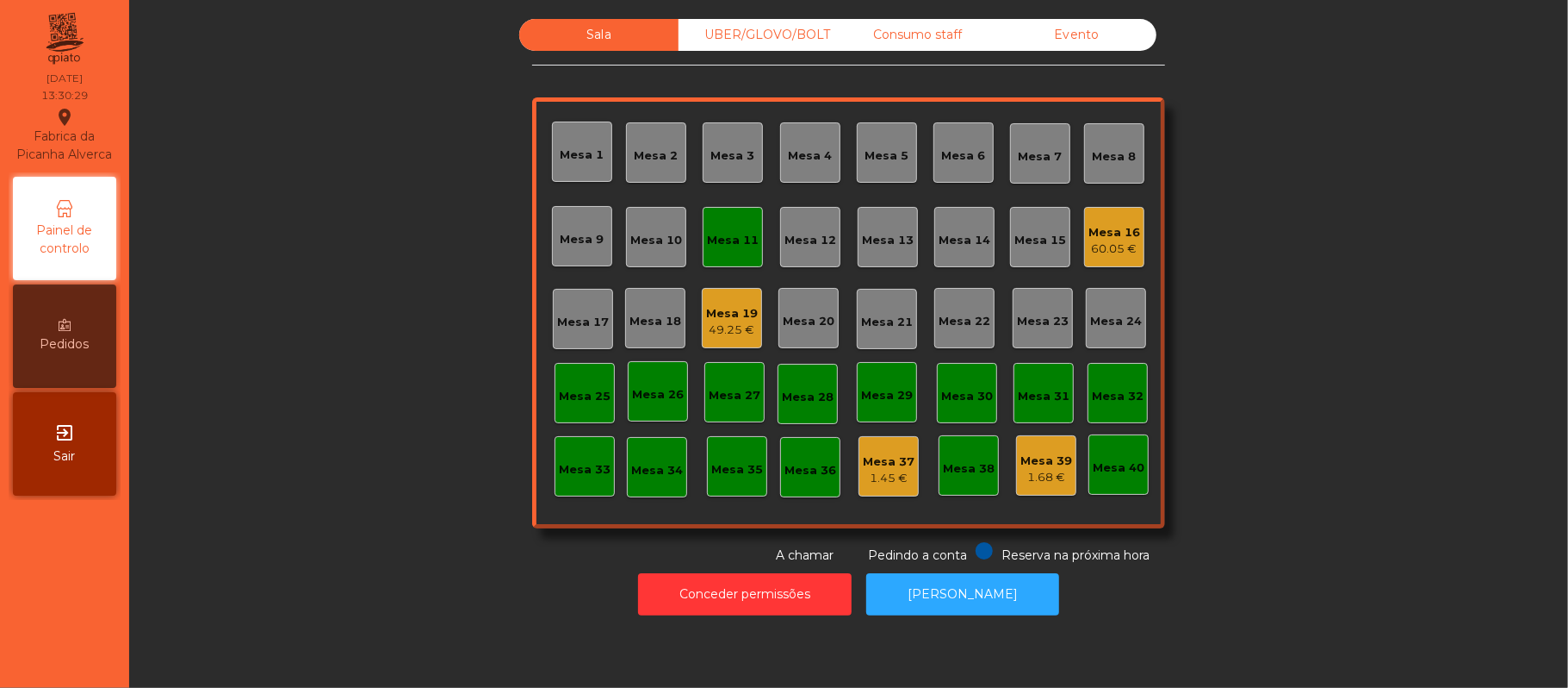
click at [724, 229] on div "Mesa 11" at bounding box center [732, 237] width 52 height 24
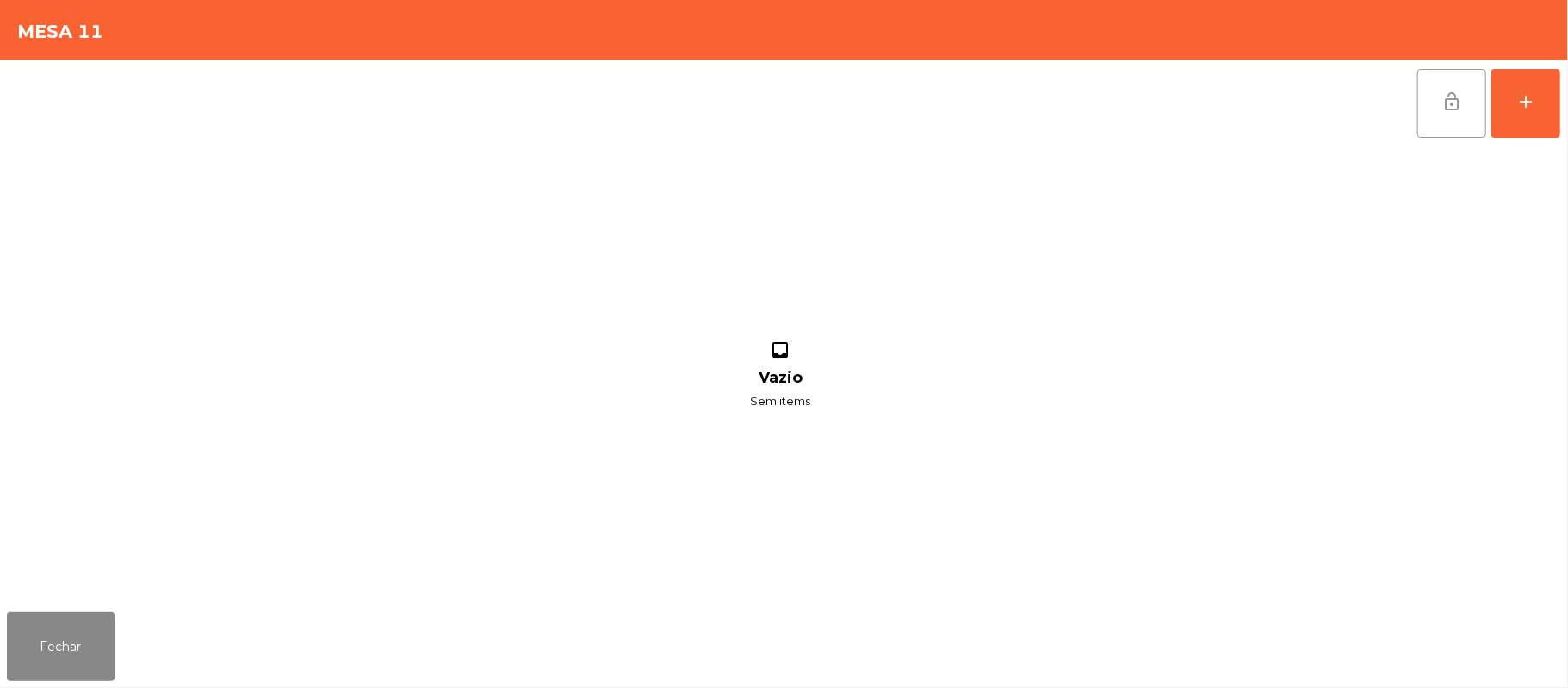
click at [1434, 132] on button "lock_open" at bounding box center [1451, 102] width 69 height 69
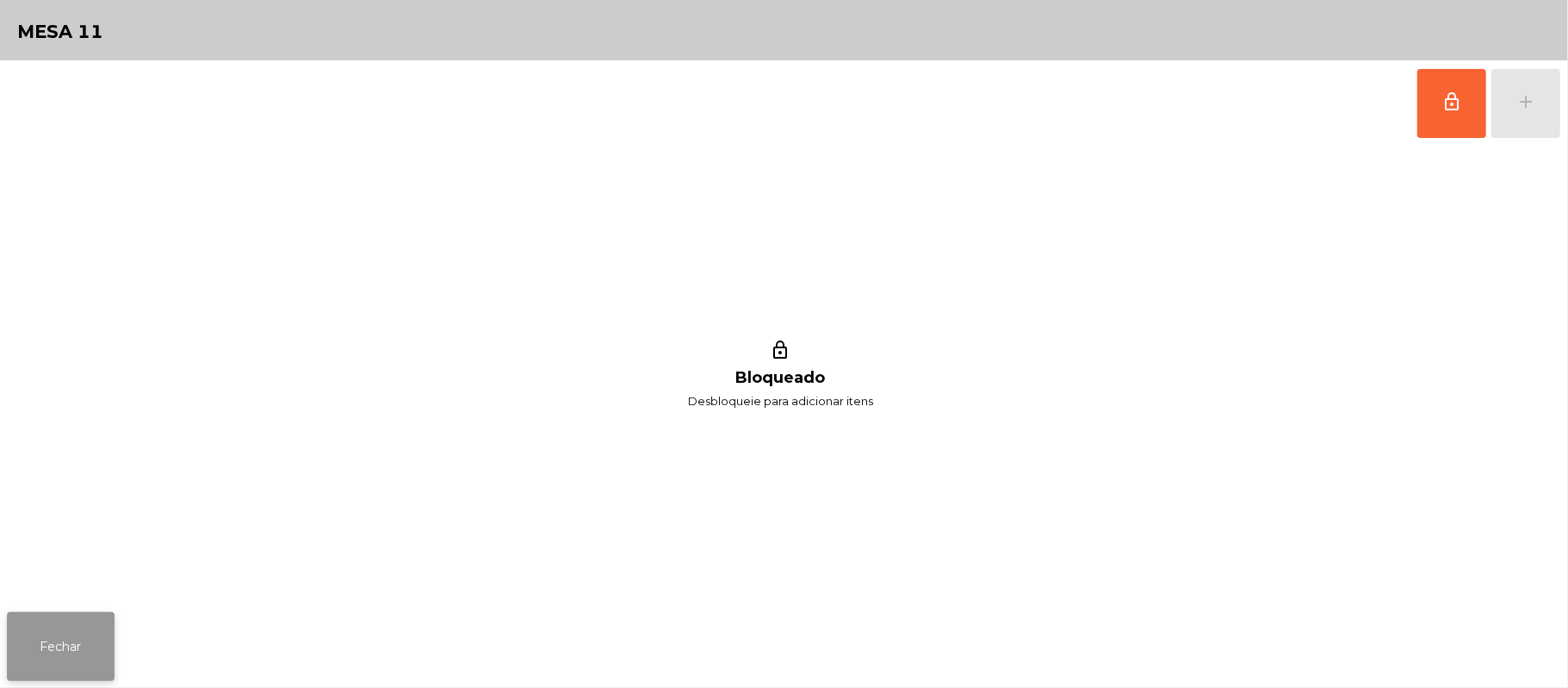
click at [69, 645] on button "Fechar" at bounding box center [61, 646] width 108 height 69
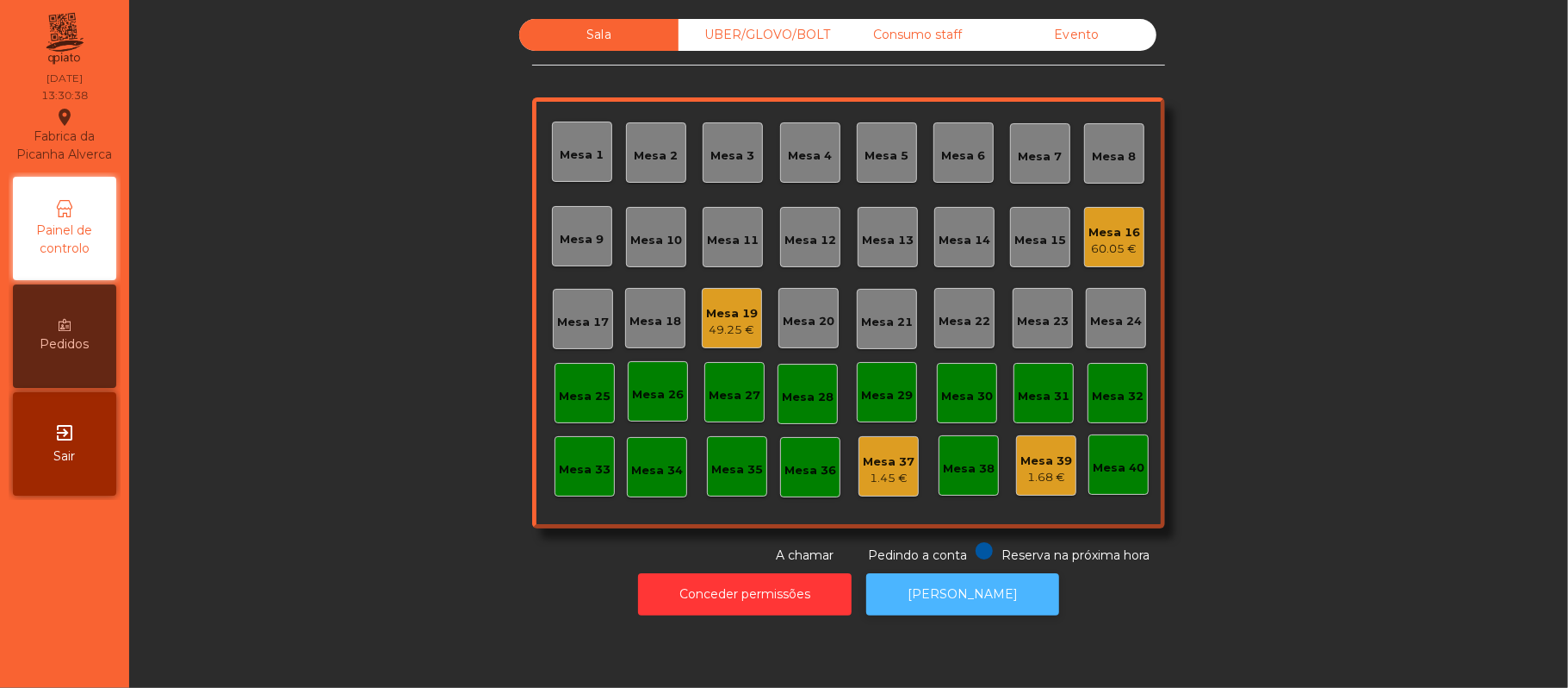
click at [930, 610] on button "[PERSON_NAME]" at bounding box center [962, 594] width 193 height 42
click at [735, 332] on div "49.25 €" at bounding box center [731, 329] width 52 height 17
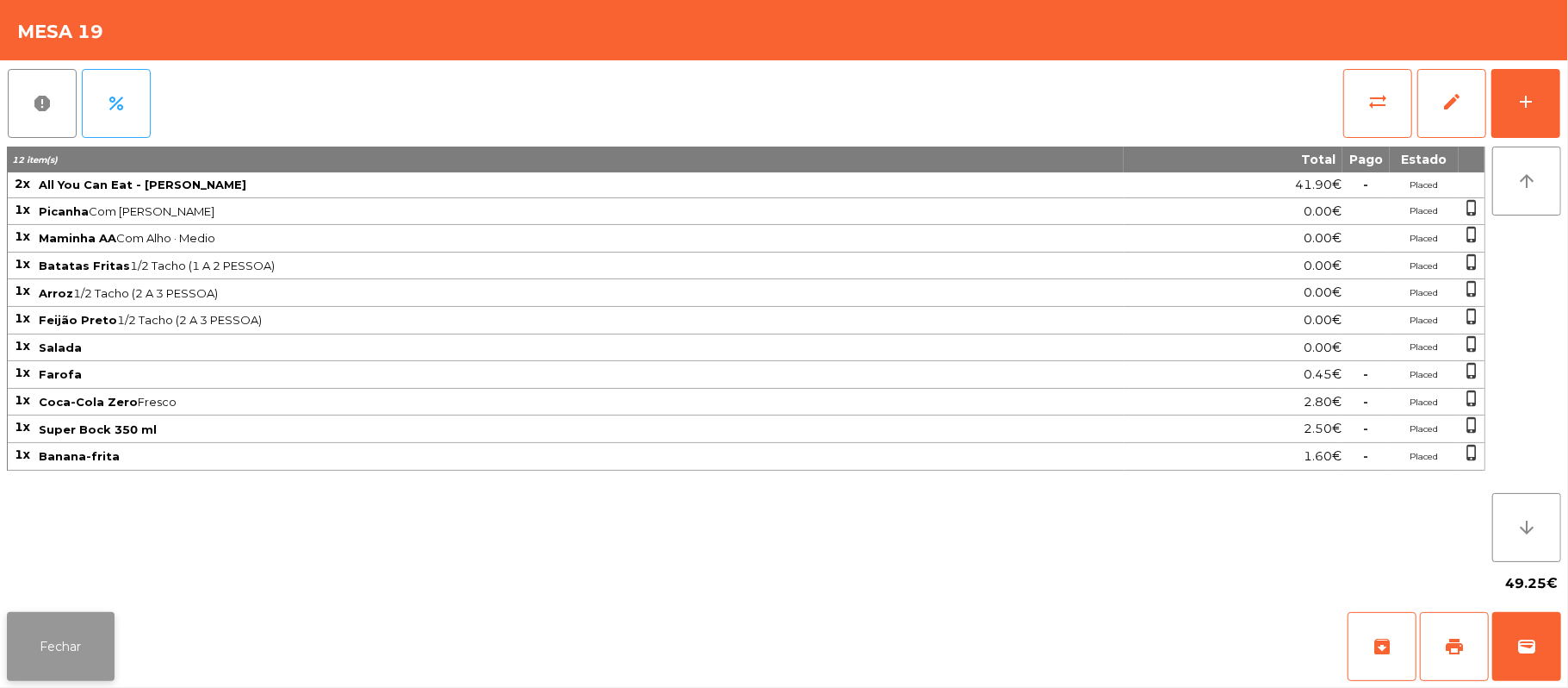
click at [49, 669] on button "Fechar" at bounding box center [61, 646] width 108 height 69
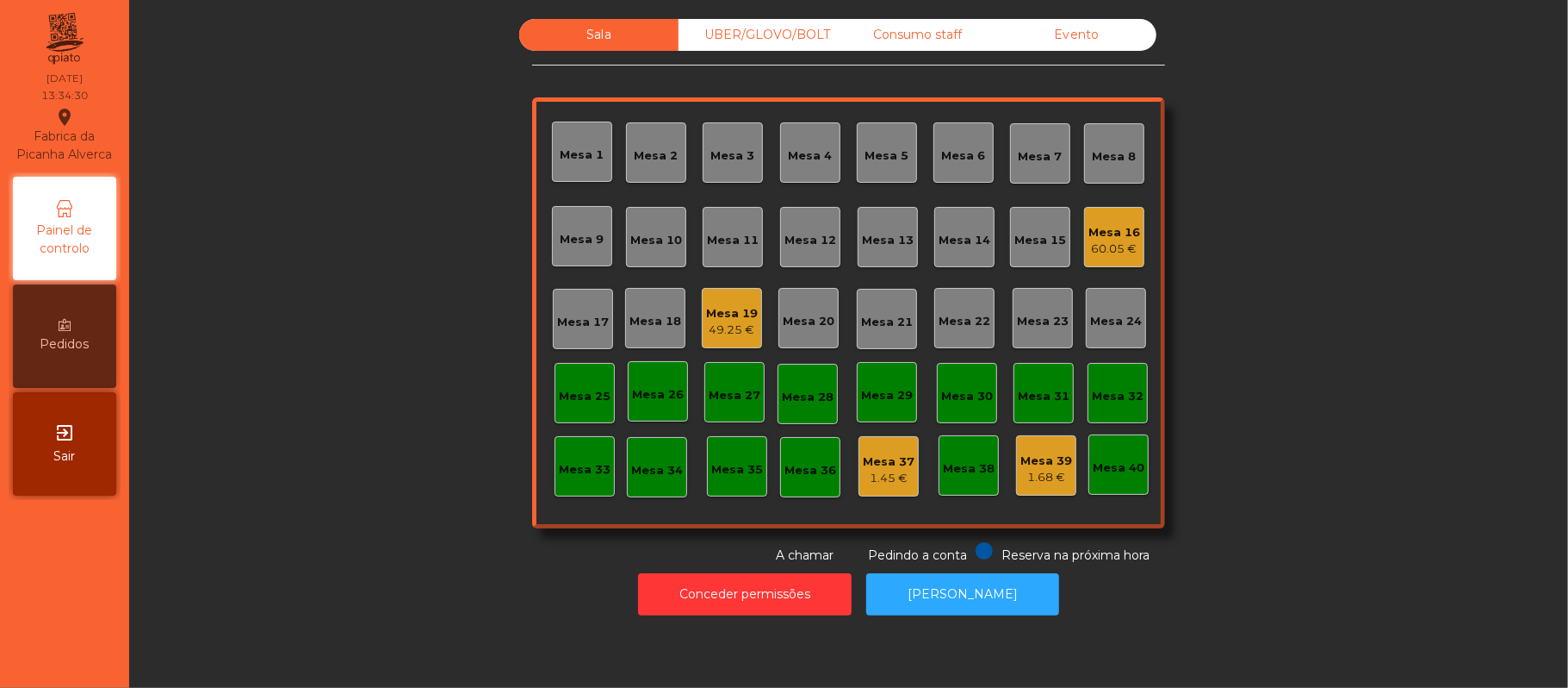
click at [1124, 215] on div "Mesa 16 60.05 €" at bounding box center [1115, 237] width 60 height 60
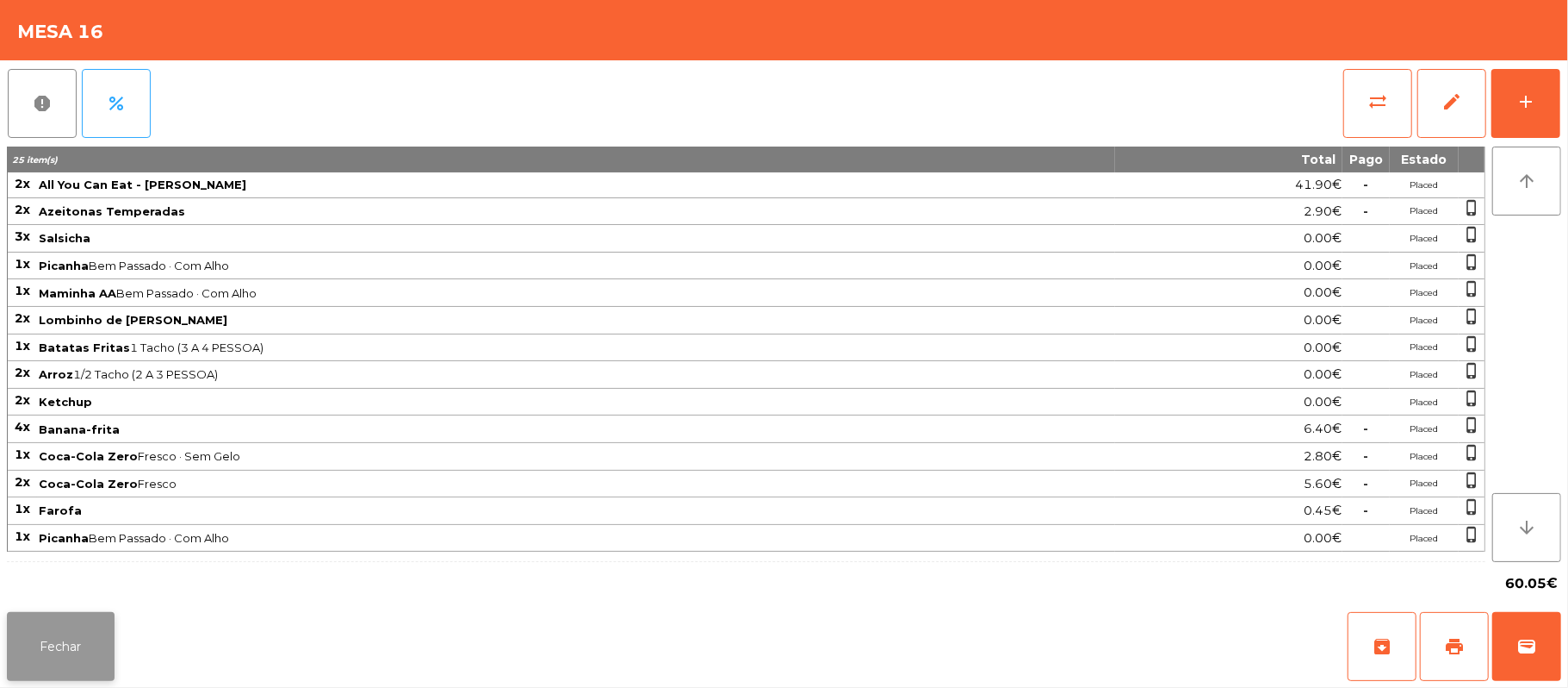
click at [52, 655] on button "Fechar" at bounding box center [61, 646] width 108 height 69
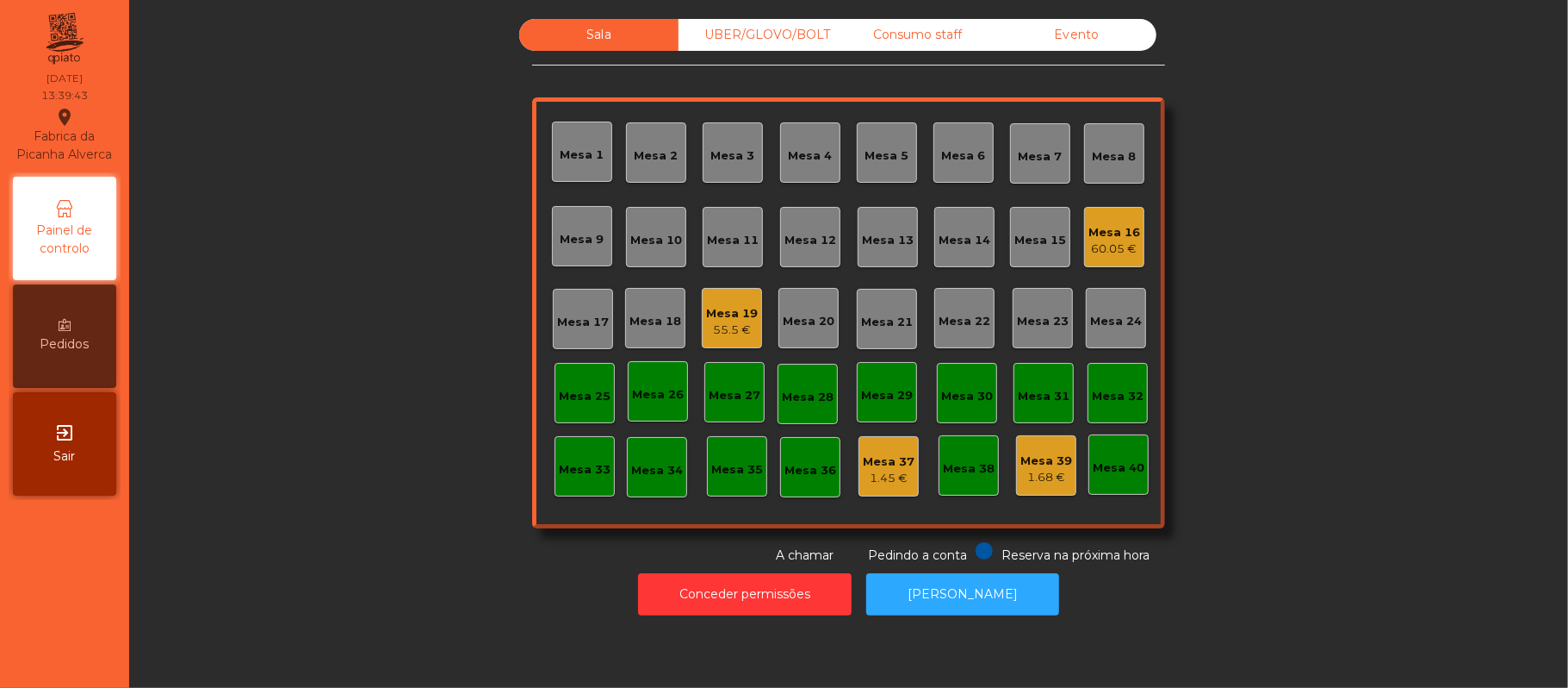
click at [713, 329] on div "55.5 €" at bounding box center [731, 329] width 52 height 17
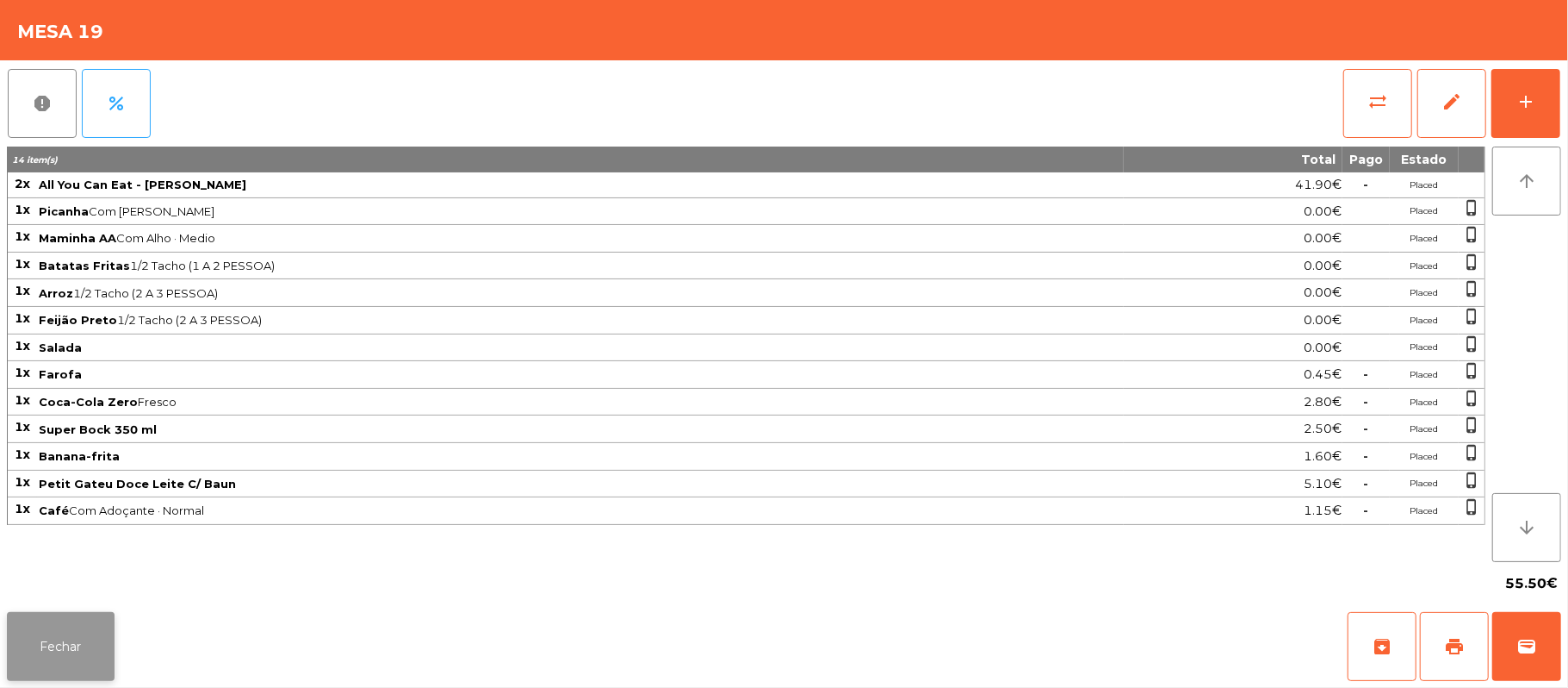
click at [86, 644] on button "Fechar" at bounding box center [61, 646] width 108 height 69
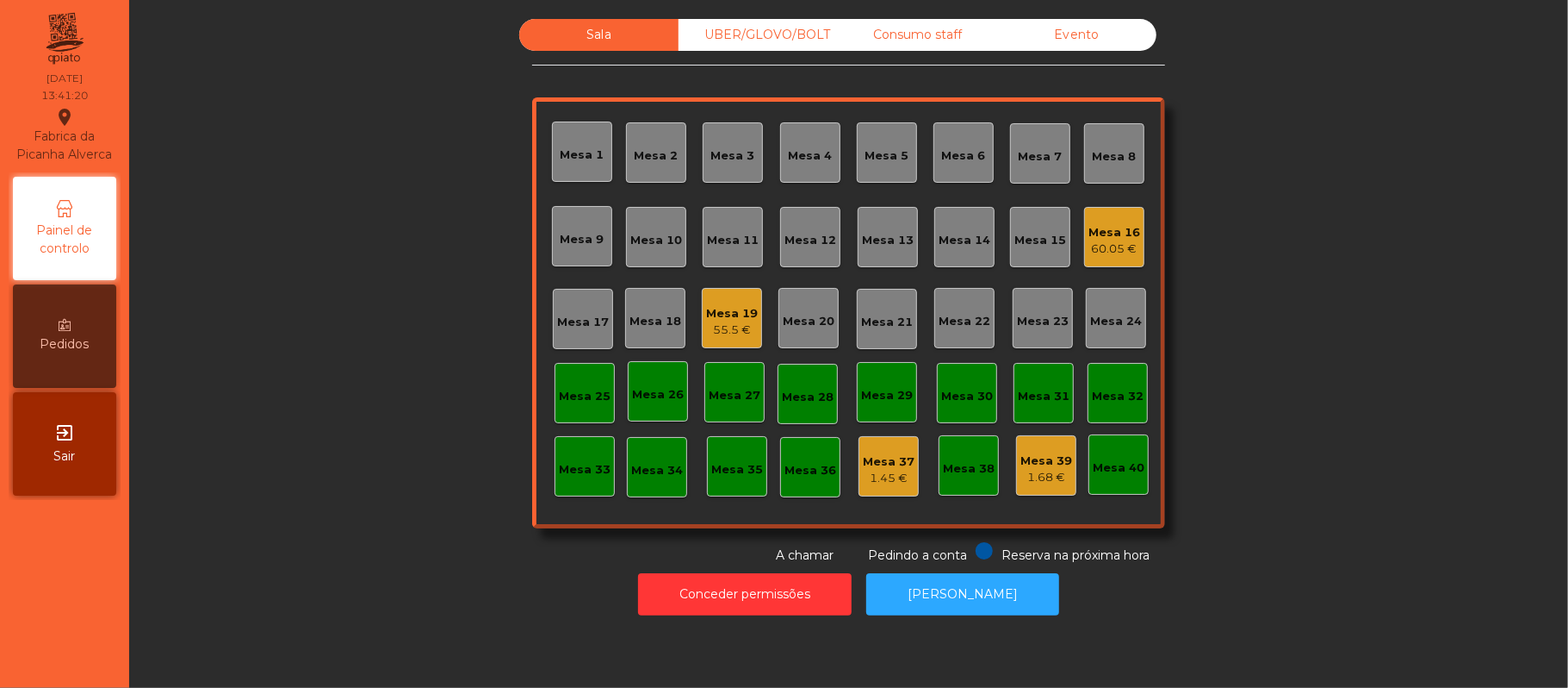
click at [714, 314] on div "Mesa 19" at bounding box center [731, 313] width 52 height 17
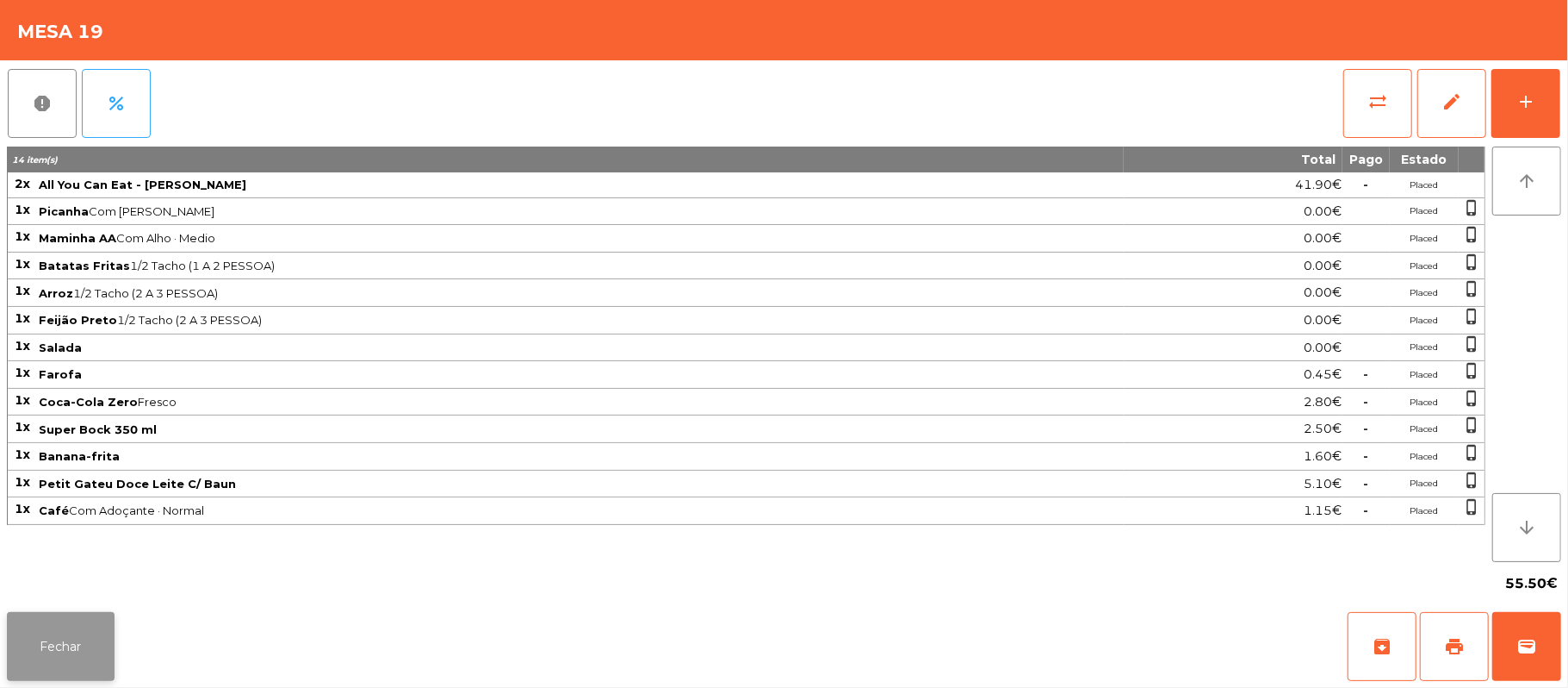
click at [50, 665] on button "Fechar" at bounding box center [61, 646] width 108 height 69
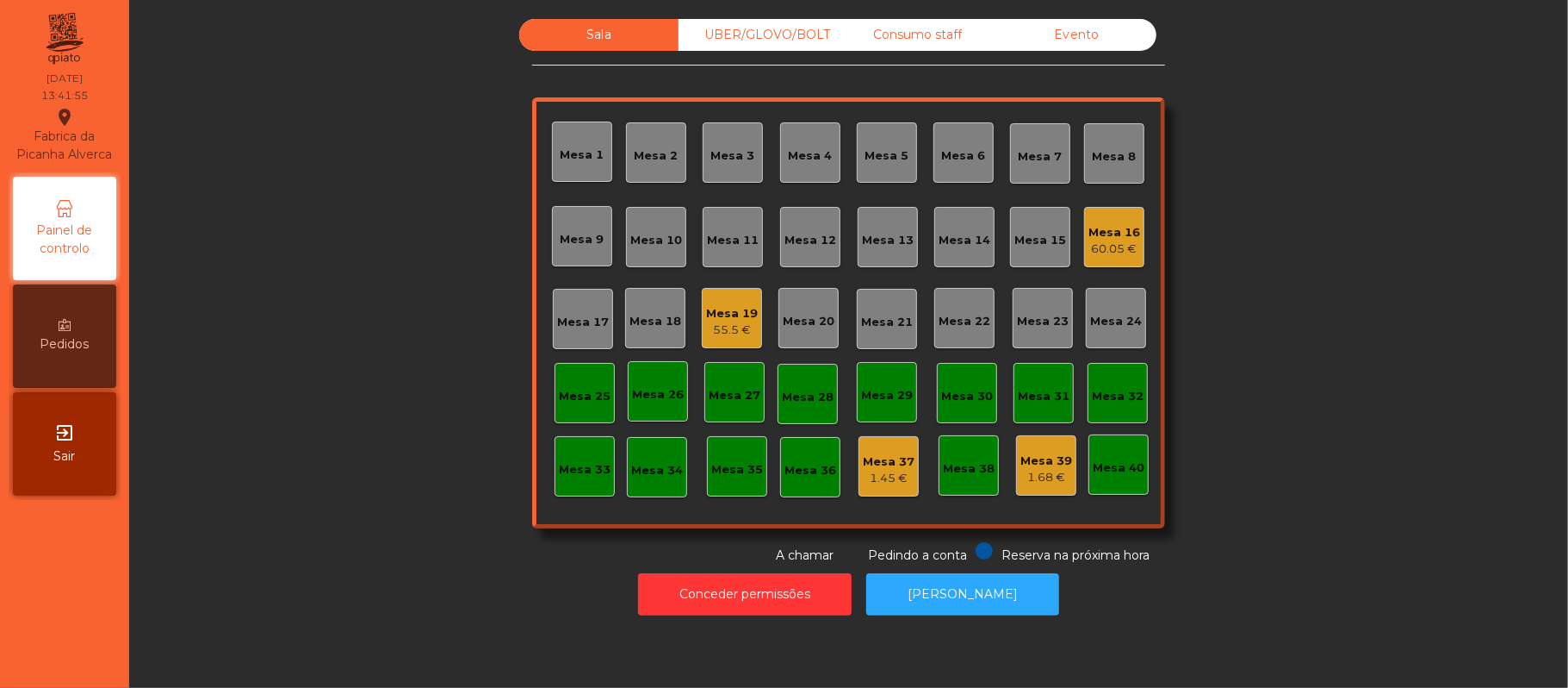
click at [1124, 257] on div "Mesa 16 60.05 €" at bounding box center [1115, 237] width 60 height 60
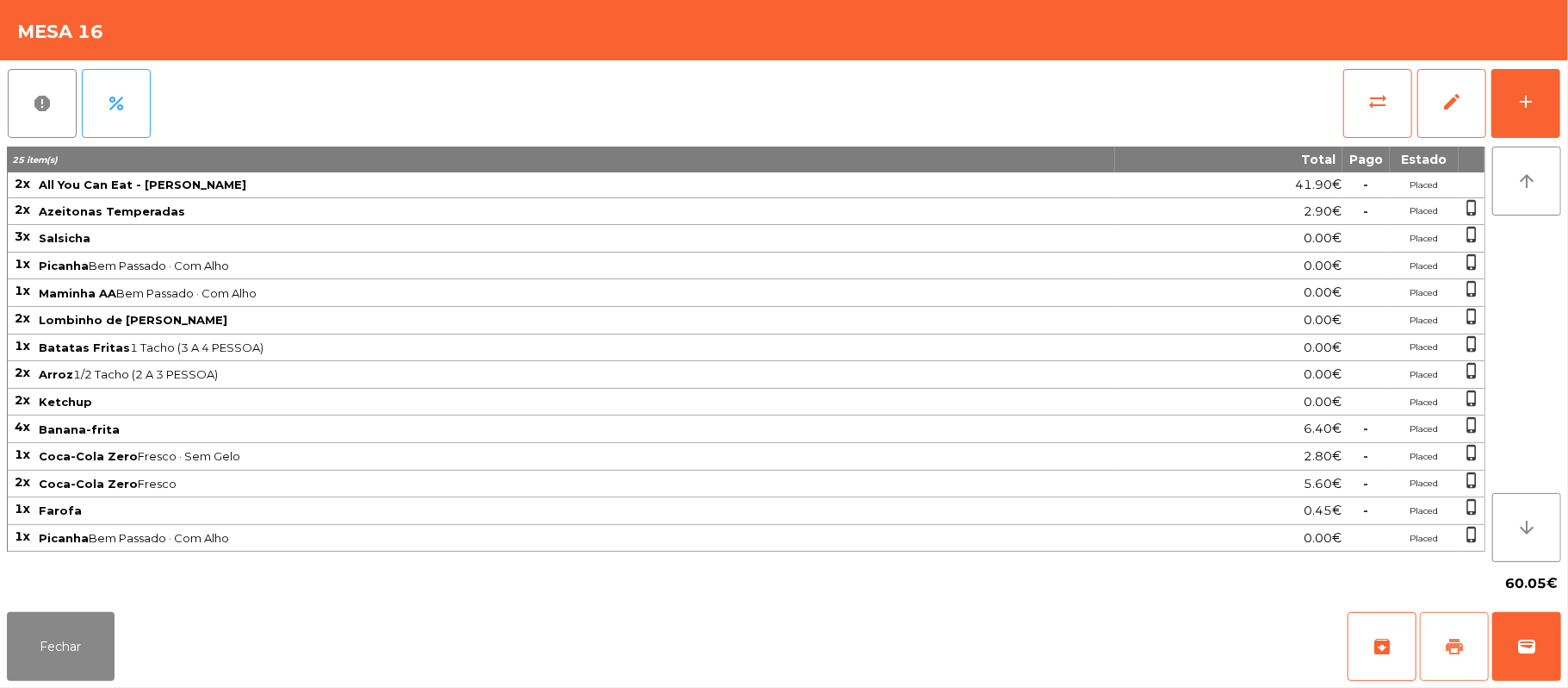
click at [1462, 638] on span "print" at bounding box center [1454, 646] width 21 height 21
click at [1516, 643] on button "wallet" at bounding box center [1526, 646] width 69 height 69
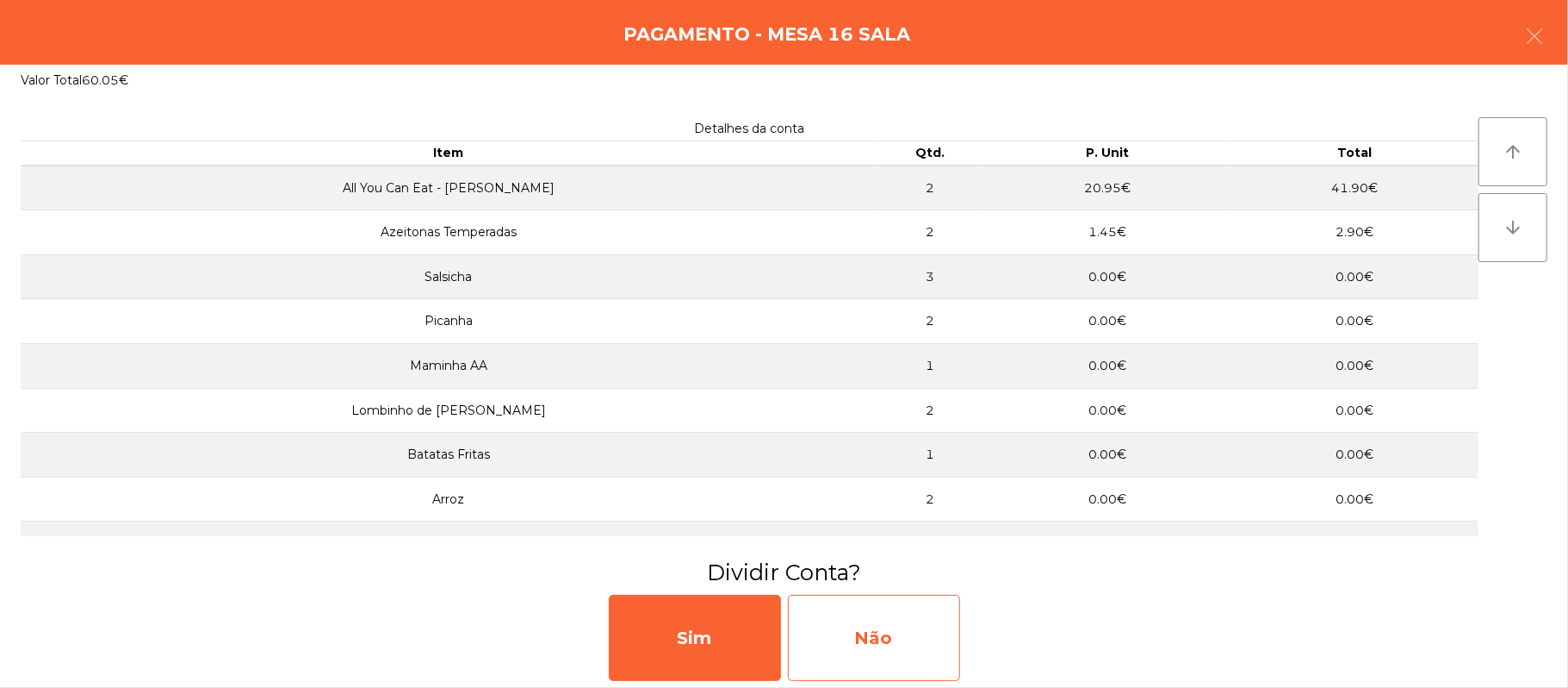
click at [879, 617] on div "Não" at bounding box center [874, 638] width 172 height 86
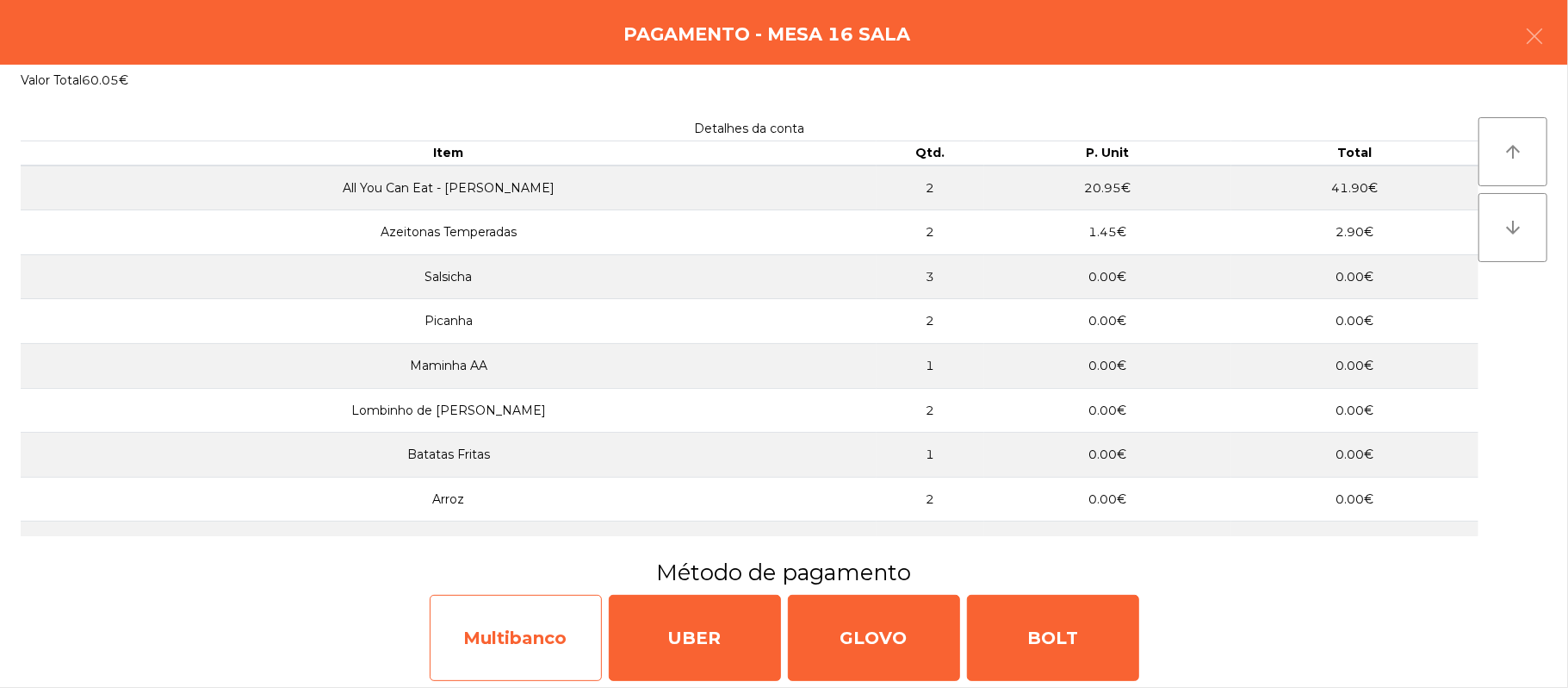
click at [510, 641] on div "Multibanco" at bounding box center [516, 638] width 172 height 86
select select "**"
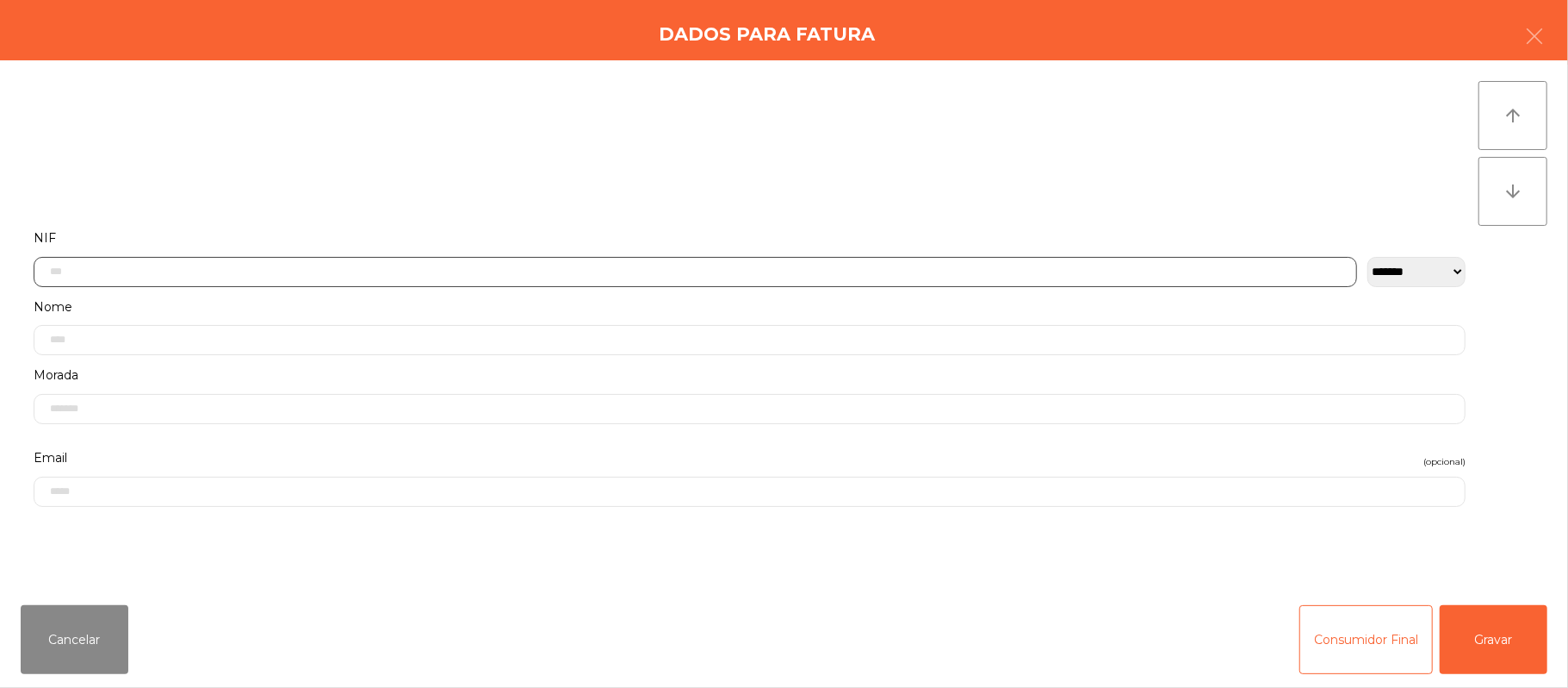
click at [363, 274] on input "text" at bounding box center [696, 272] width 1324 height 30
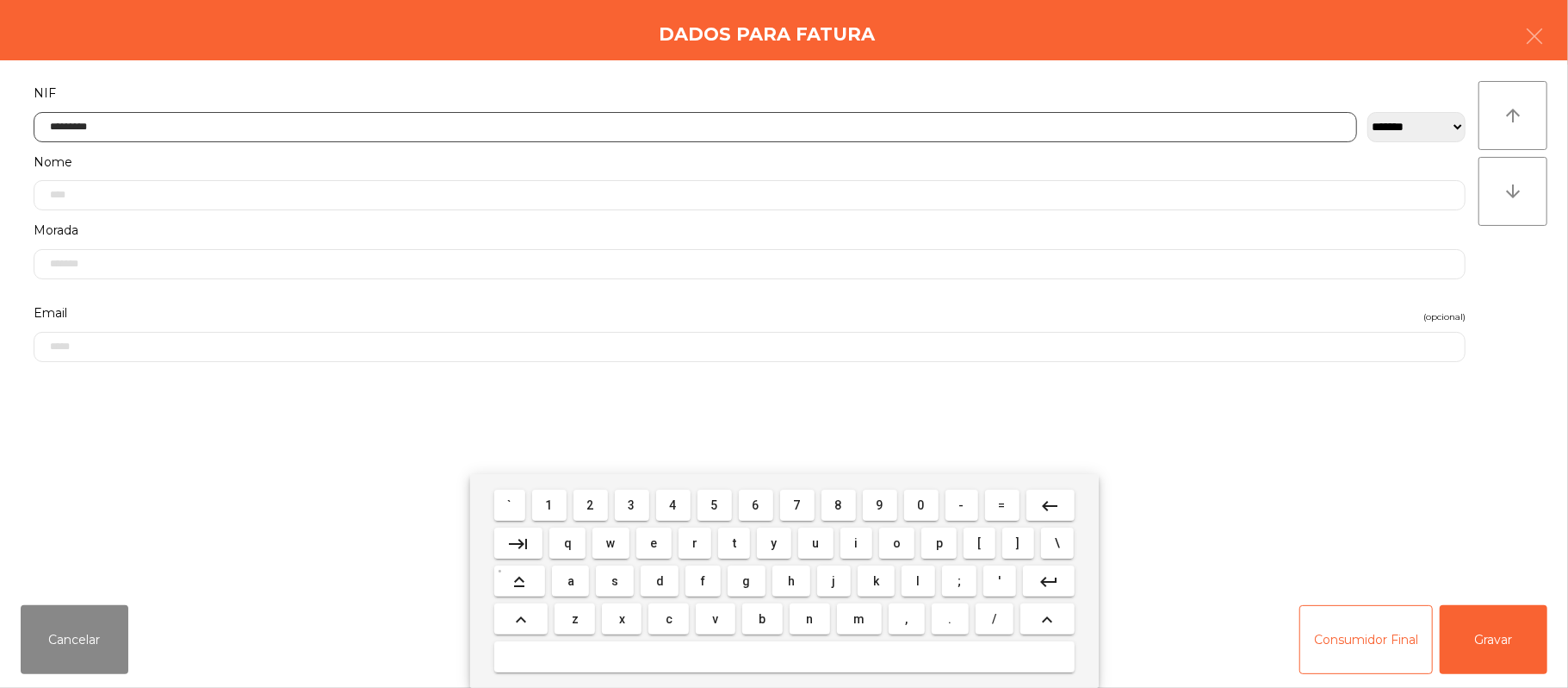
type input "*********"
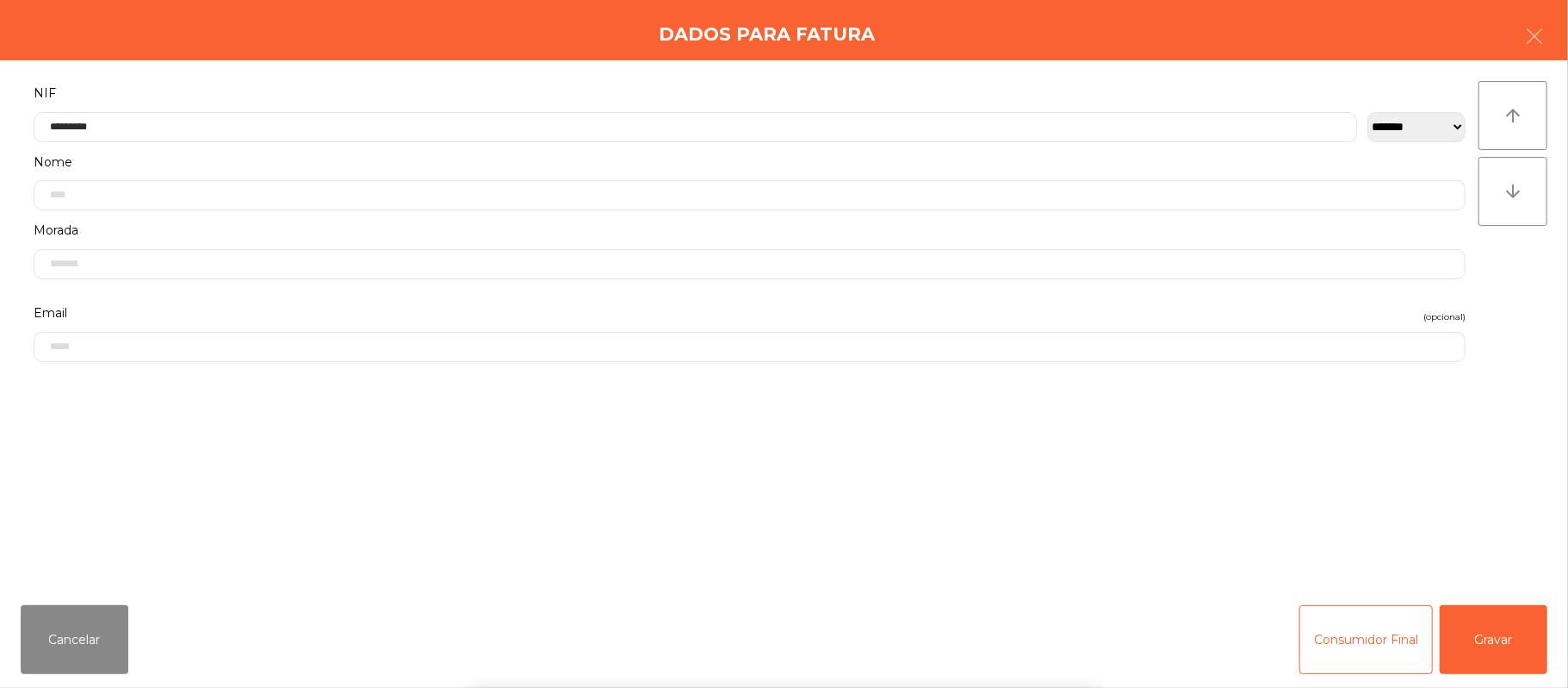
click at [1475, 614] on div "` 1 2 3 4 5 6 7 8 9 0 - = keyboard_backspace keyboard_tab q w e r t y u i o p […" at bounding box center [784, 581] width 1568 height 214
click at [1485, 615] on button "Gravar" at bounding box center [1494, 639] width 108 height 69
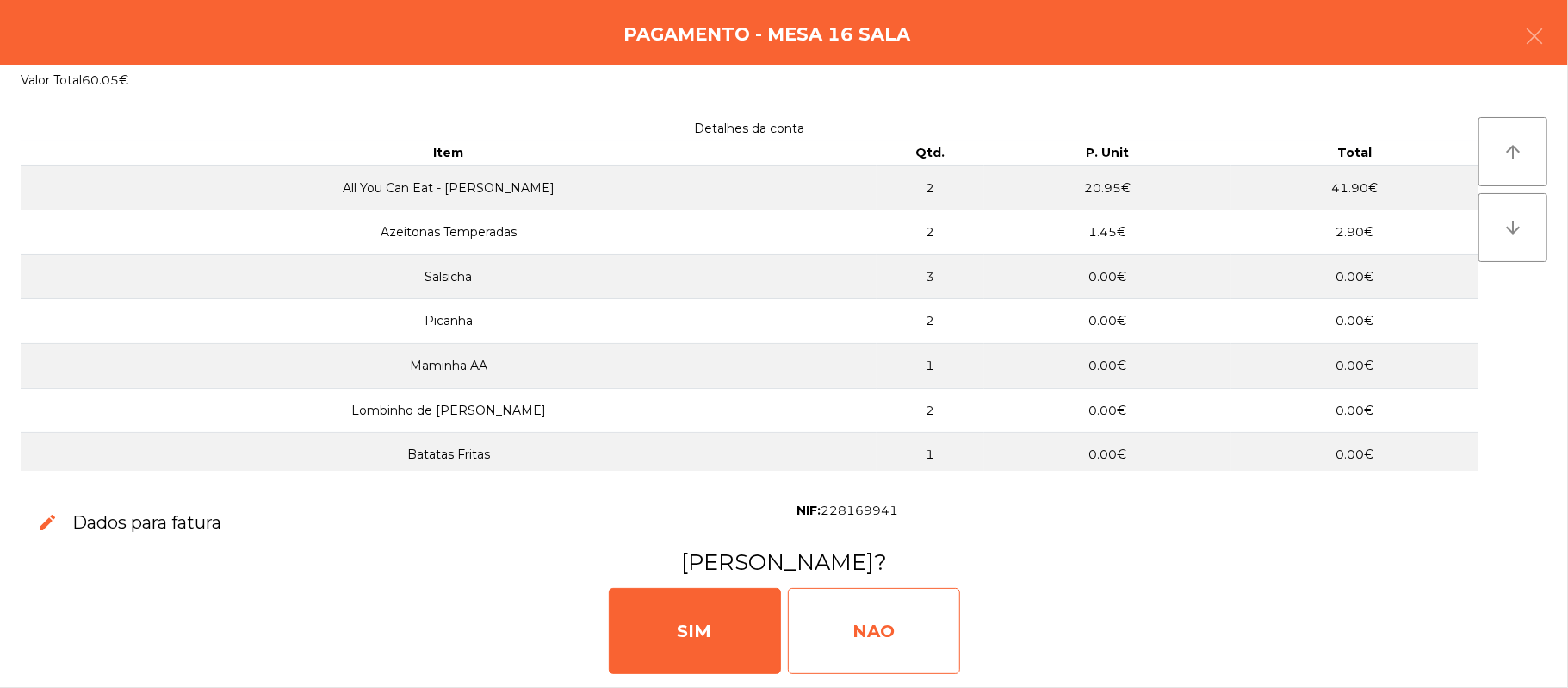
click at [866, 624] on div "NAO" at bounding box center [874, 630] width 172 height 86
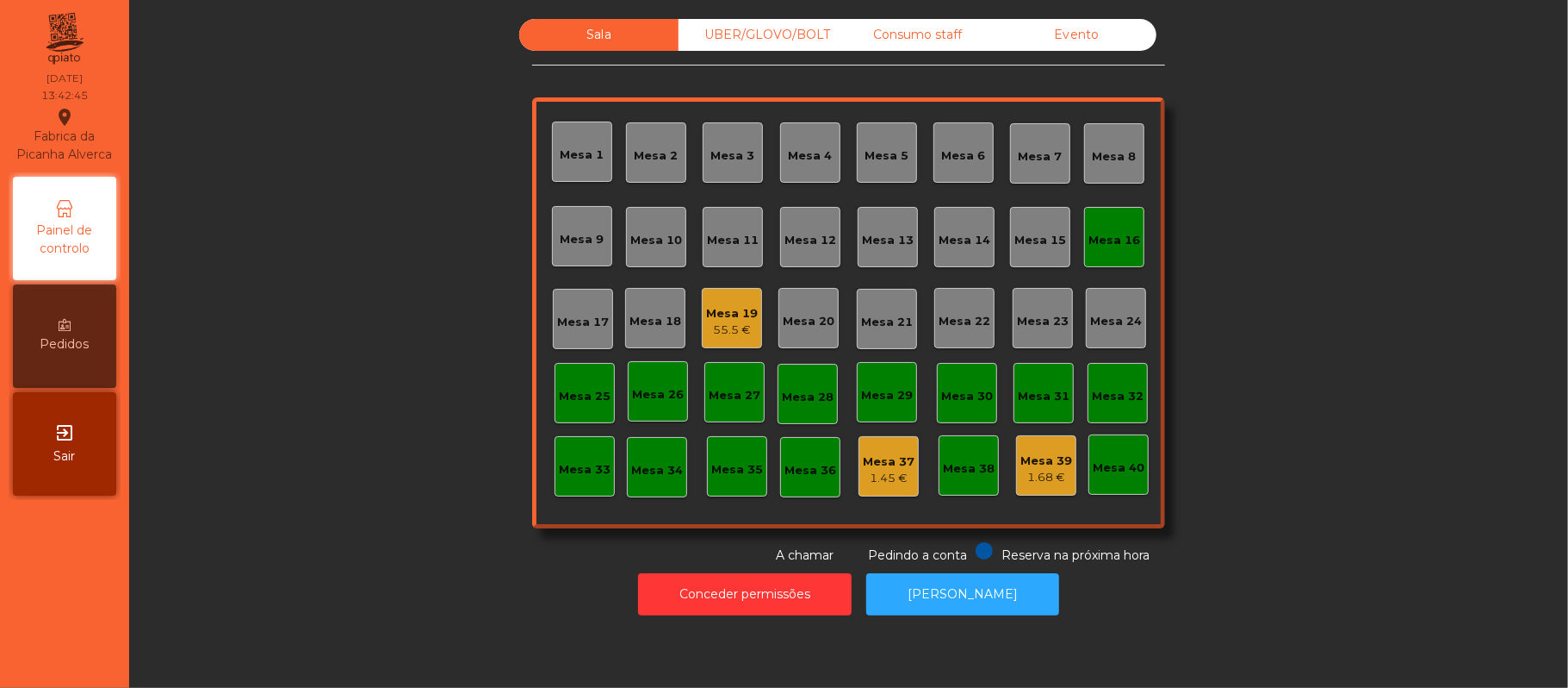
click at [1093, 231] on div "Mesa 16" at bounding box center [1114, 240] width 52 height 17
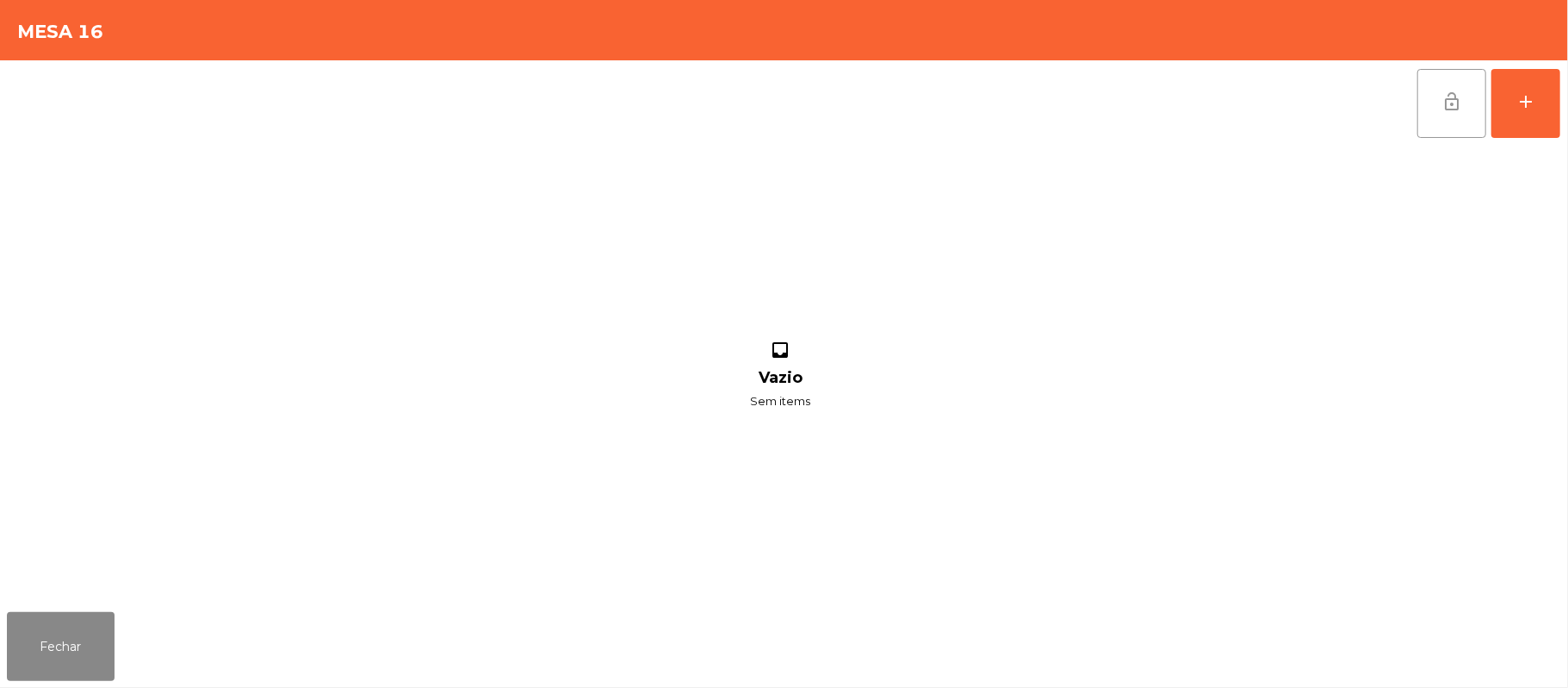
click at [1435, 111] on button "lock_open" at bounding box center [1451, 102] width 69 height 69
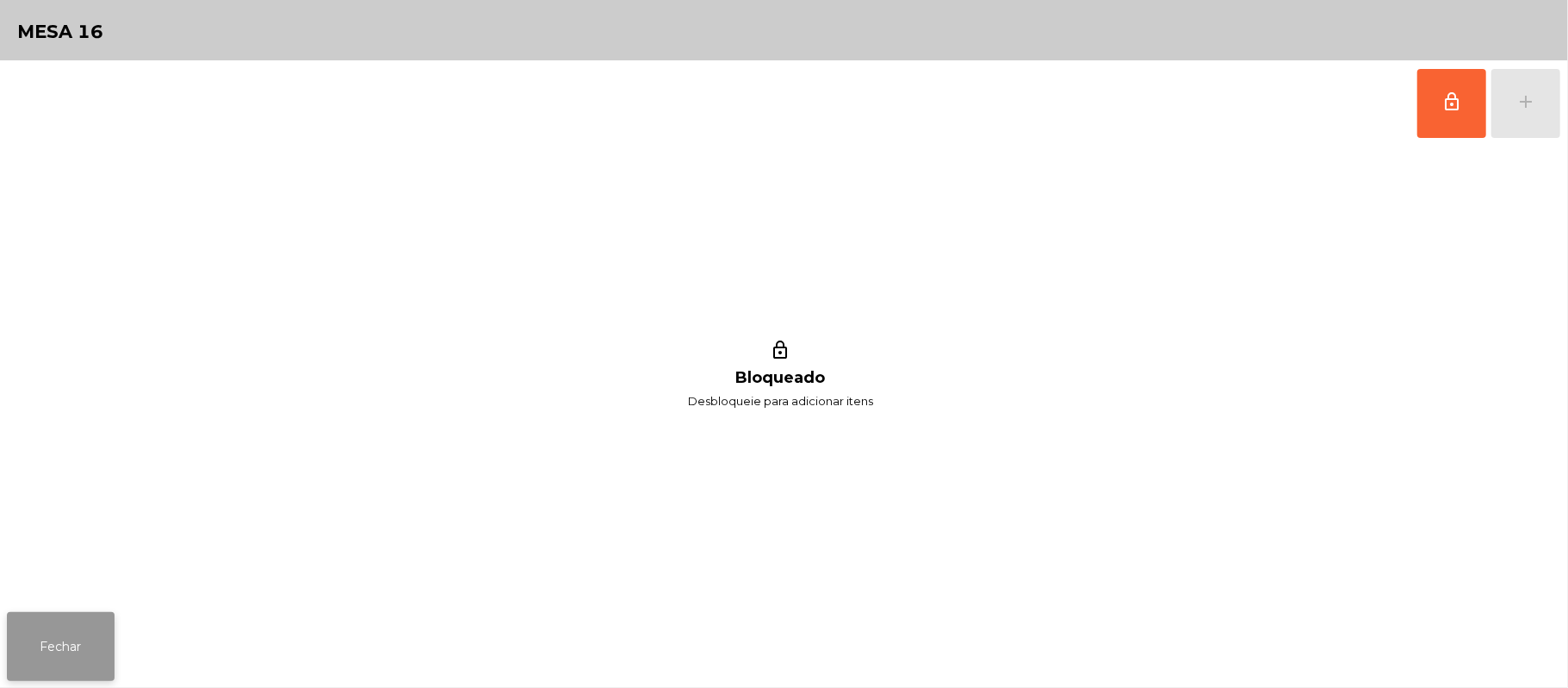
click at [47, 653] on button "Fechar" at bounding box center [61, 646] width 108 height 69
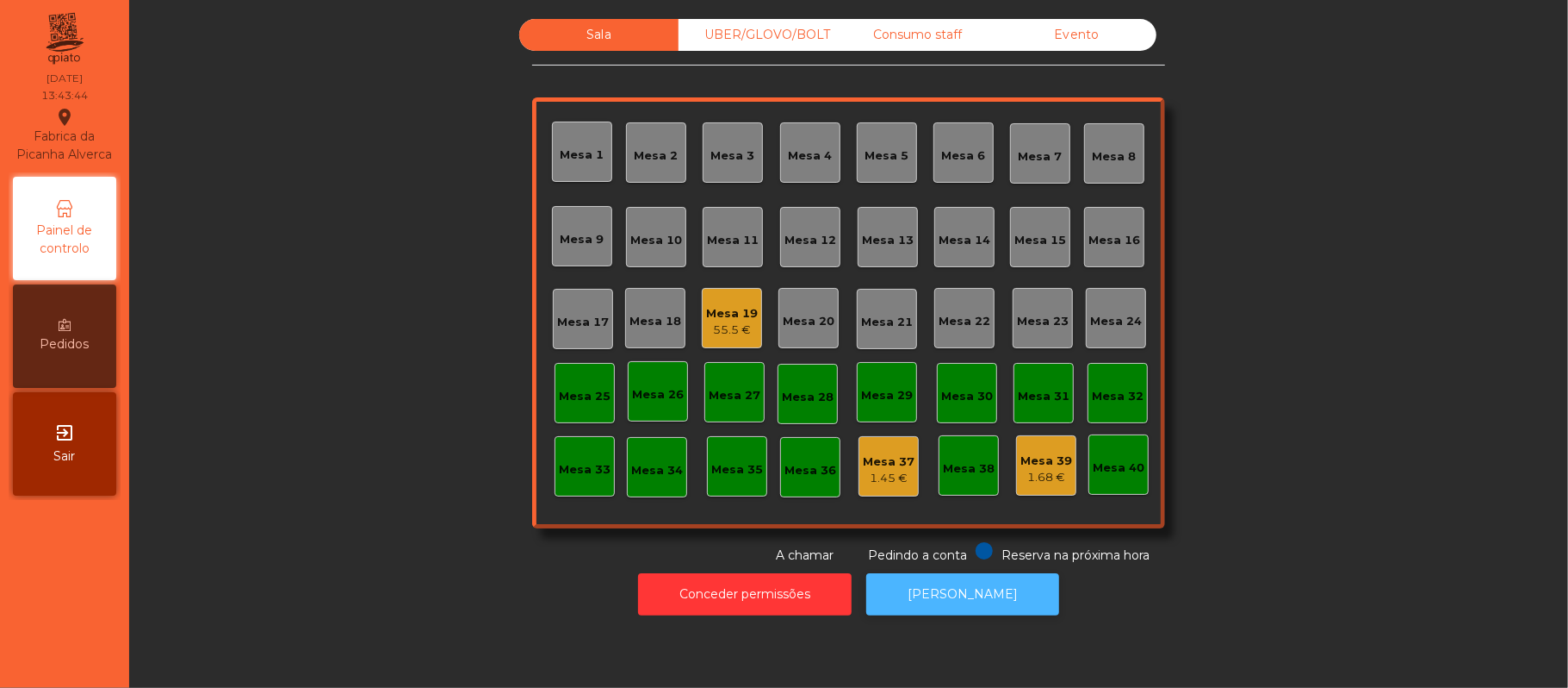
click at [959, 614] on button "[PERSON_NAME]" at bounding box center [962, 594] width 193 height 42
click at [797, 37] on div "UBER/GLOVO/BOLT" at bounding box center [758, 35] width 159 height 32
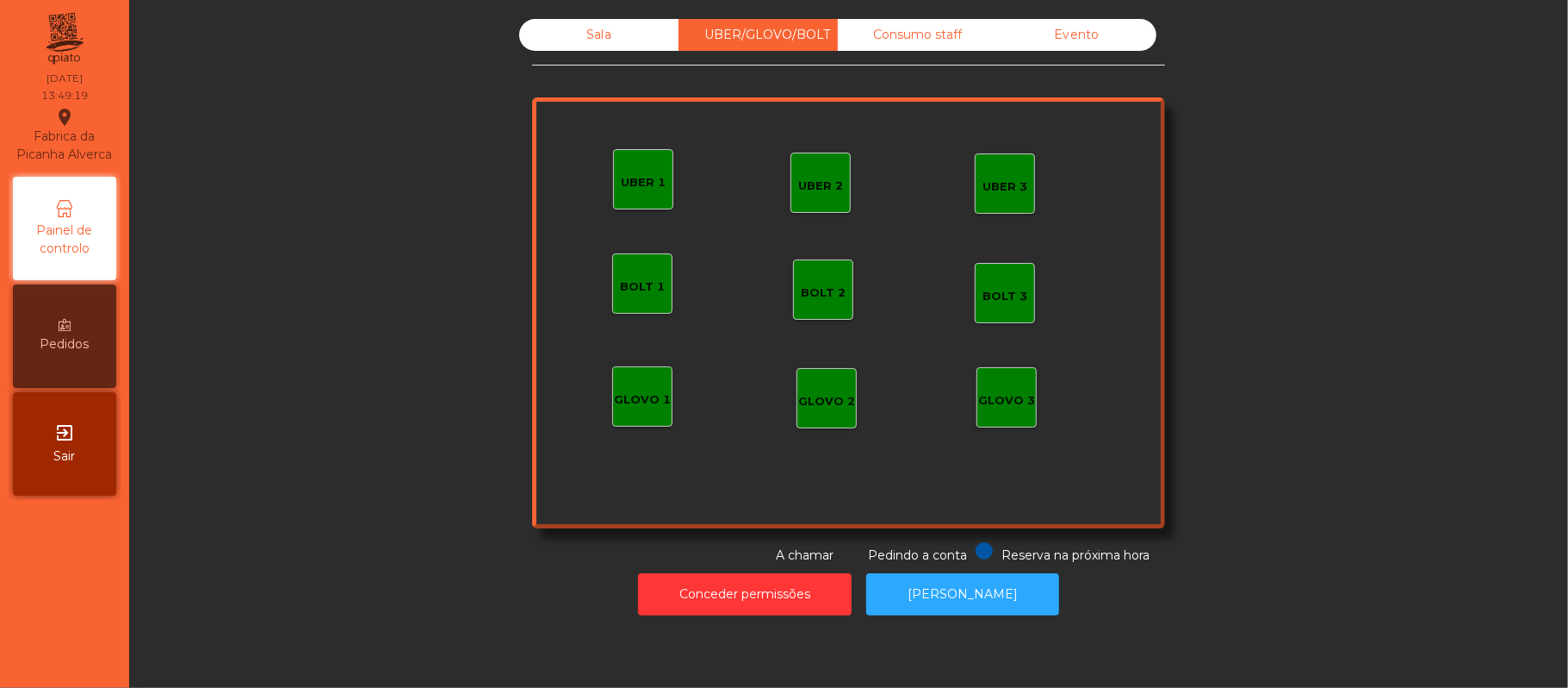
click at [635, 170] on div "UBER 1" at bounding box center [643, 179] width 45 height 24
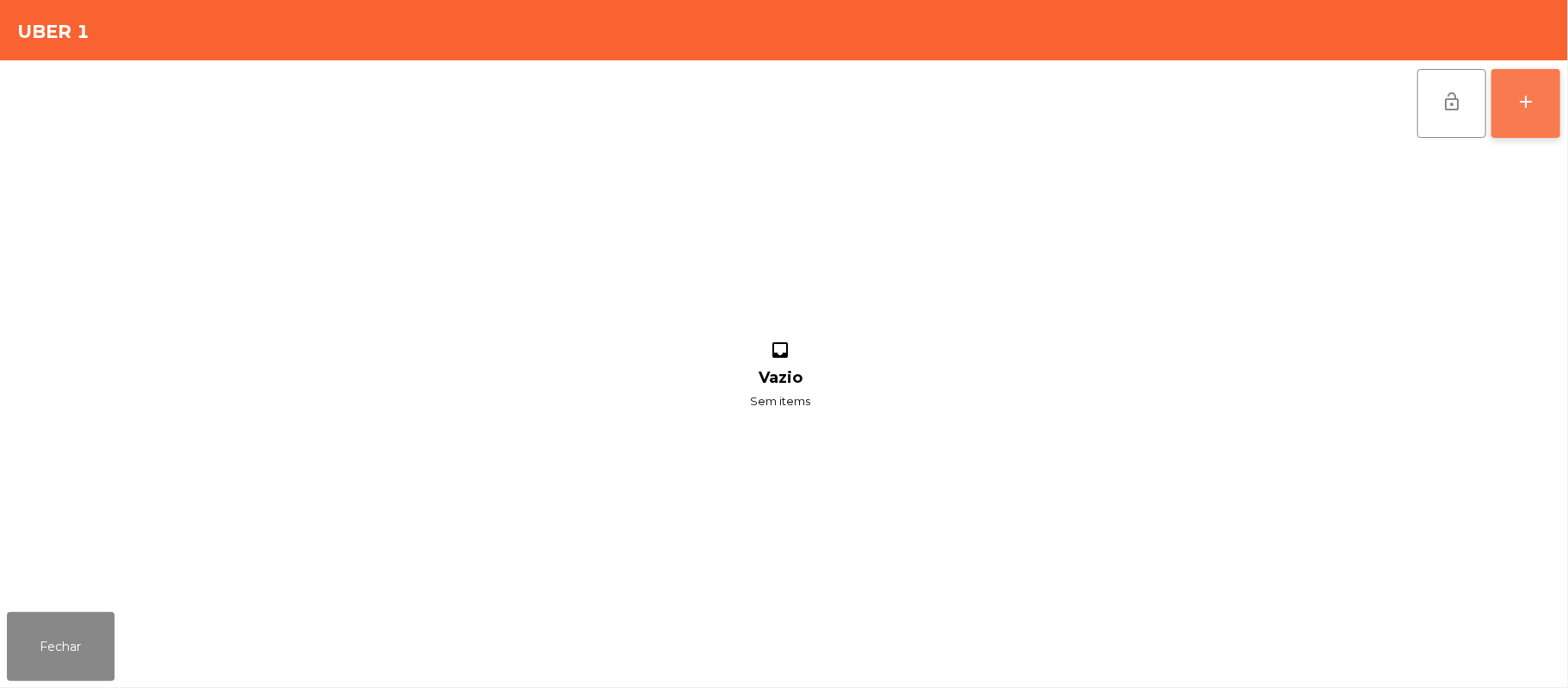
click at [1502, 98] on button "add" at bounding box center [1525, 102] width 69 height 69
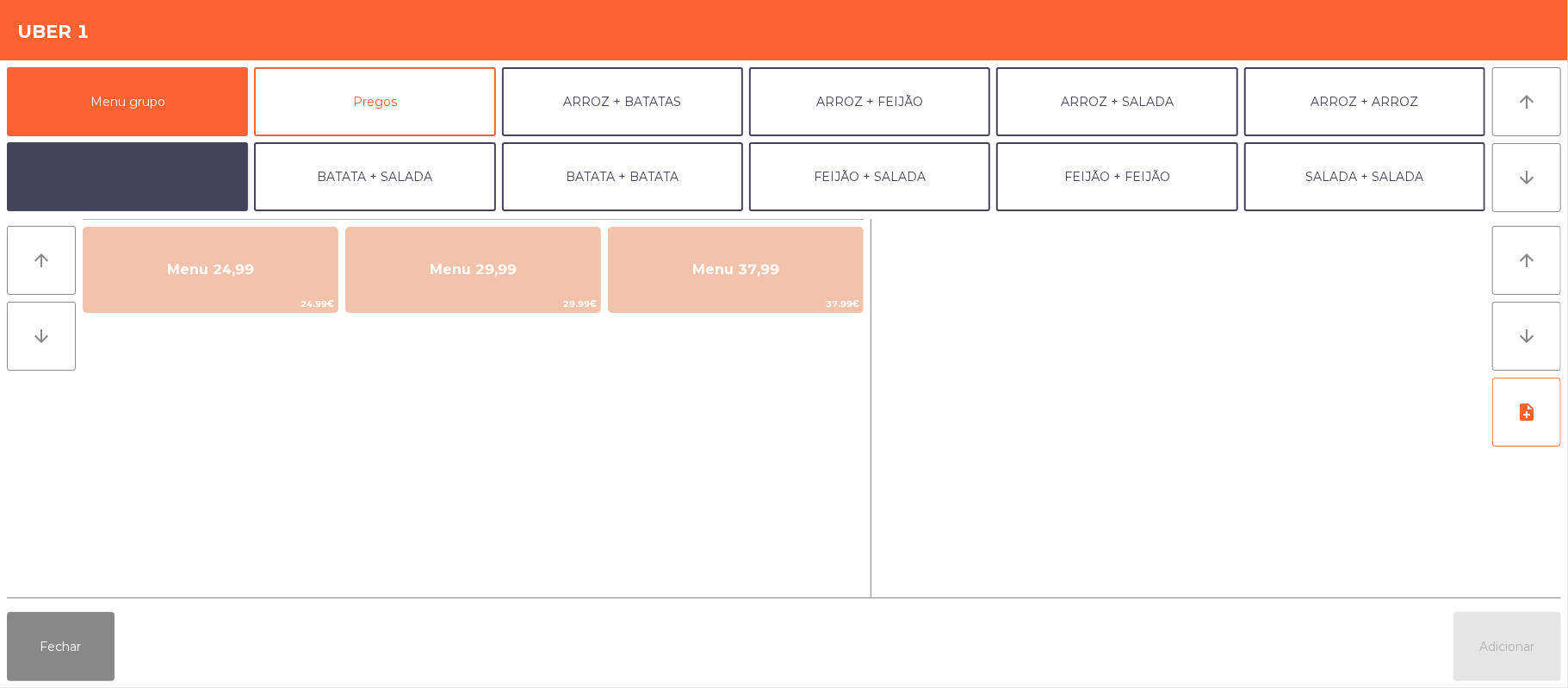
click at [170, 187] on button "BATATA + FEIJÃO" at bounding box center [128, 176] width 241 height 69
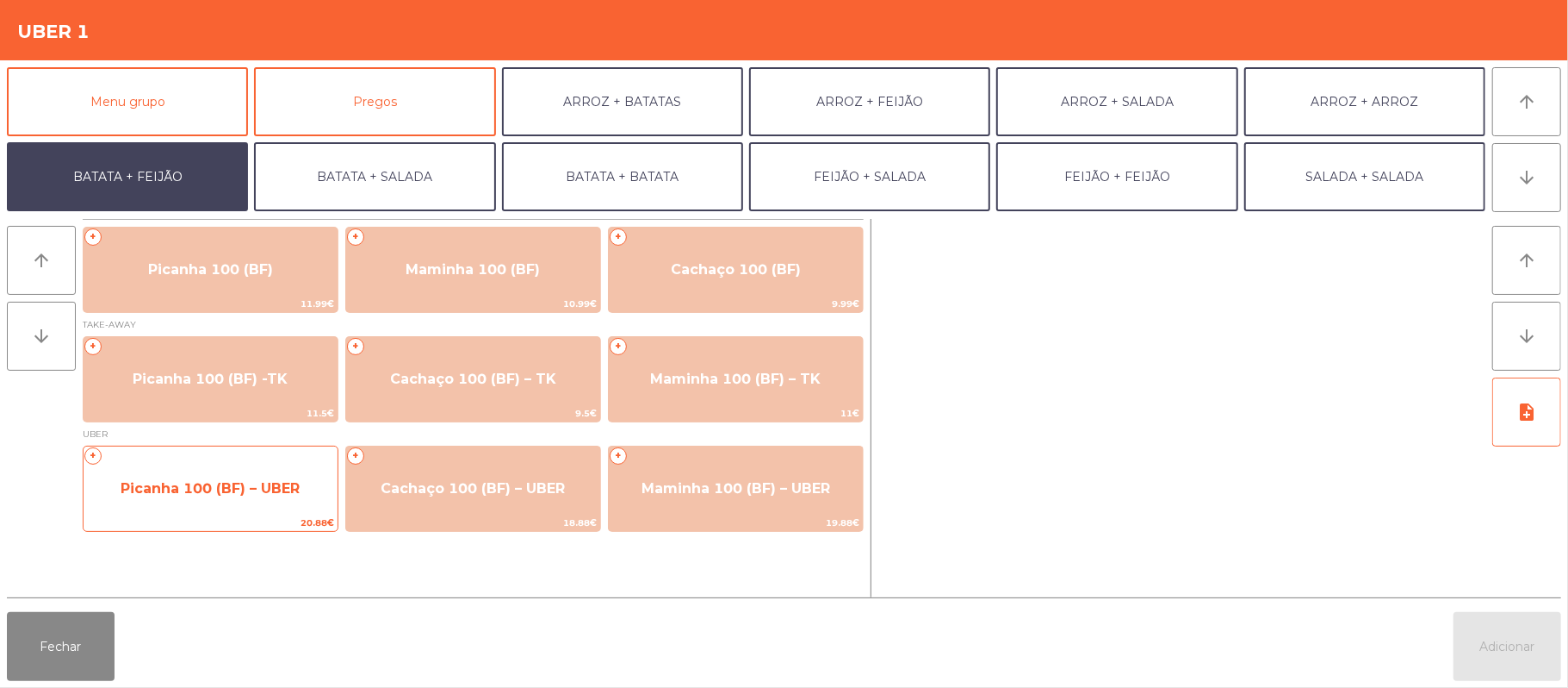
click at [225, 493] on span "Picanha 100 (BF) – UBER" at bounding box center [210, 489] width 179 height 16
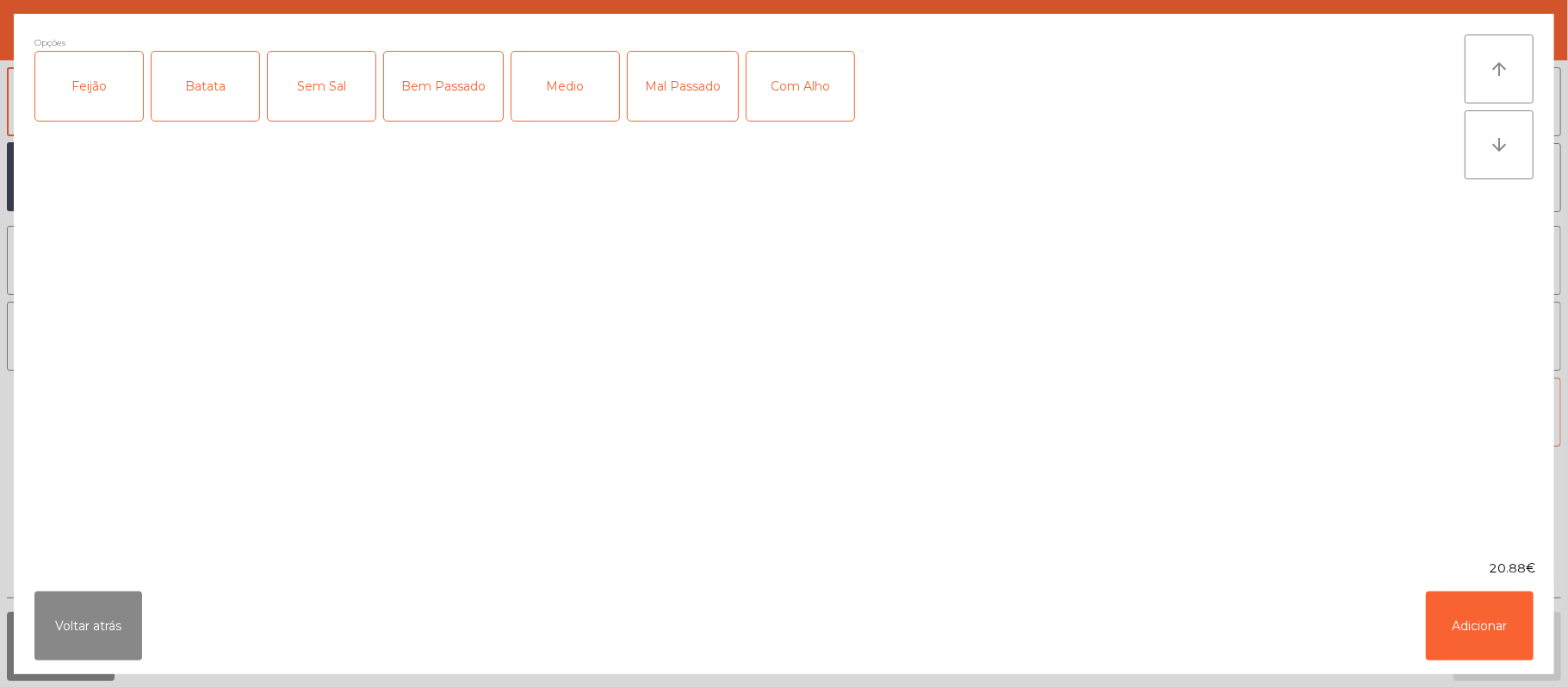
click at [95, 96] on div "Feijão" at bounding box center [90, 86] width 108 height 69
click at [203, 105] on div "Batata" at bounding box center [206, 86] width 108 height 69
click at [668, 100] on div "Mal Passado" at bounding box center [683, 86] width 111 height 69
click at [792, 107] on div "Com Alho" at bounding box center [801, 86] width 108 height 69
click at [1487, 626] on button "Adicionar" at bounding box center [1480, 625] width 108 height 69
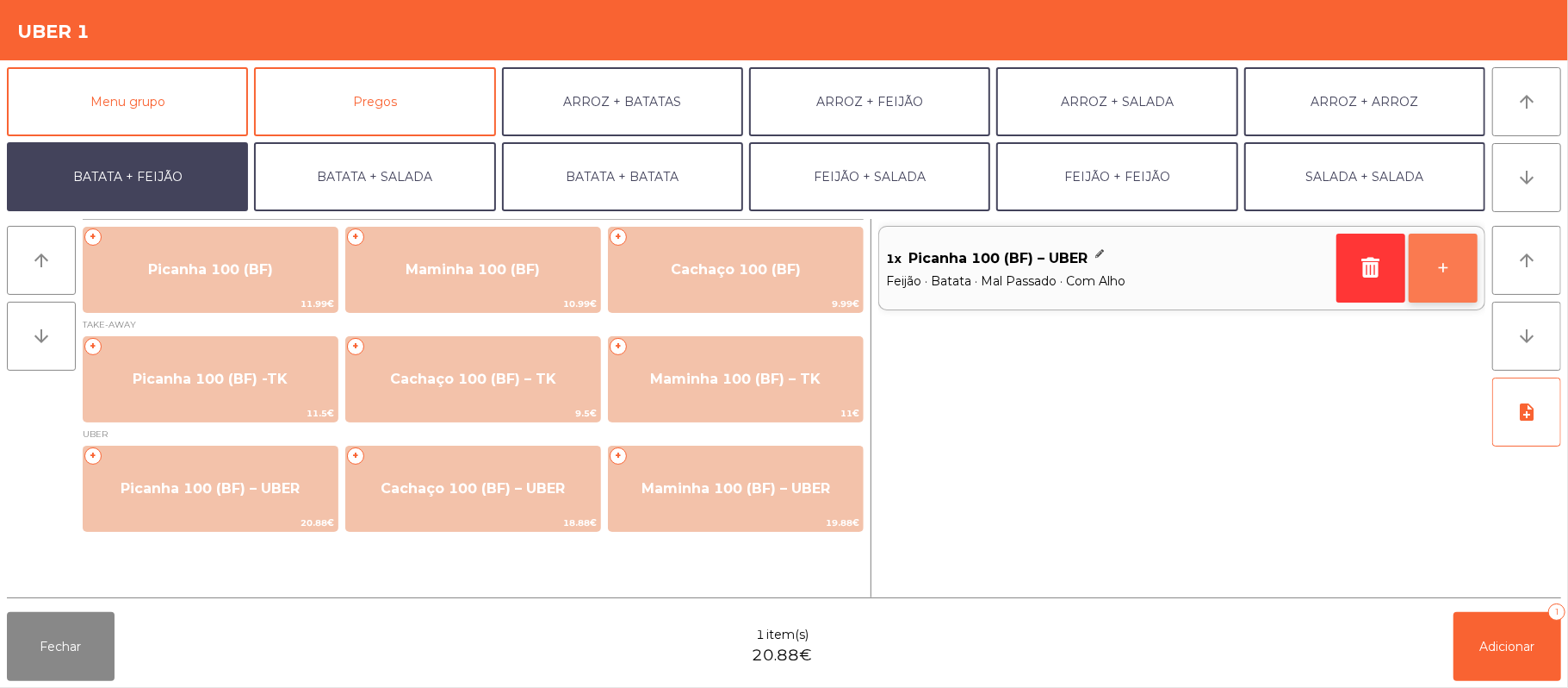
click at [1442, 271] on button "+" at bounding box center [1443, 267] width 69 height 69
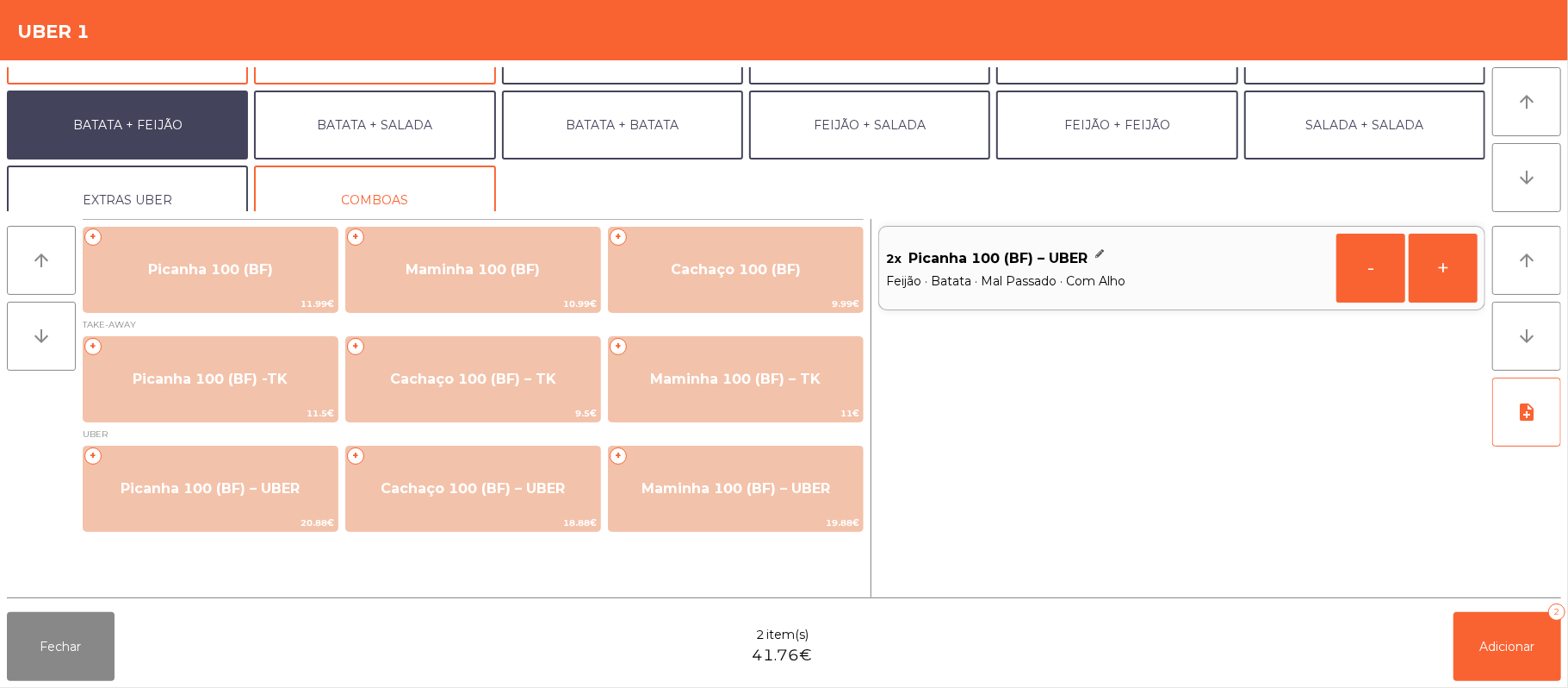
scroll to position [74, 0]
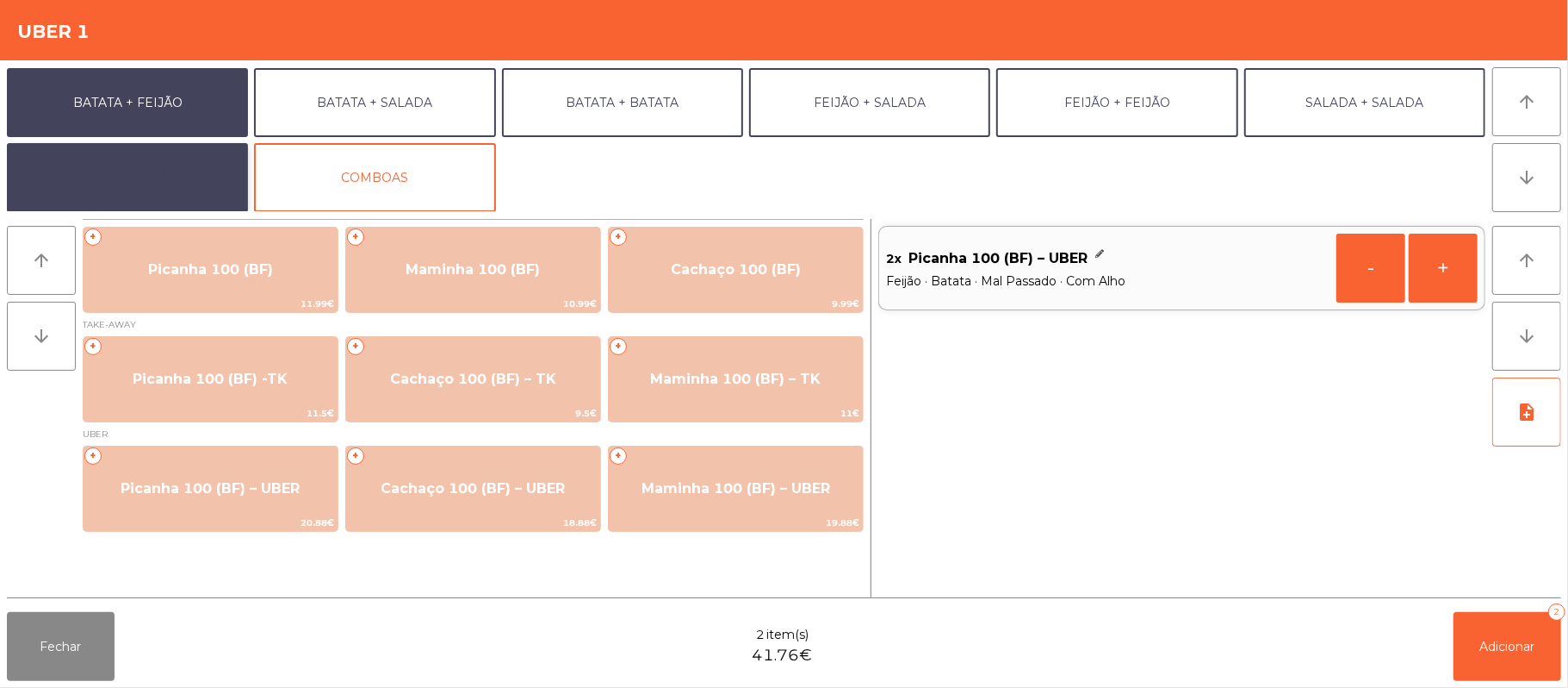
click at [165, 169] on button "EXTRAS UBER" at bounding box center [128, 177] width 241 height 69
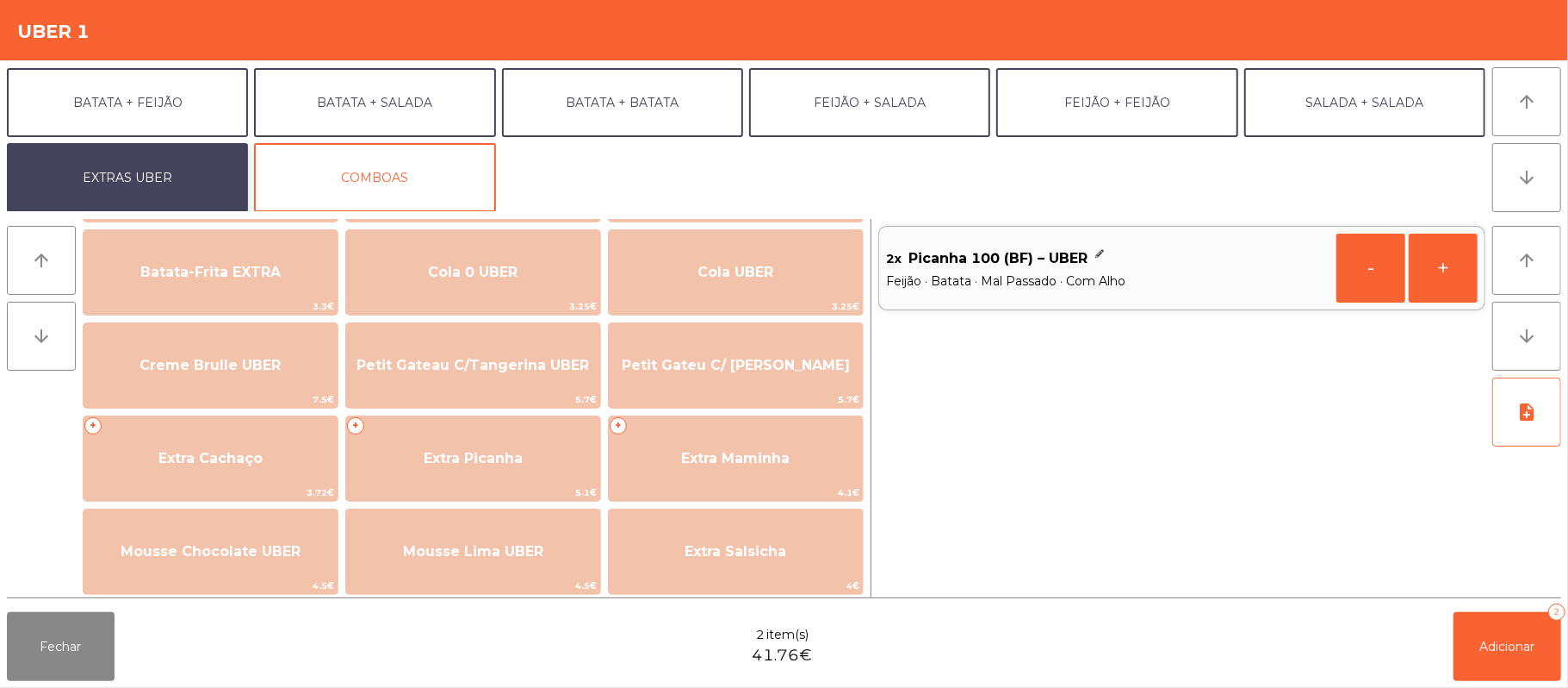
scroll to position [321, 0]
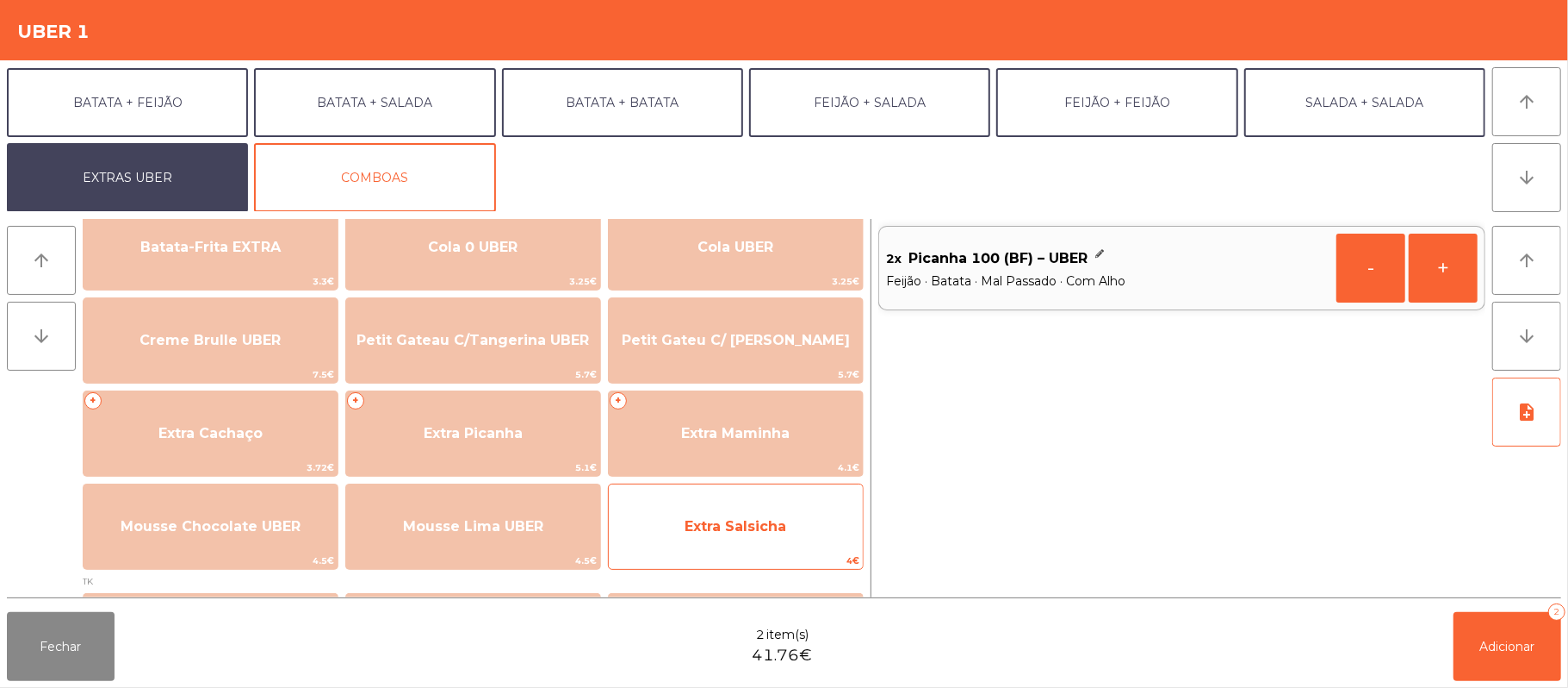
click at [760, 524] on span "Extra Salsicha" at bounding box center [735, 526] width 101 height 16
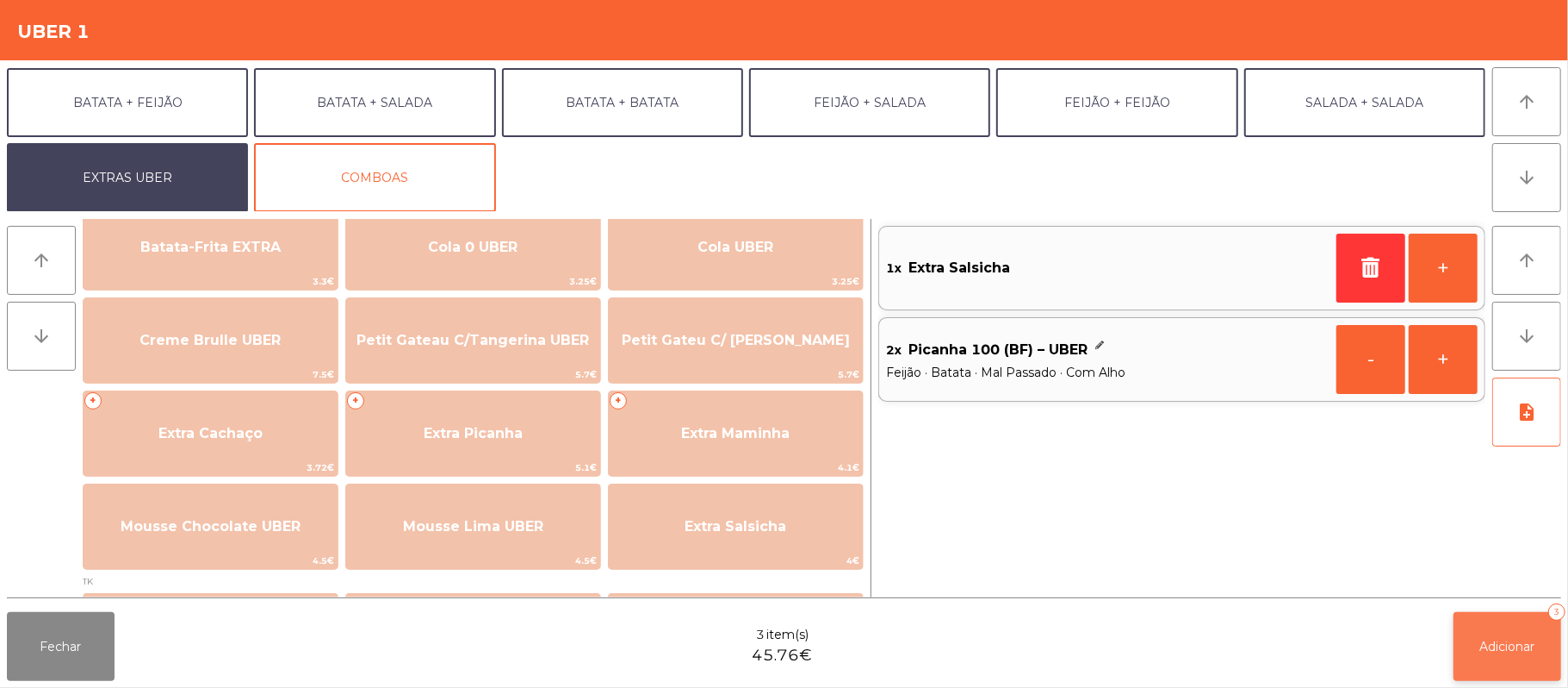
click at [1499, 641] on span "Adicionar" at bounding box center [1508, 646] width 55 height 16
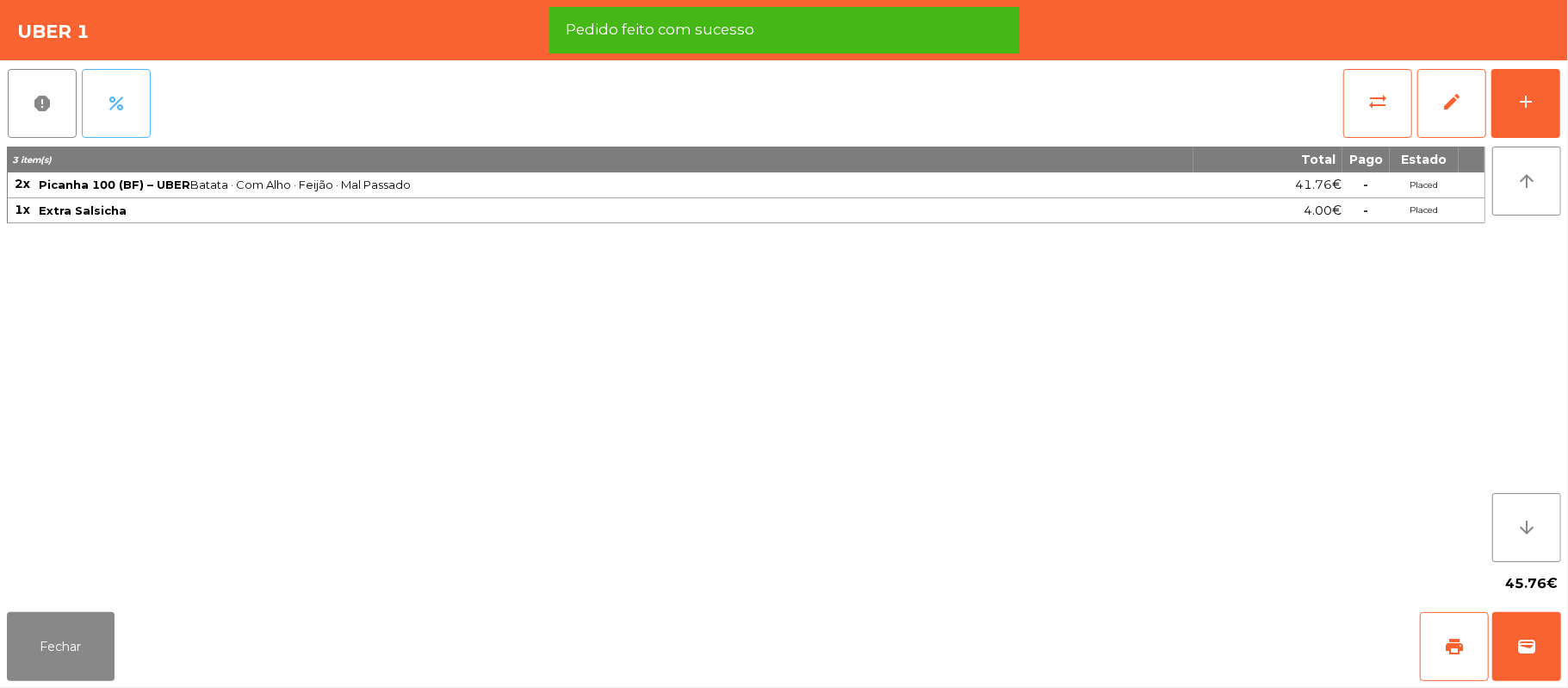
click at [124, 91] on button "percent" at bounding box center [115, 102] width 69 height 69
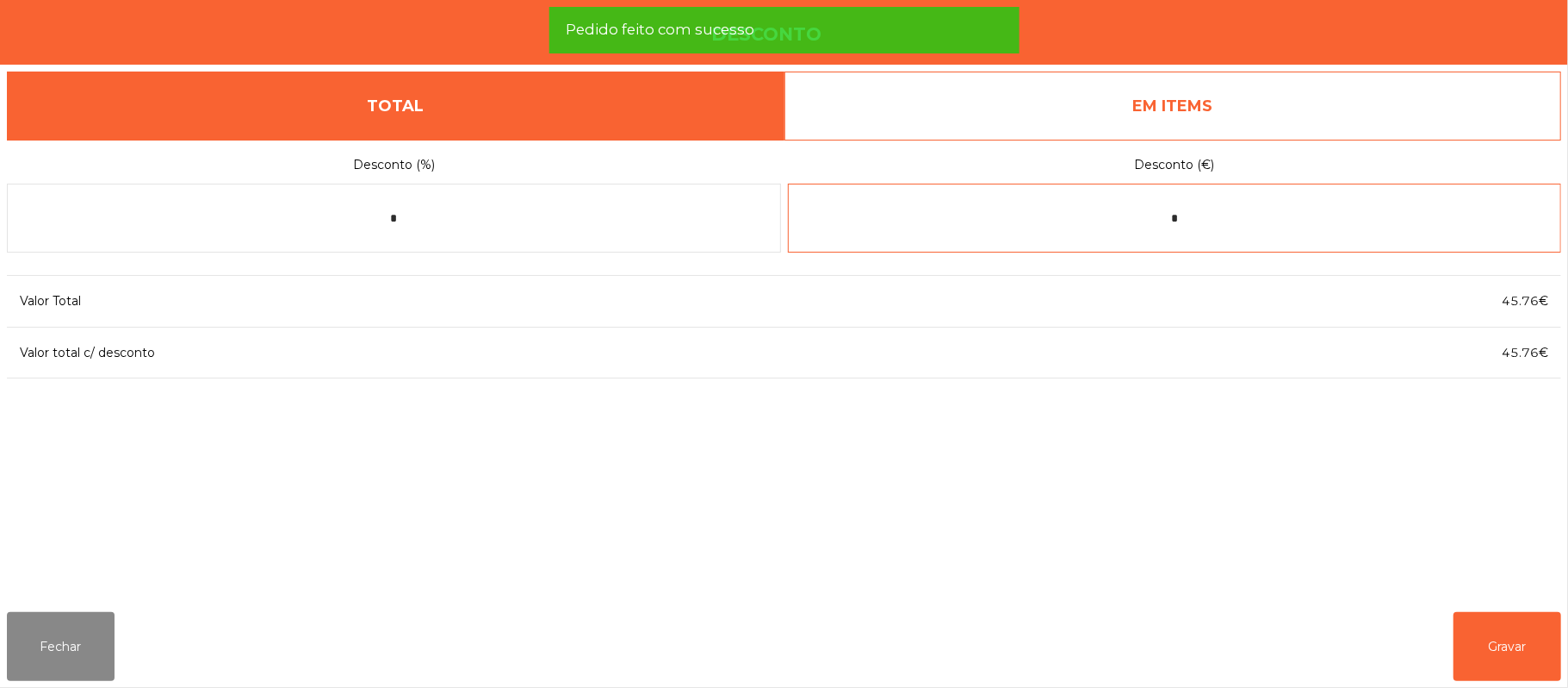
click at [1285, 219] on input "*" at bounding box center [1175, 218] width 774 height 69
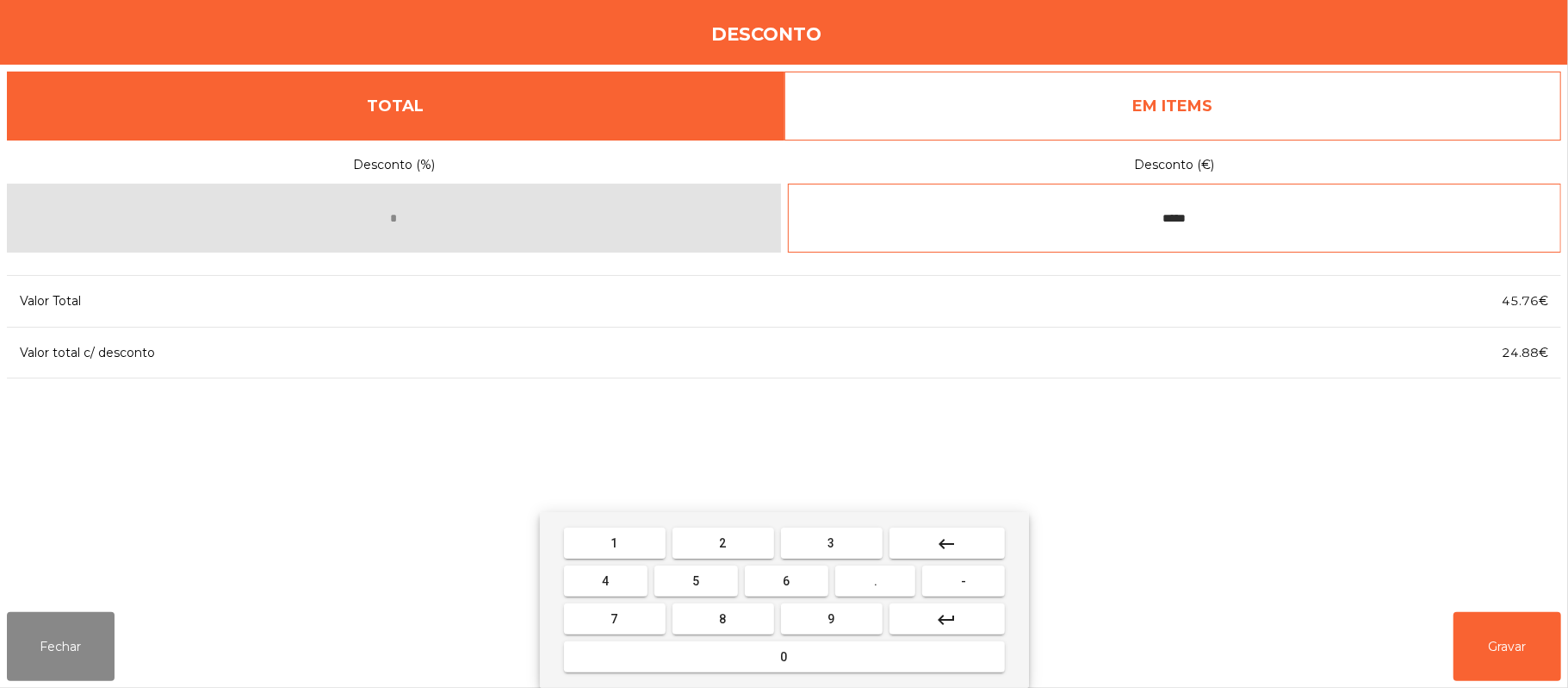
type input "*****"
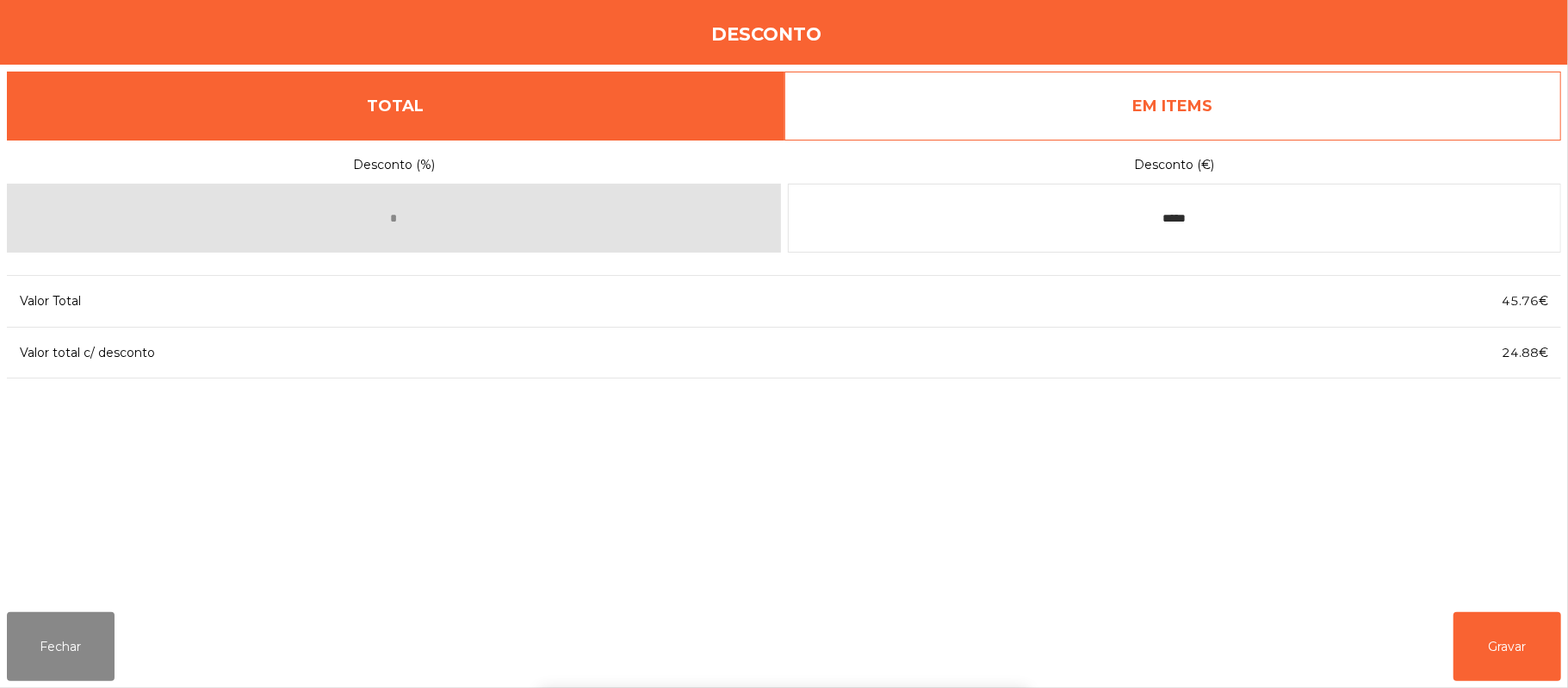
click at [1507, 643] on div "1 2 3 keyboard_backspace 4 5 6 . - 7 8 9 keyboard_return 0" at bounding box center [784, 599] width 1568 height 176
click at [1500, 636] on button "Gravar" at bounding box center [1508, 646] width 108 height 69
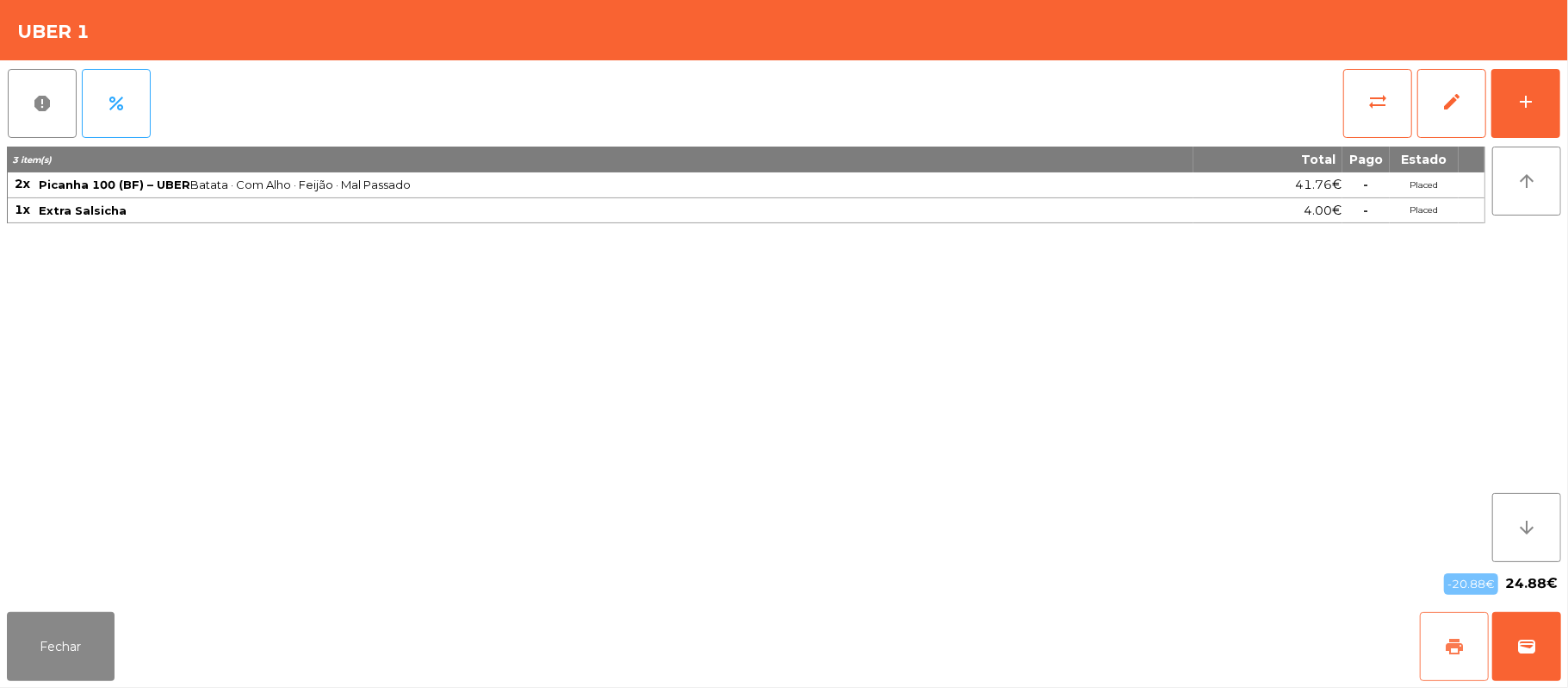
click at [1450, 644] on span "print" at bounding box center [1454, 646] width 21 height 21
click at [87, 666] on button "Fechar" at bounding box center [61, 646] width 108 height 69
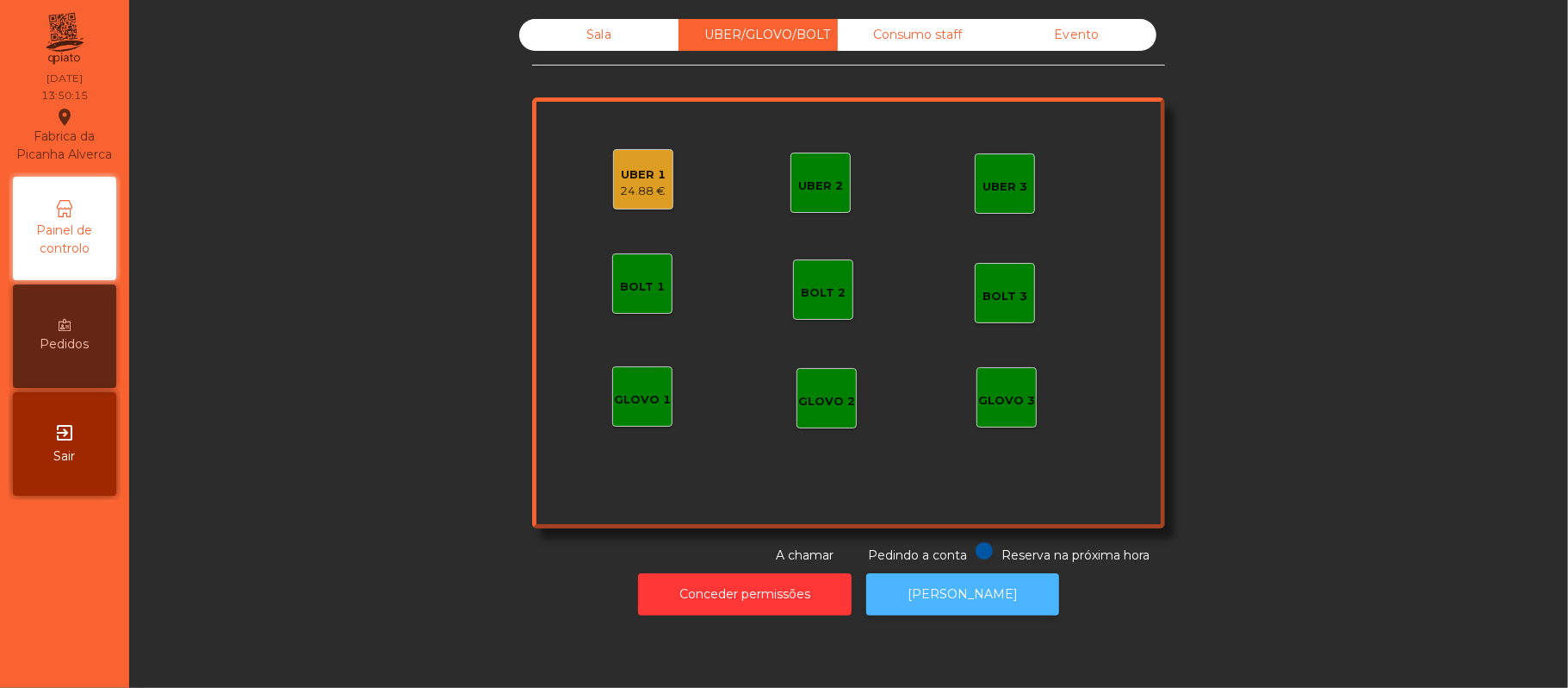
click at [939, 593] on button "[PERSON_NAME]" at bounding box center [962, 594] width 193 height 42
click at [628, 188] on div "24.88 €" at bounding box center [644, 191] width 46 height 17
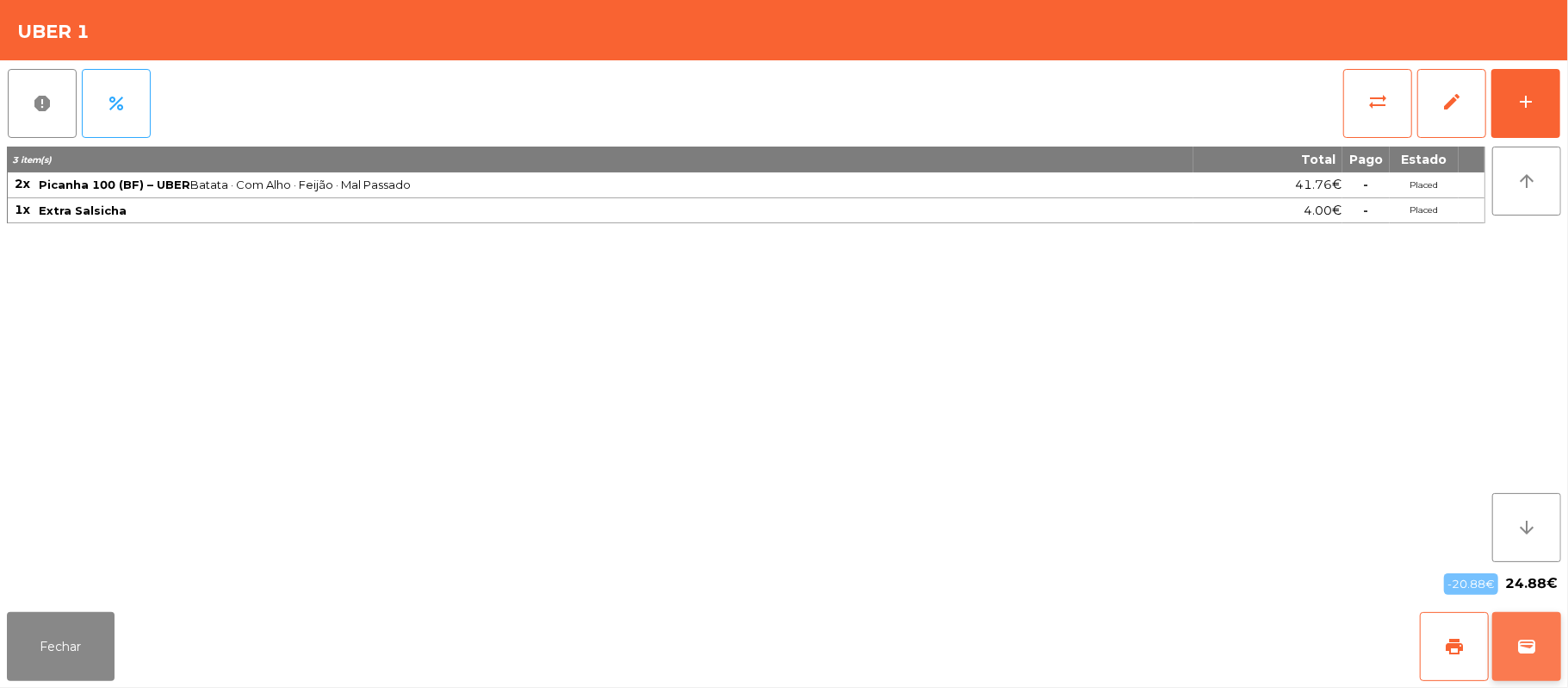
click at [1506, 641] on button "wallet" at bounding box center [1526, 646] width 69 height 69
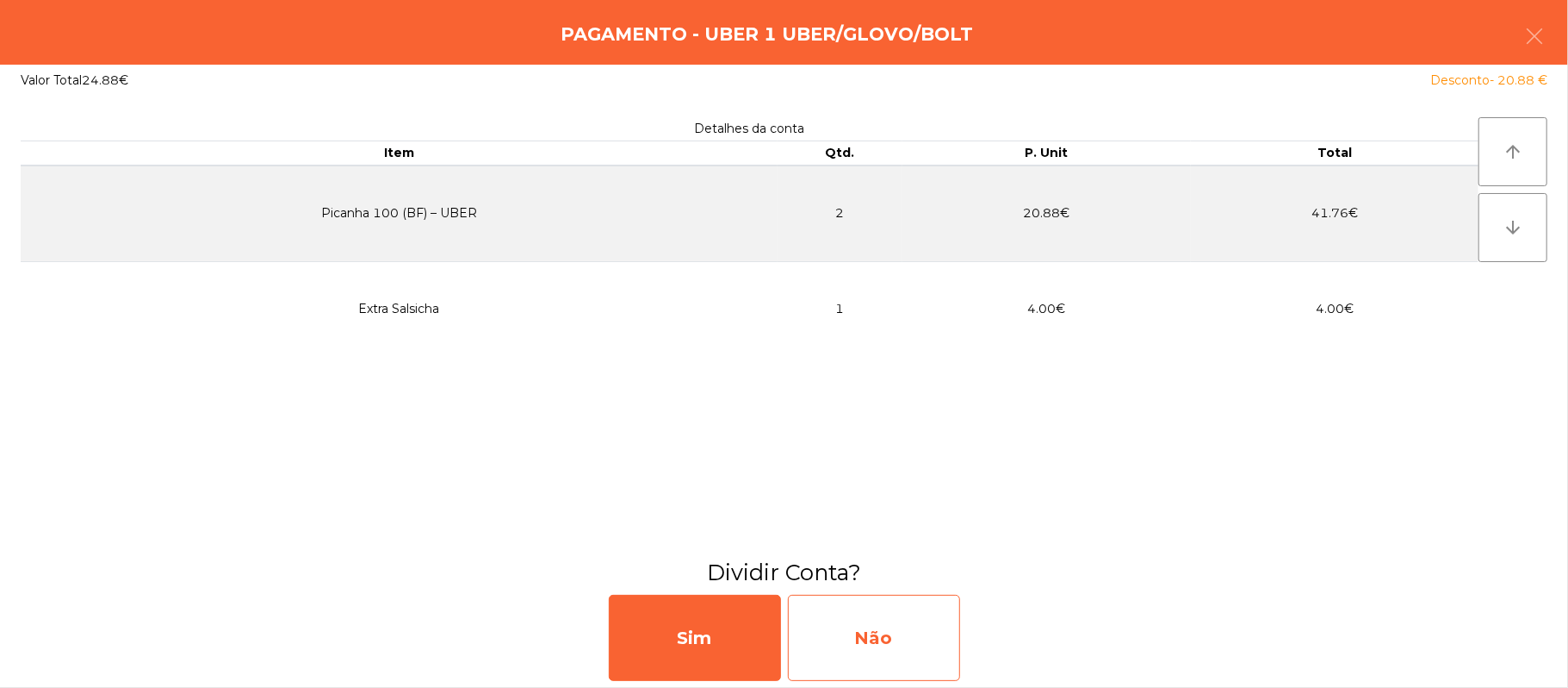
click at [902, 642] on div "Não" at bounding box center [874, 638] width 172 height 86
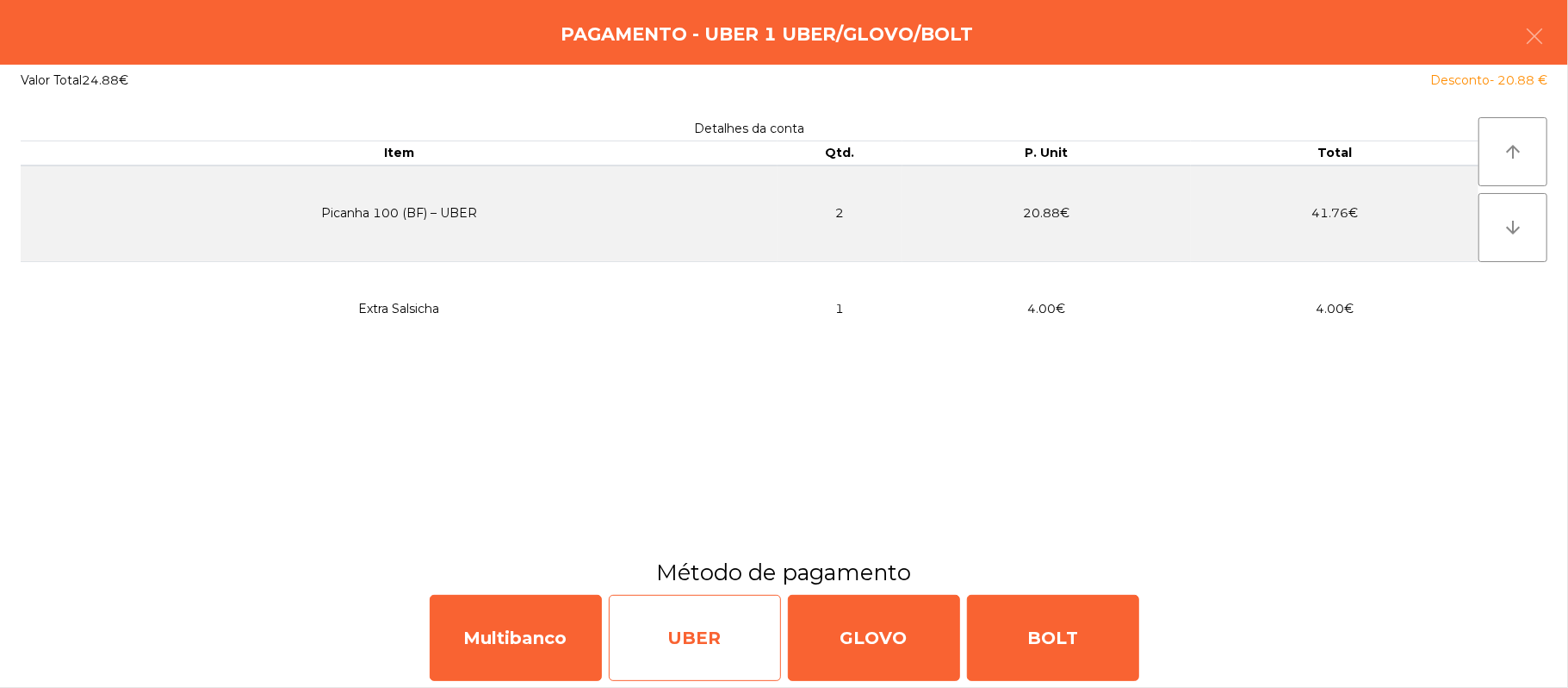
click at [701, 645] on div "UBER" at bounding box center [695, 638] width 172 height 86
select select "**"
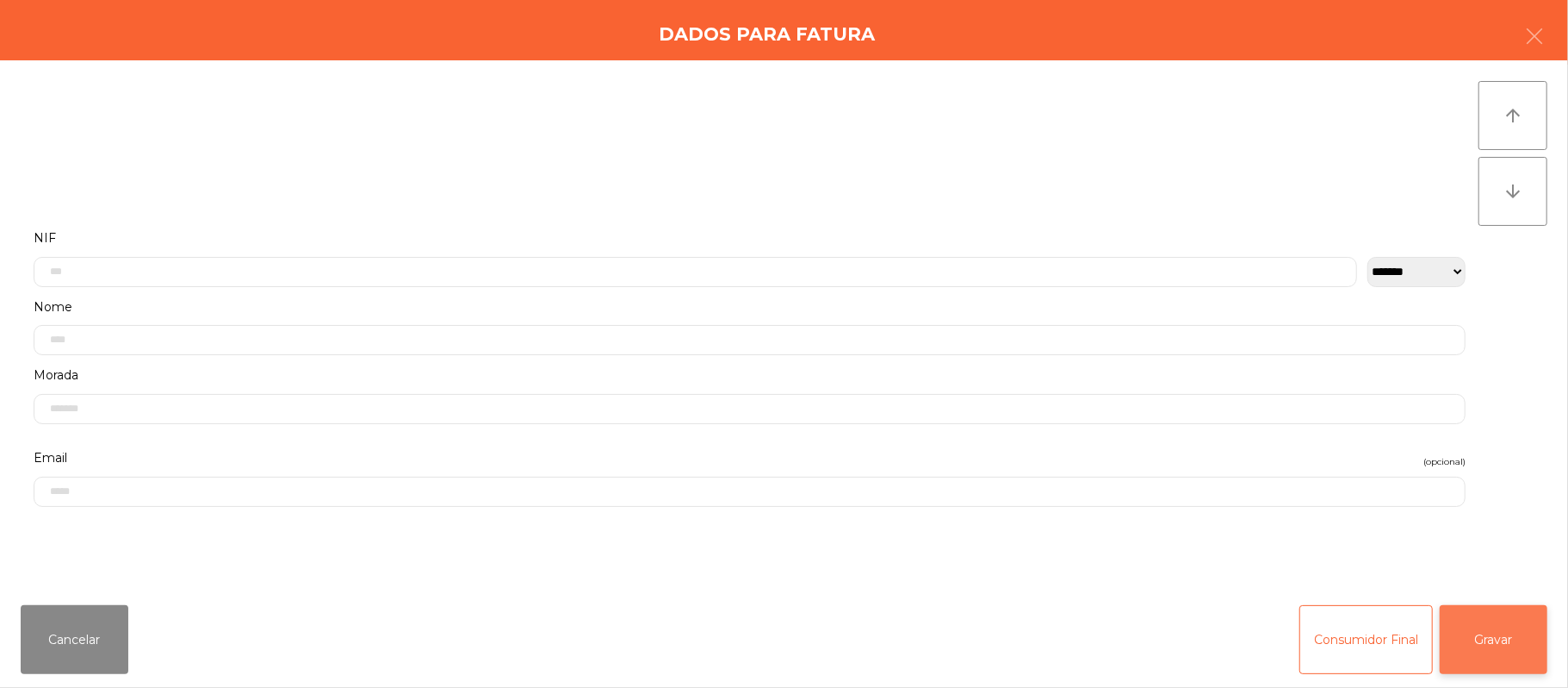
click at [1475, 646] on button "Gravar" at bounding box center [1494, 639] width 108 height 69
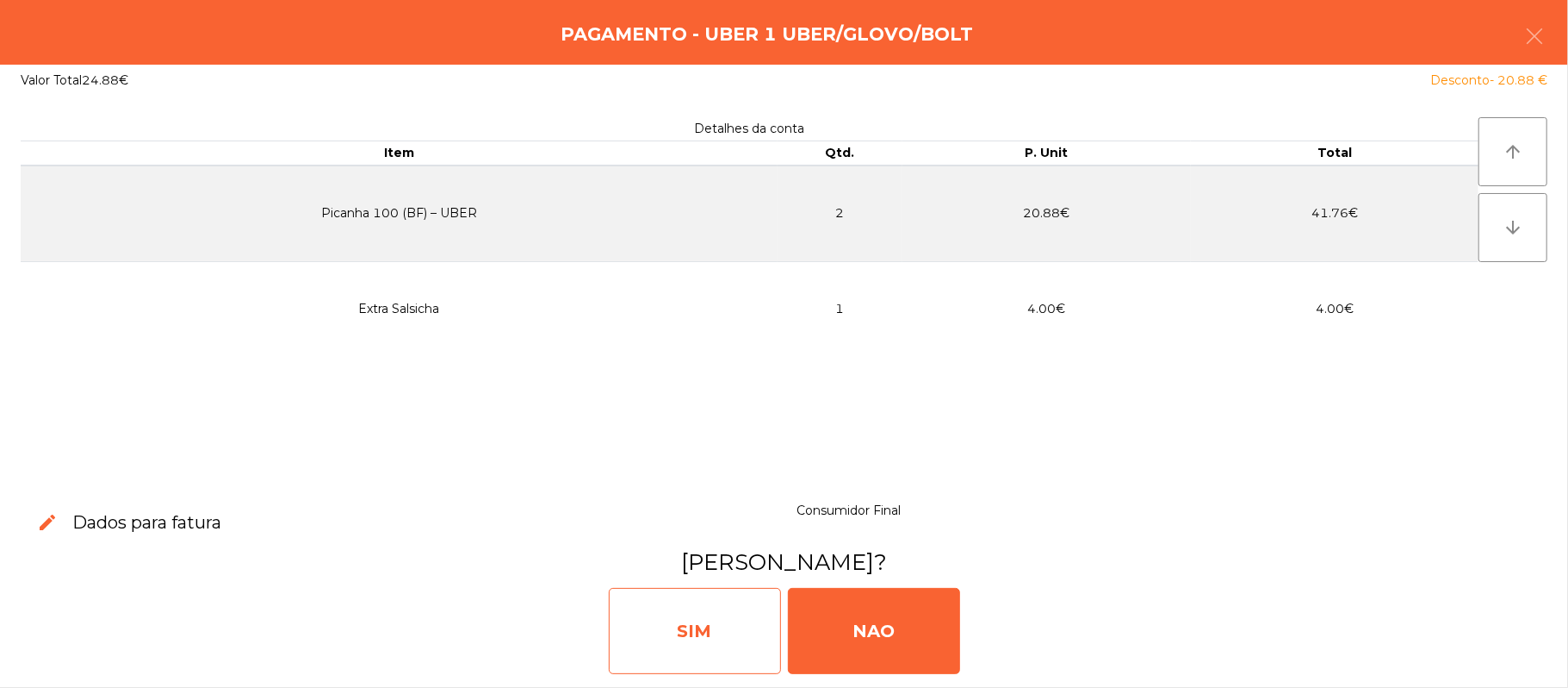
click at [702, 625] on div "SIM" at bounding box center [695, 630] width 172 height 86
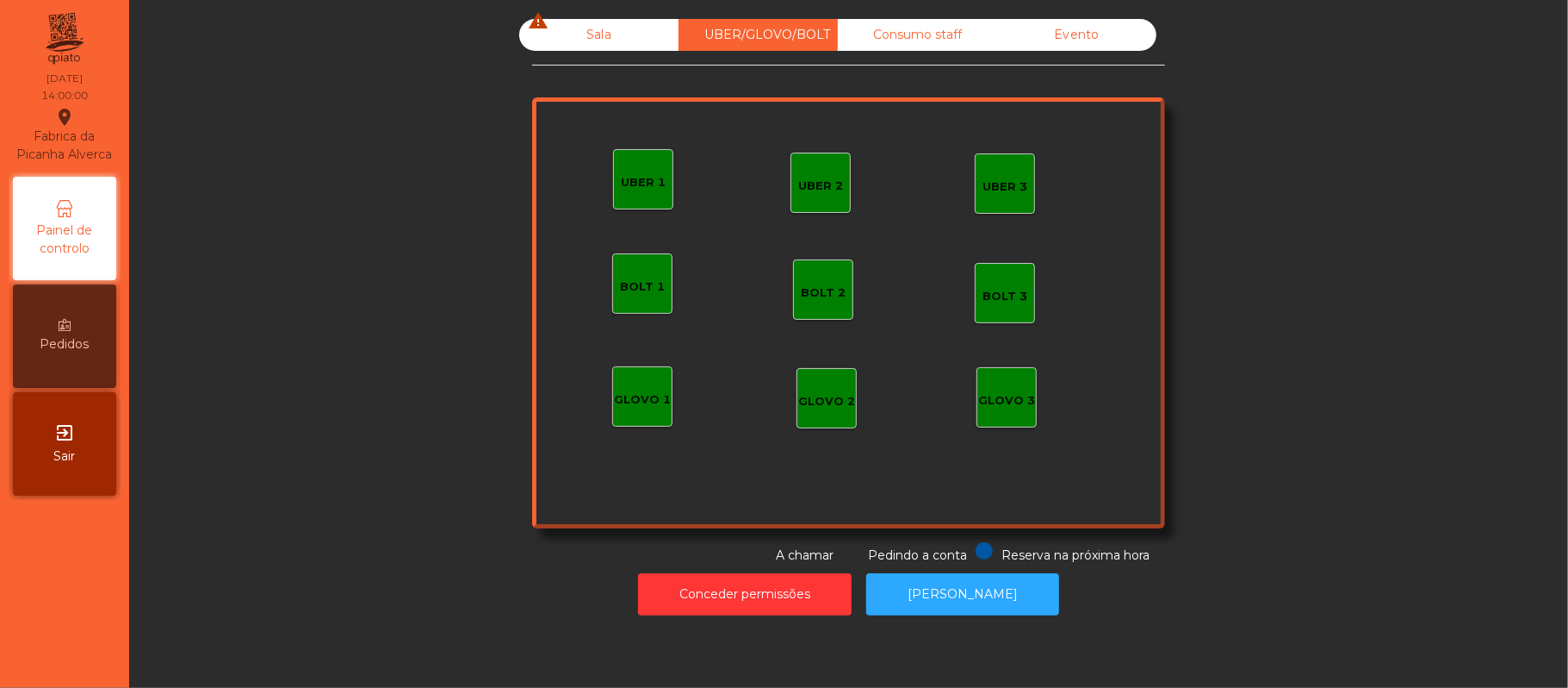
click at [585, 31] on div "Sala warning" at bounding box center [599, 35] width 159 height 32
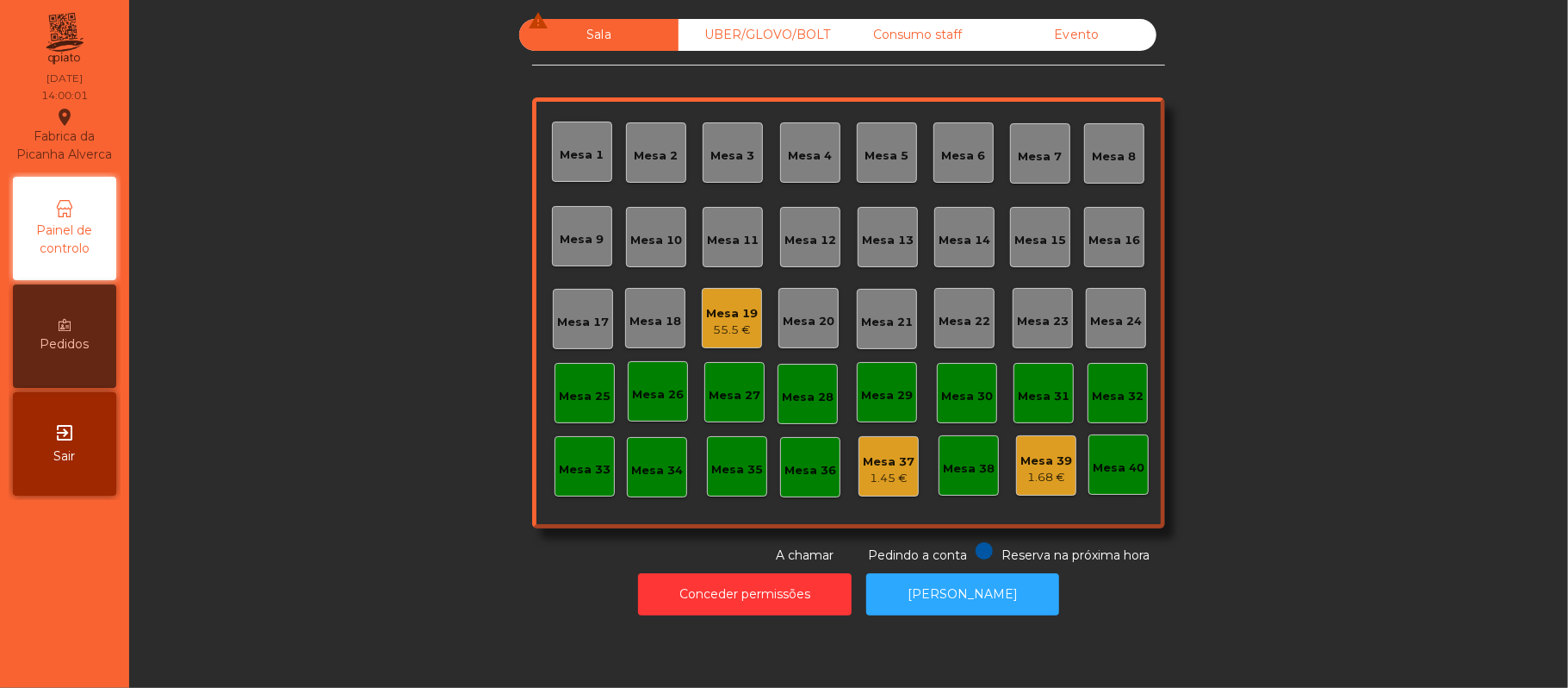
click at [711, 318] on div "Mesa 19" at bounding box center [731, 313] width 52 height 17
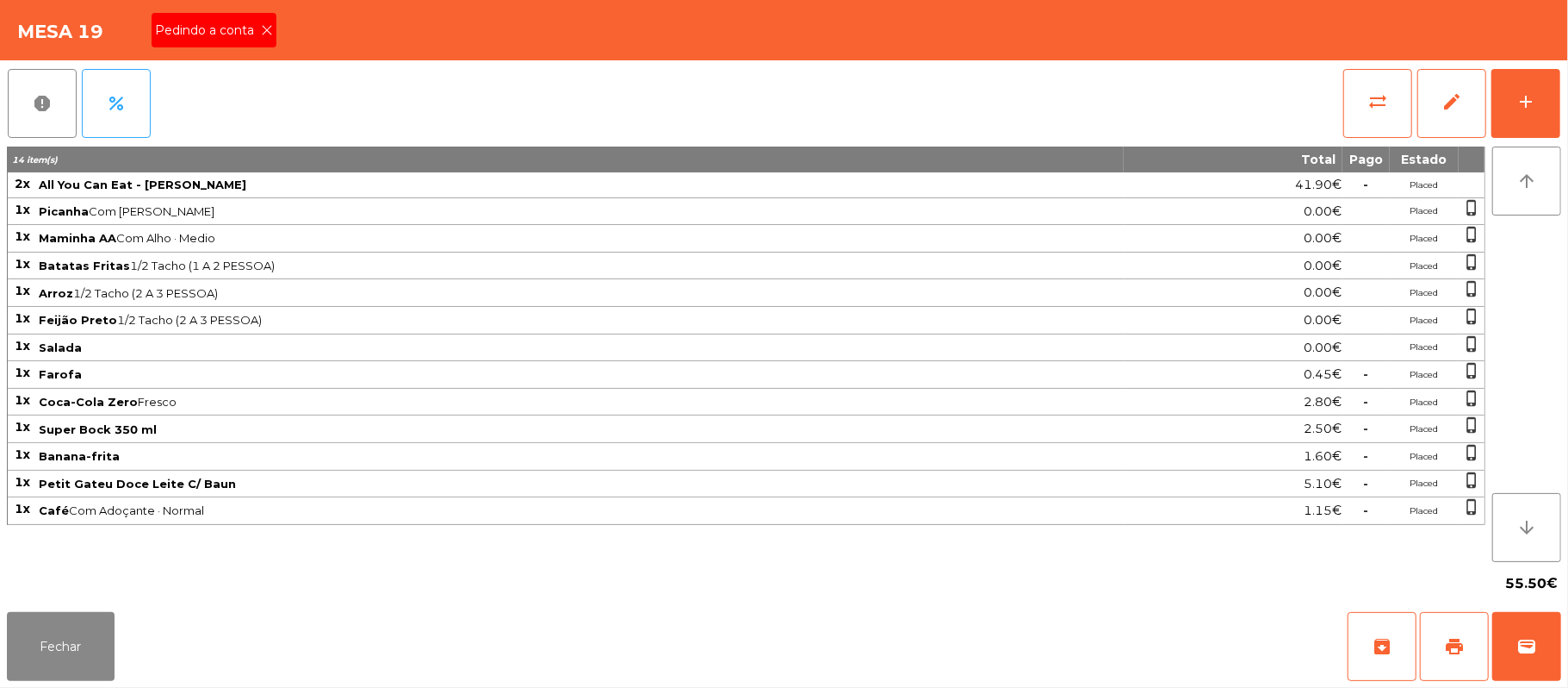
click at [252, 32] on span "Pedindo a conta" at bounding box center [208, 31] width 106 height 18
click at [1437, 659] on button "print" at bounding box center [1454, 646] width 69 height 69
click at [1520, 636] on span "wallet" at bounding box center [1526, 646] width 21 height 21
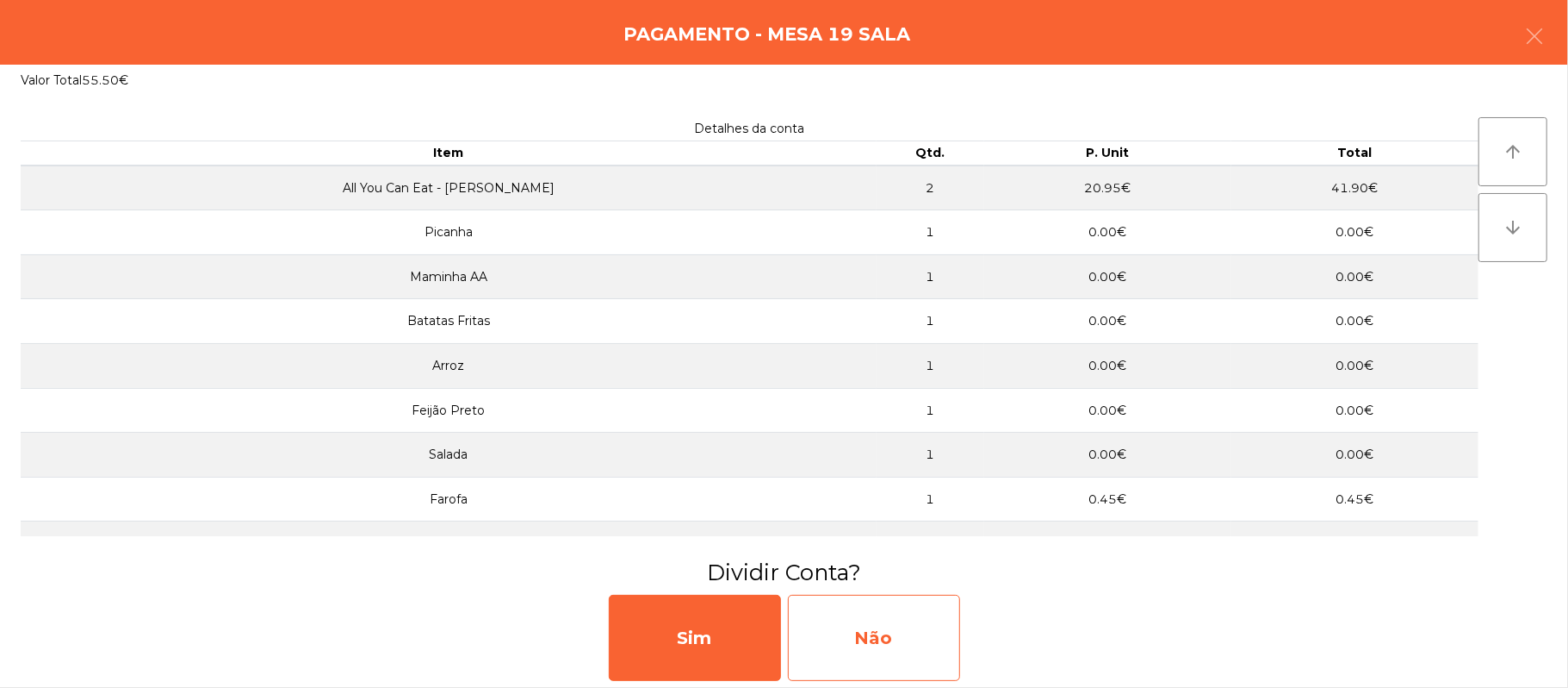
click at [911, 649] on div "Não" at bounding box center [874, 638] width 172 height 86
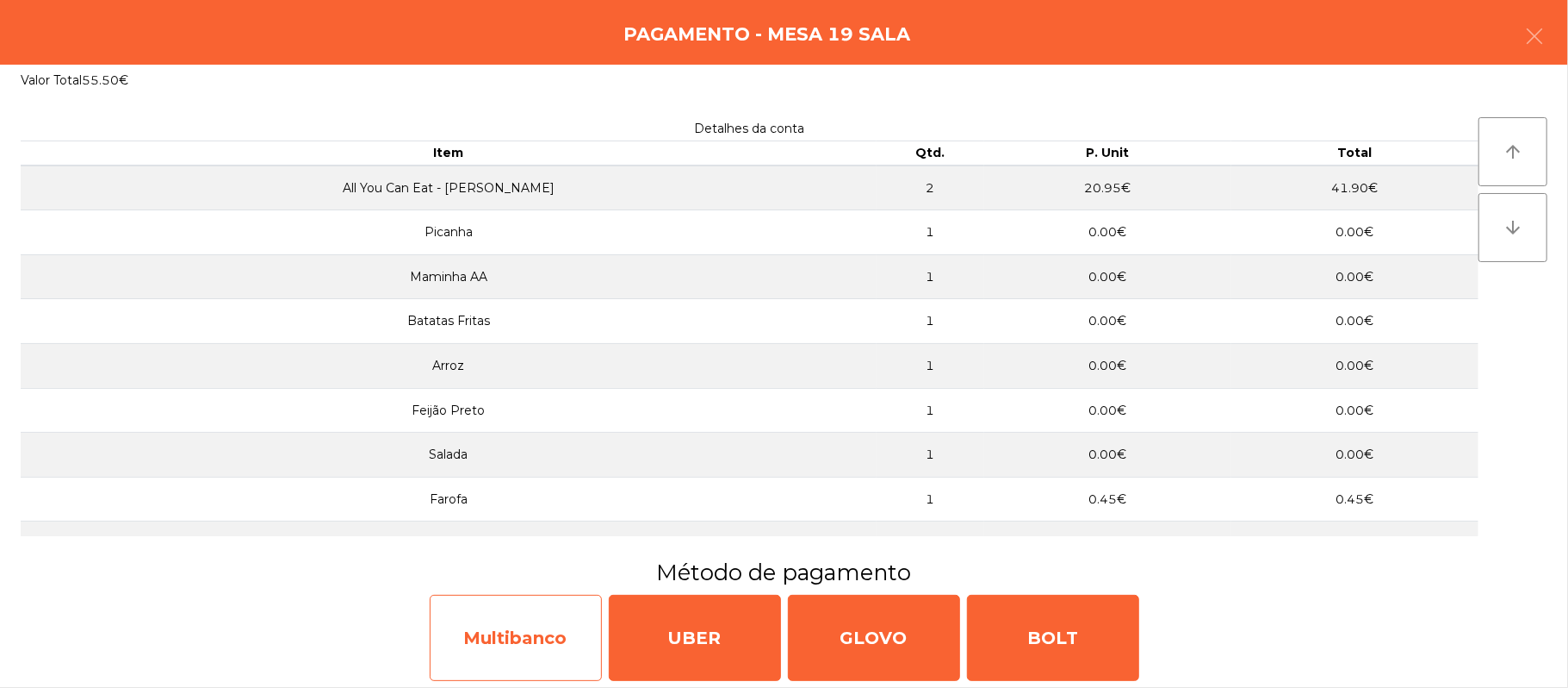
click at [520, 626] on div "Multibanco" at bounding box center [516, 638] width 172 height 86
select select "**"
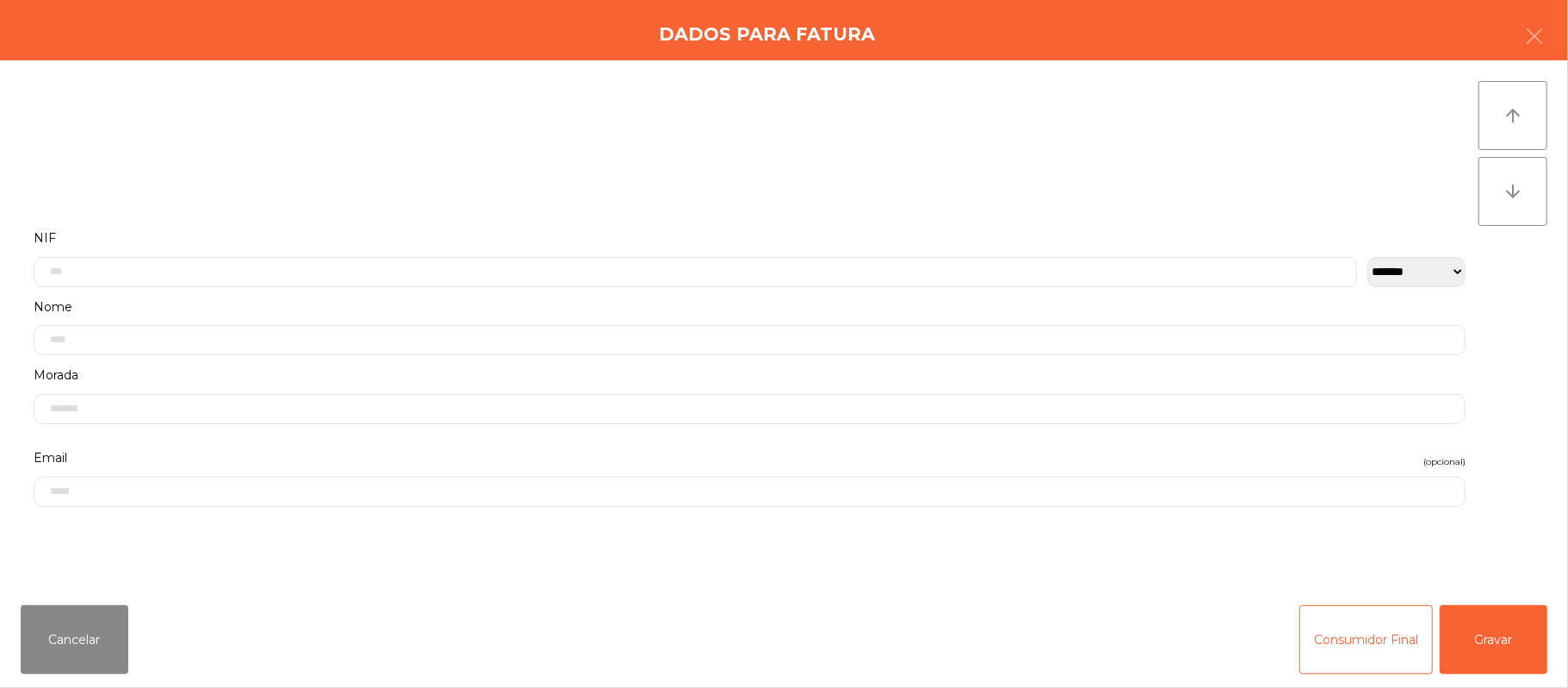
click at [439, 301] on label "Nome" at bounding box center [750, 306] width 1432 height 23
click at [318, 259] on input "text" at bounding box center [696, 263] width 1324 height 30
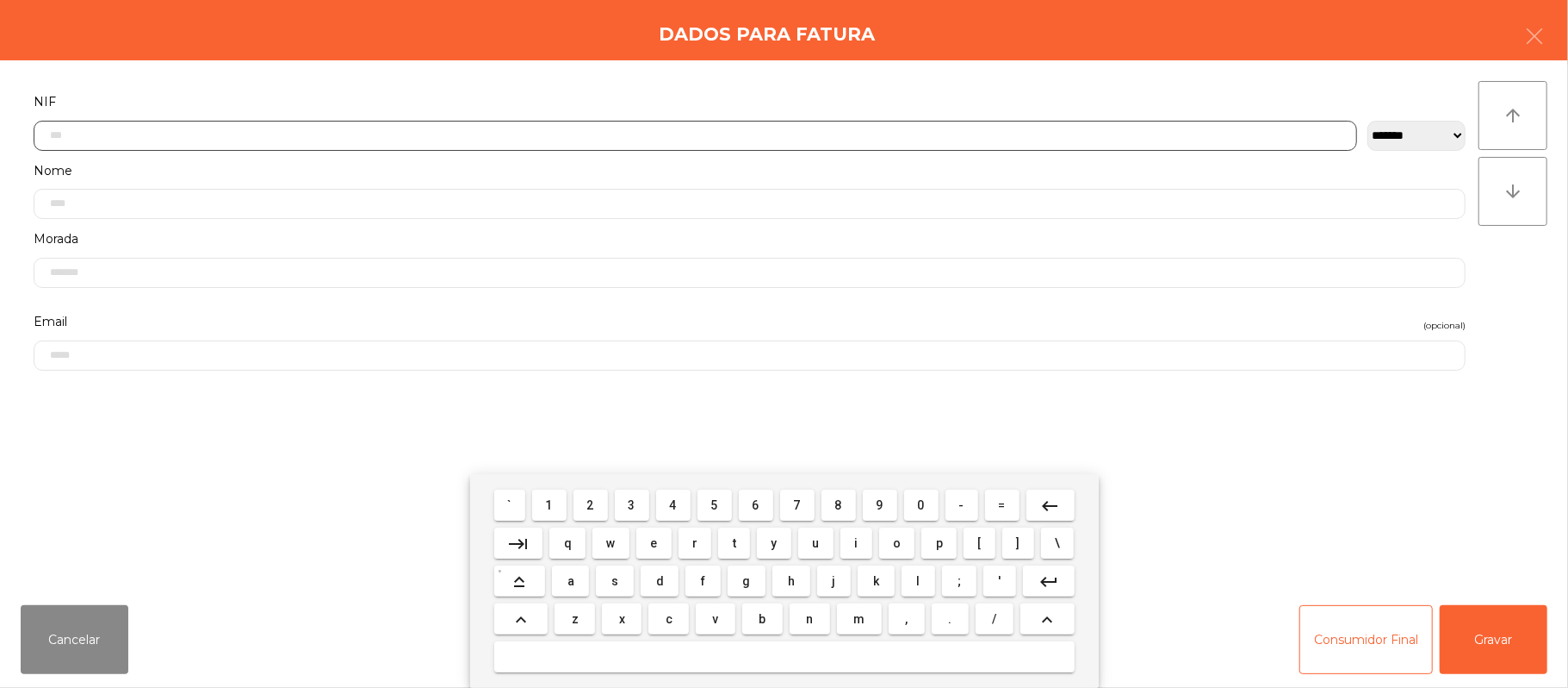
scroll to position [145, 0]
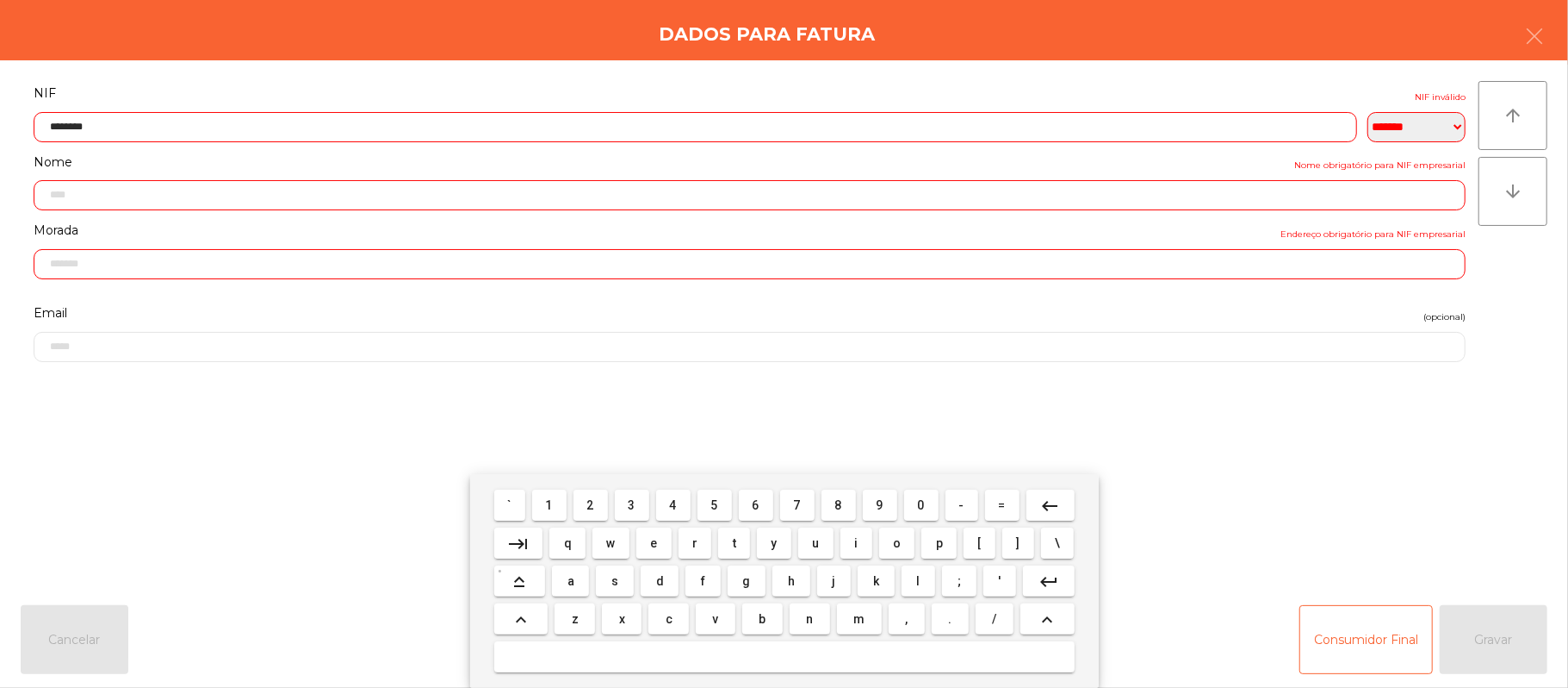
type input "*********"
type input "**********"
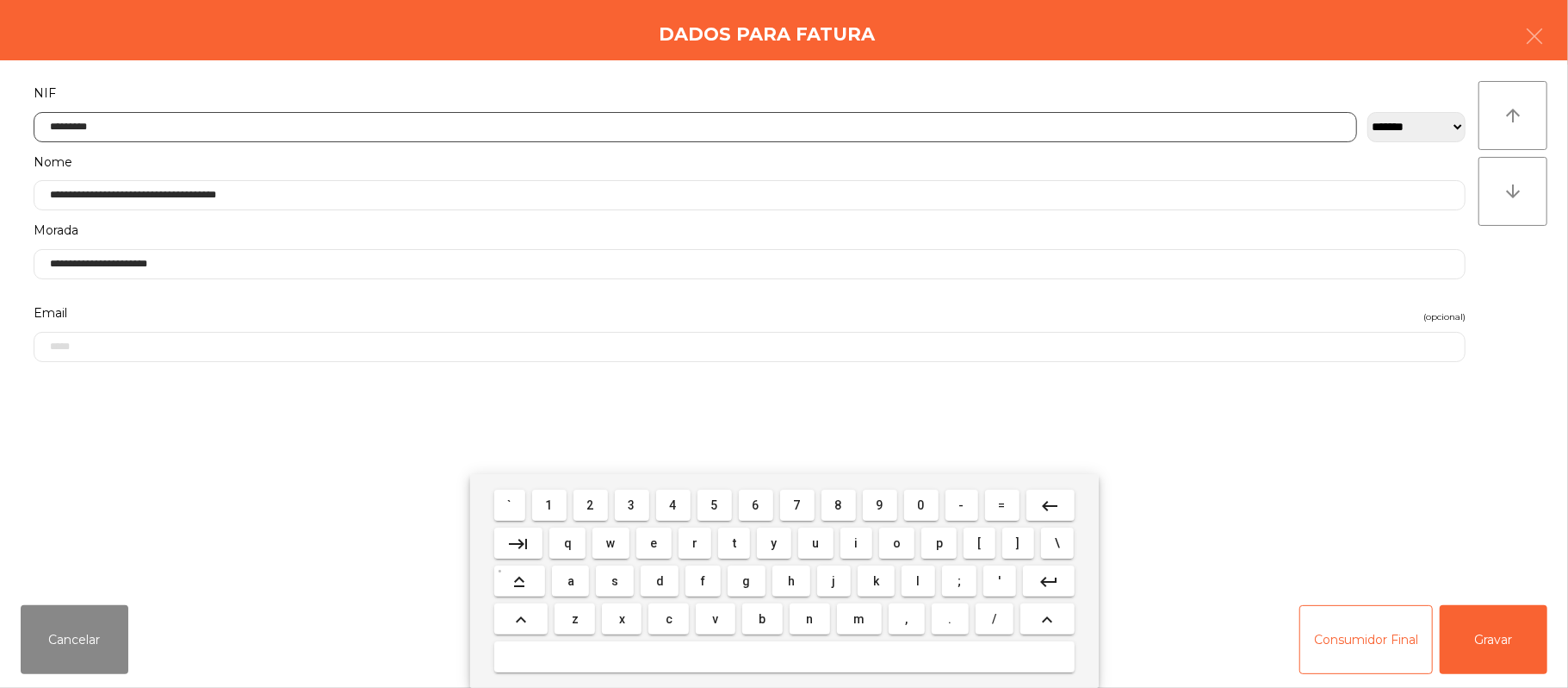
type input "*********"
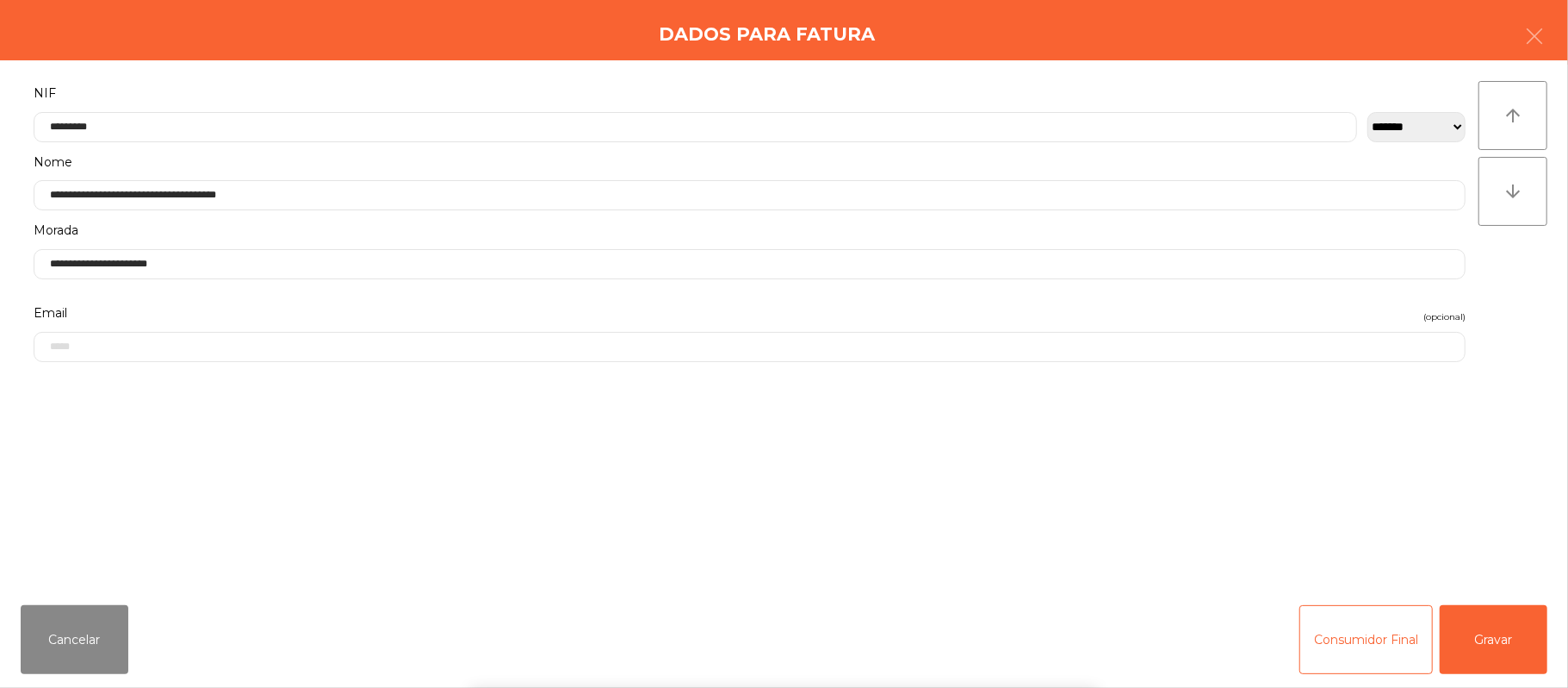
click at [1505, 650] on div "` 1 2 3 4 5 6 7 8 9 0 - = keyboard_backspace keyboard_tab q w e r t y u i o p […" at bounding box center [784, 581] width 1568 height 214
click at [1503, 635] on button "Gravar" at bounding box center [1494, 639] width 108 height 69
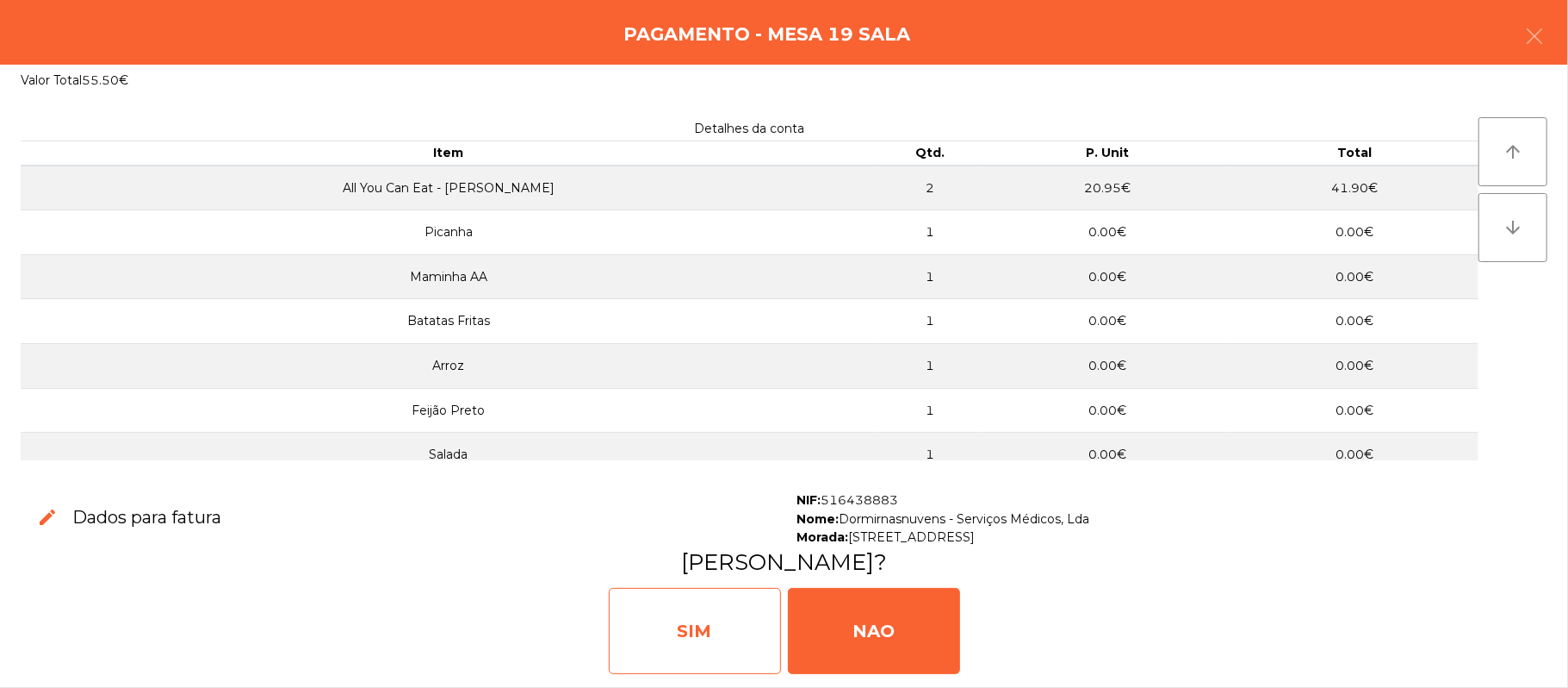
click at [702, 632] on div "SIM" at bounding box center [695, 630] width 172 height 86
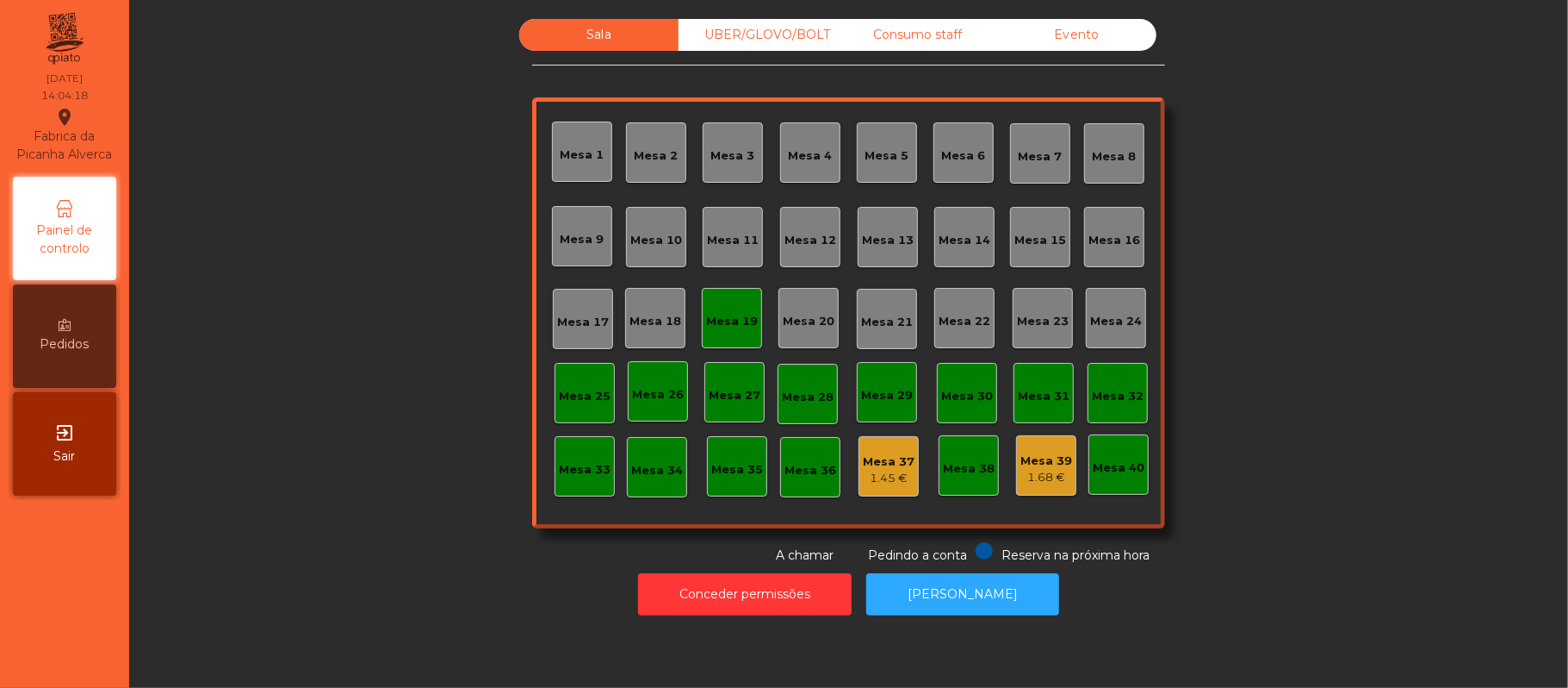
click at [746, 316] on div "Mesa 19" at bounding box center [731, 321] width 52 height 17
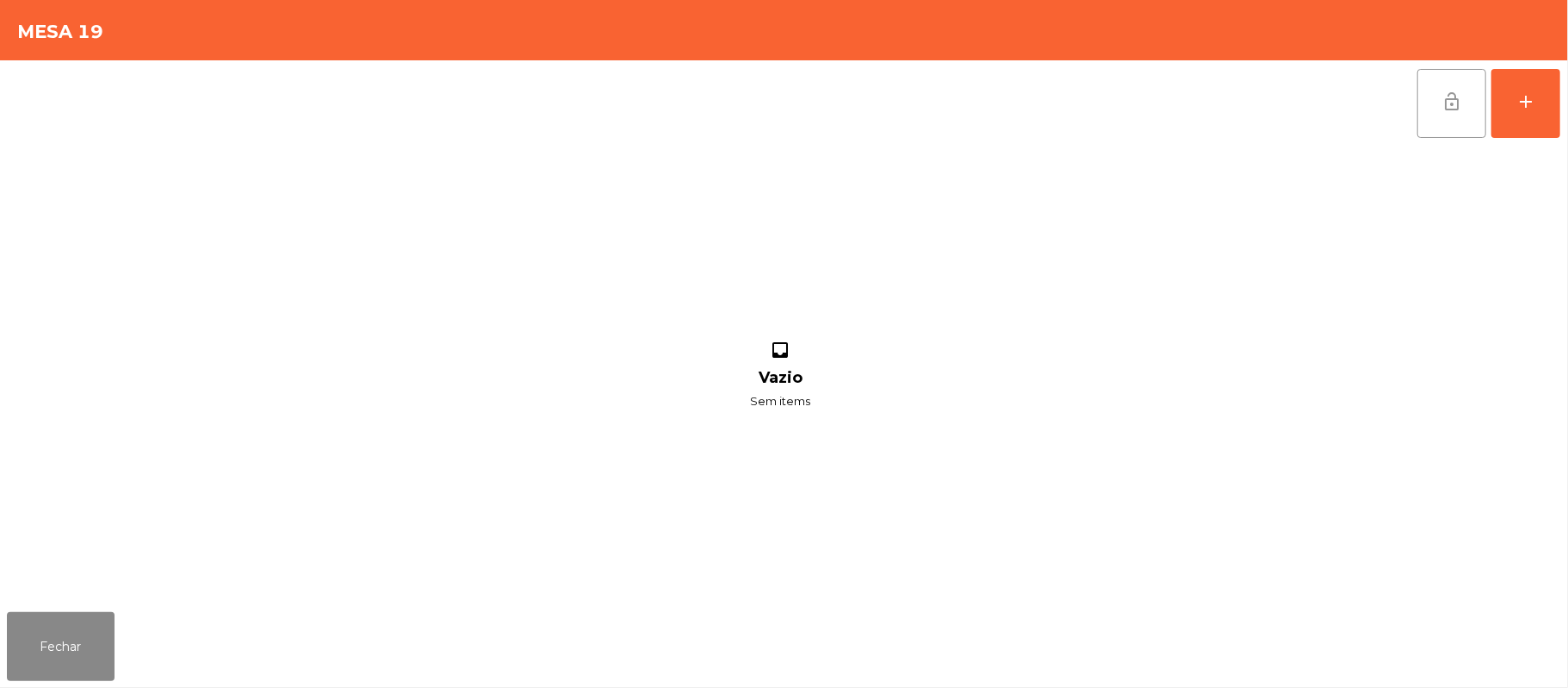
click at [1448, 114] on button "lock_open" at bounding box center [1451, 102] width 69 height 69
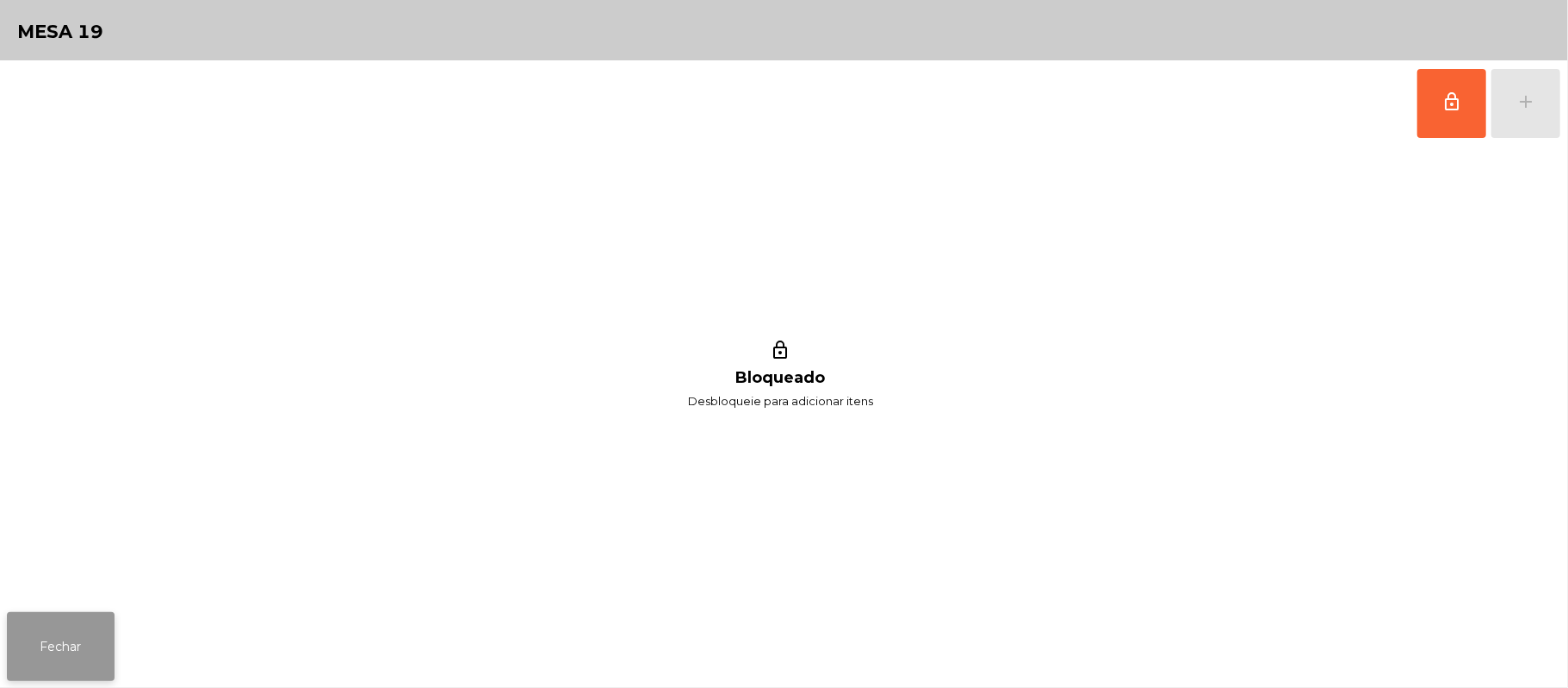
click at [77, 626] on button "Fechar" at bounding box center [61, 646] width 108 height 69
